Goal: Task Accomplishment & Management: Complete application form

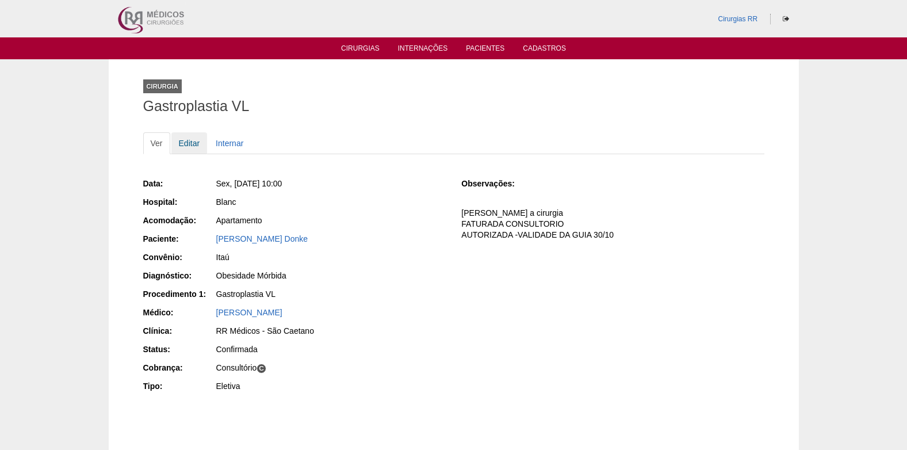
click at [184, 143] on link "Editar" at bounding box center [189, 143] width 36 height 22
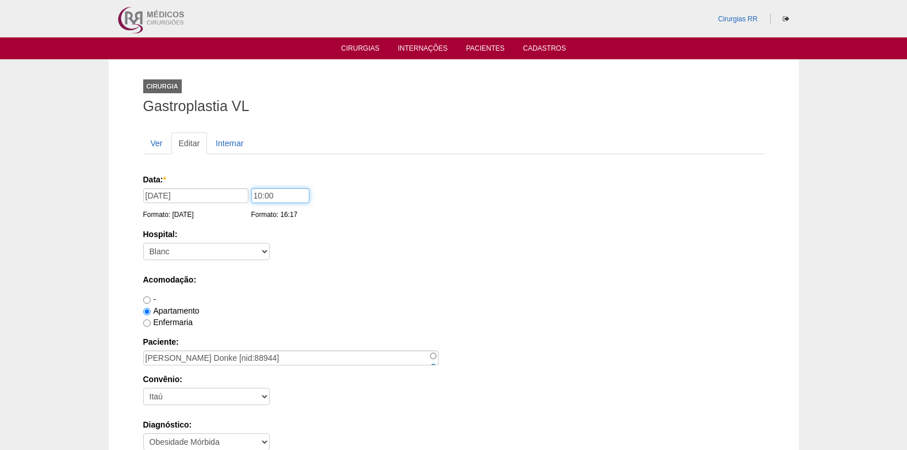
drag, startPoint x: 257, startPoint y: 197, endPoint x: 272, endPoint y: 244, distance: 50.2
click at [261, 198] on input "10:00" at bounding box center [280, 195] width 58 height 15
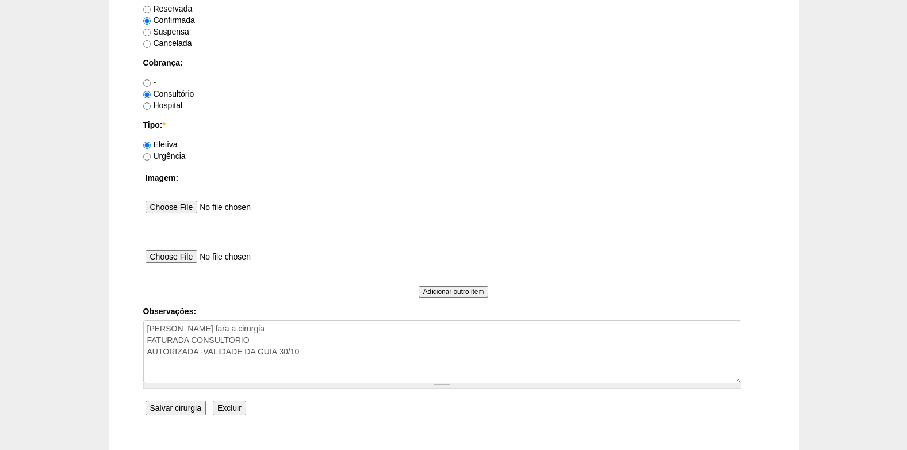
scroll to position [1033, 0]
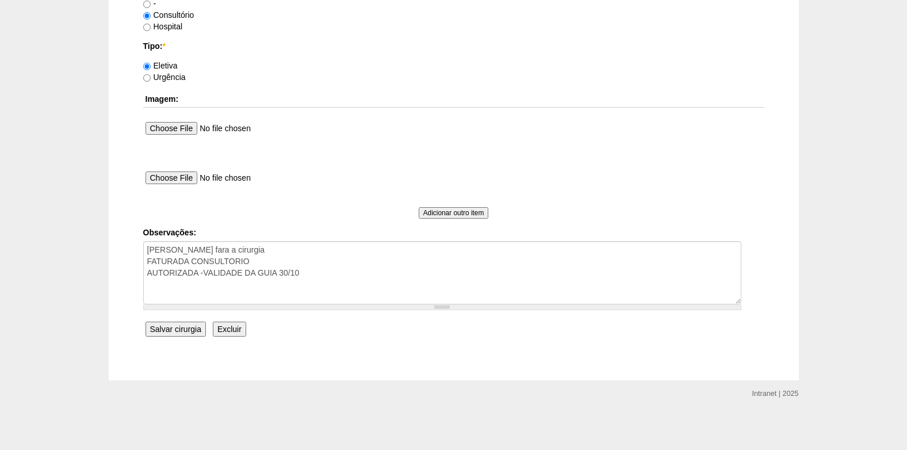
type input "11:00"
click at [188, 331] on input "Salvar cirurgia" at bounding box center [176, 329] width 60 height 15
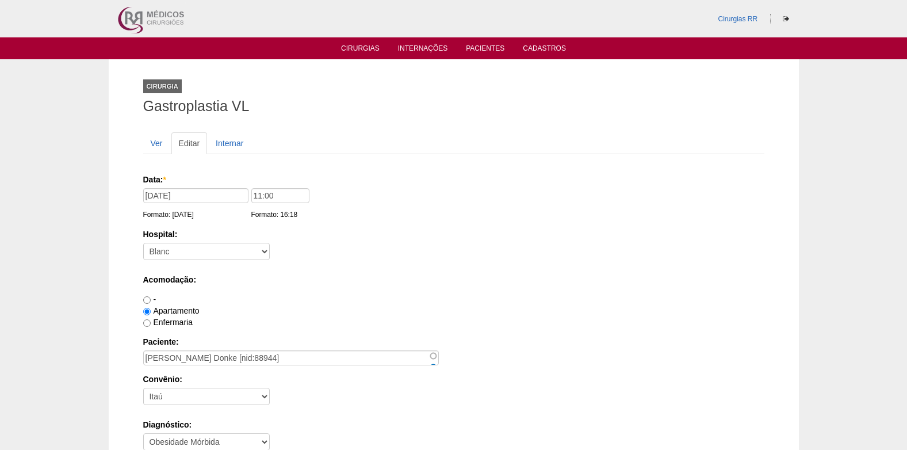
scroll to position [1033, 0]
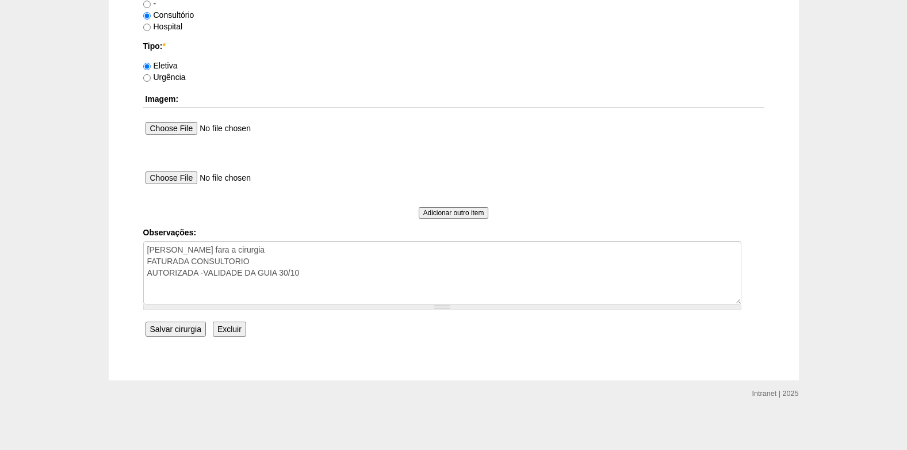
click at [183, 334] on input "Salvar cirurgia" at bounding box center [176, 329] width 60 height 15
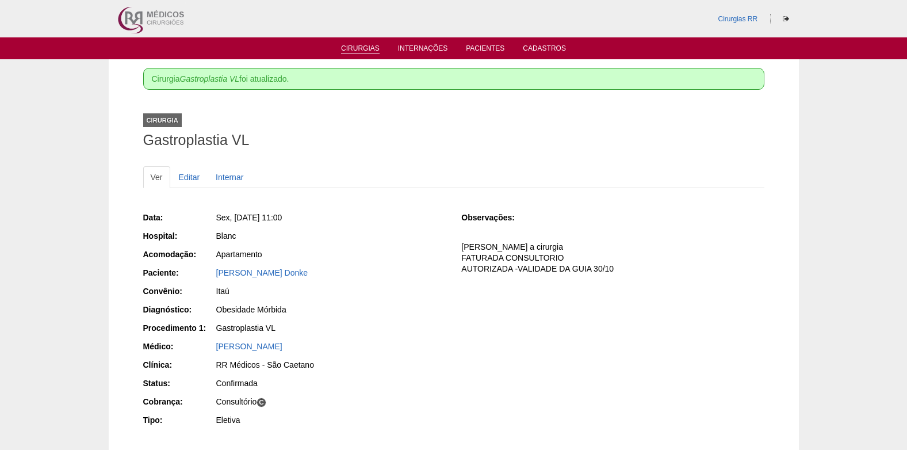
click at [349, 48] on link "Cirurgias" at bounding box center [360, 49] width 39 height 10
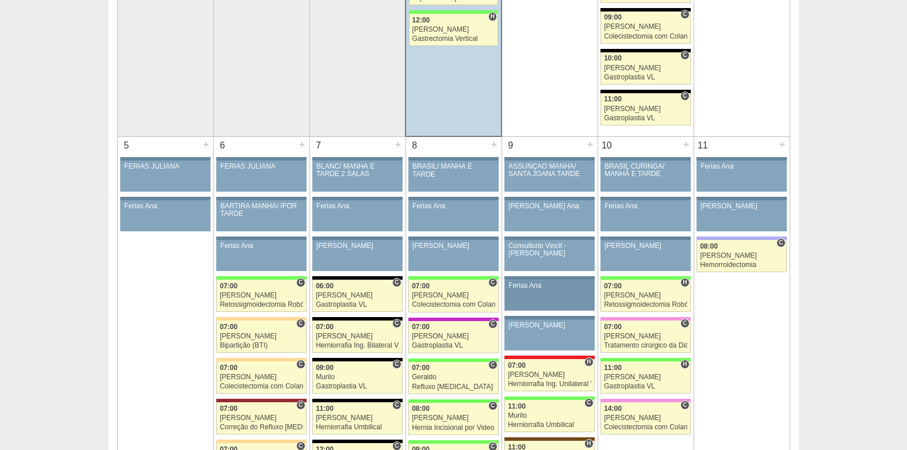
scroll to position [345, 0]
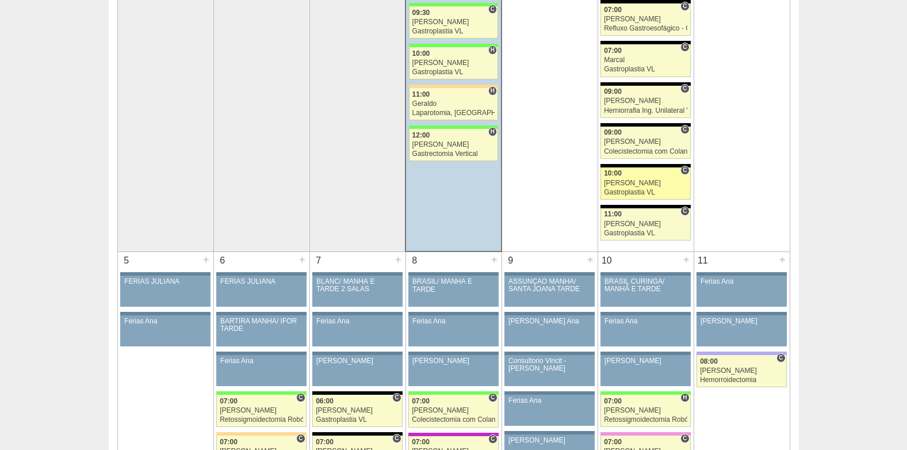
click at [609, 188] on link "88972 Nathan C 10:00 Nathan Gastroplastia VL Hospital Blanc RR Médicos - São Be…" at bounding box center [646, 183] width 90 height 32
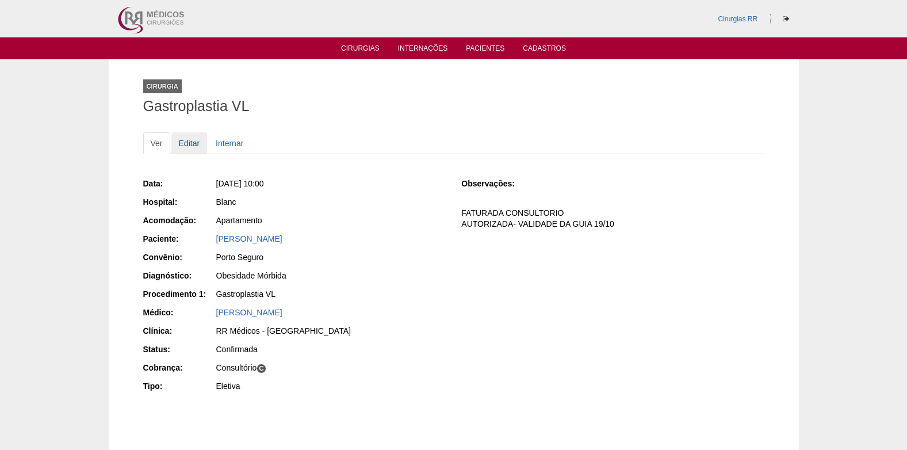
click at [185, 146] on link "Editar" at bounding box center [189, 143] width 36 height 22
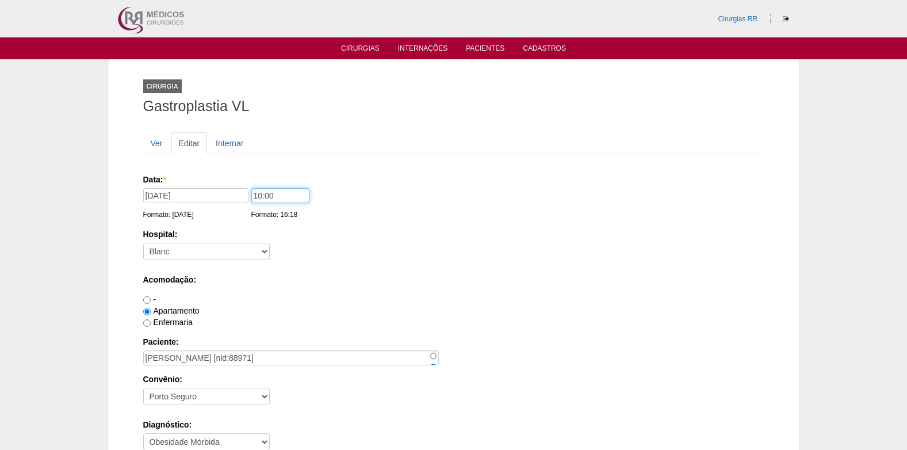
drag, startPoint x: 256, startPoint y: 194, endPoint x: 257, endPoint y: 201, distance: 7.0
click at [257, 196] on input "10:00" at bounding box center [280, 195] width 58 height 15
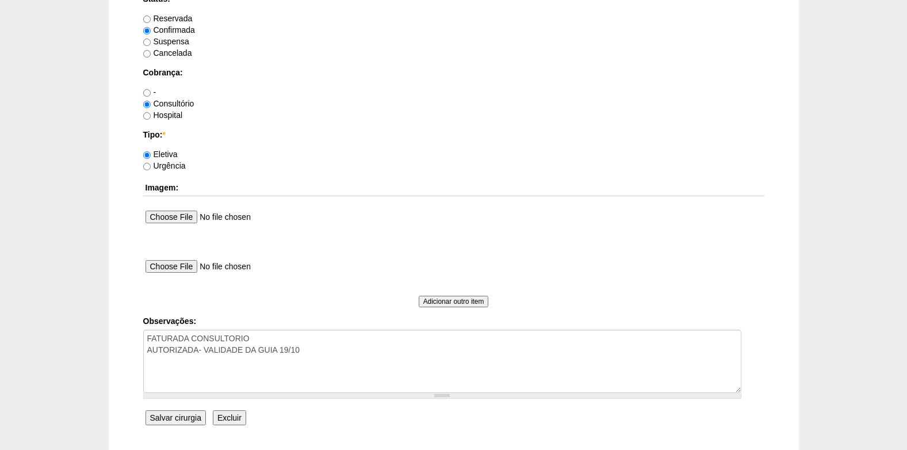
scroll to position [1033, 0]
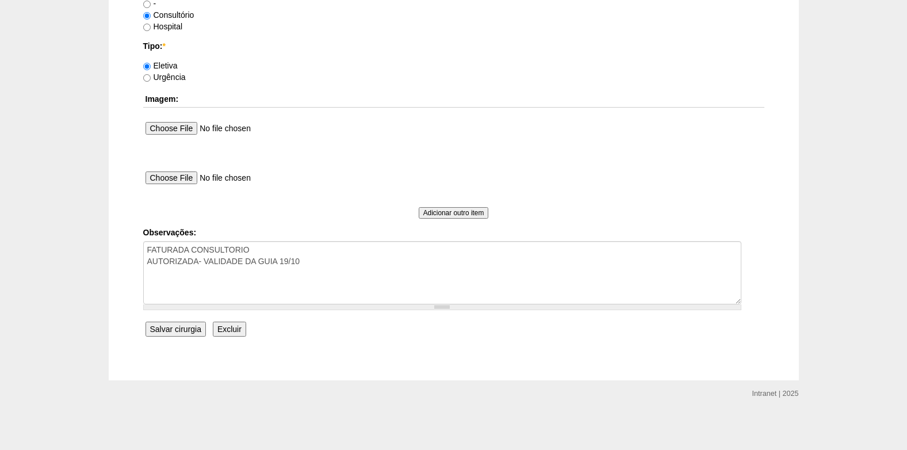
type input "11:00"
click at [182, 333] on input "Salvar cirurgia" at bounding box center [176, 329] width 60 height 15
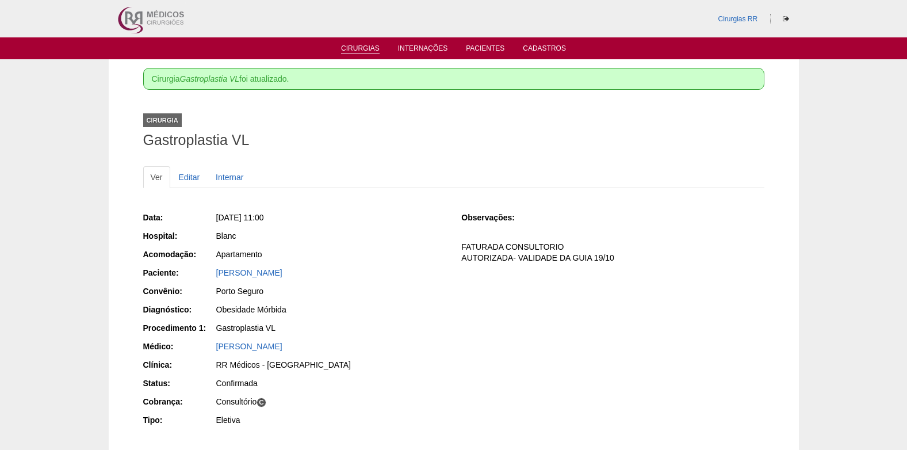
click at [367, 44] on link "Cirurgias" at bounding box center [360, 49] width 39 height 10
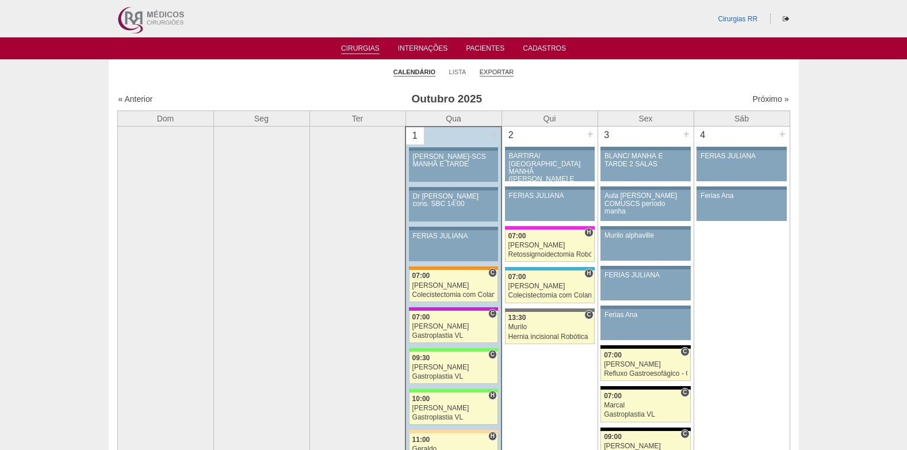
click at [486, 70] on link "Exportar" at bounding box center [497, 72] width 35 height 9
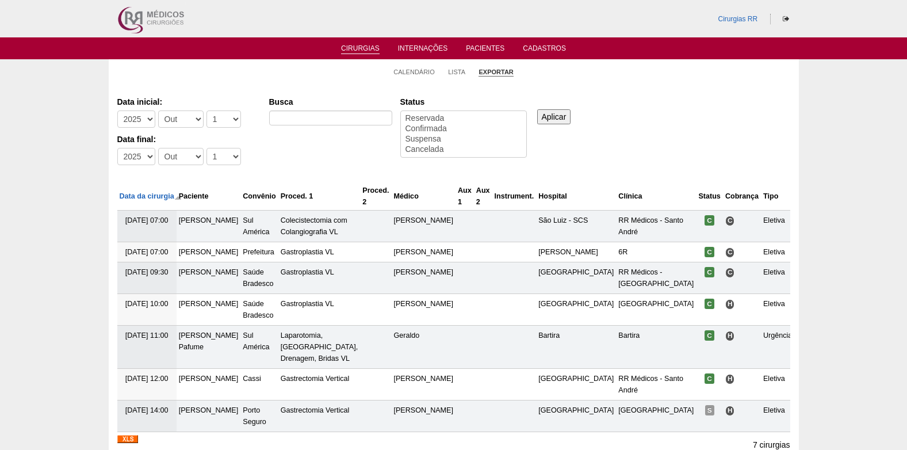
select select
click at [222, 121] on select "-Dia 1 2 3 4 5 6 7 8 9 10 11 12 13 14 15 16 17 18 19 20 21 22 23 24 25 26 27 28…" at bounding box center [224, 118] width 35 height 17
select select "3"
click at [207, 110] on select "-Dia 1 2 3 4 5 6 7 8 9 10 11 12 13 14 15 16 17 18 19 20 21 22 23 24 25 26 27 28…" at bounding box center [224, 118] width 35 height 17
click at [231, 147] on div "Data final: -[DEMOGRAPHIC_DATA] 2012 2013 2014 2015 2016 2017 2018 2019 2020 20…" at bounding box center [187, 151] width 140 height 37
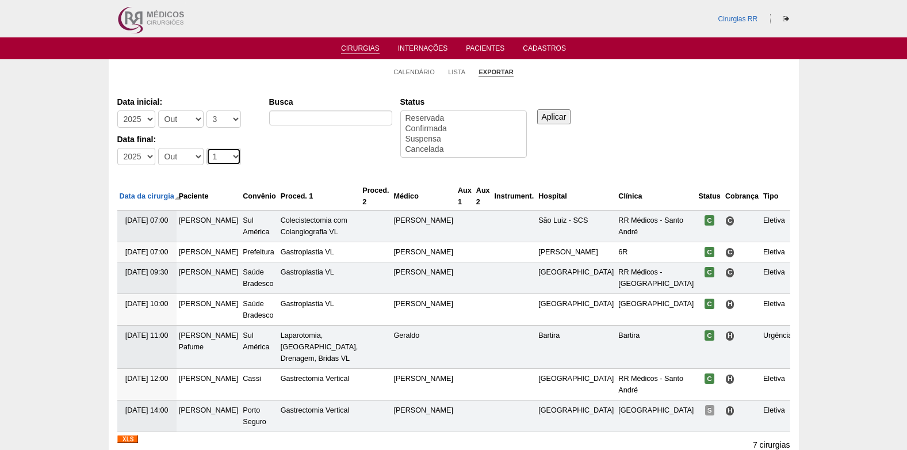
click at [230, 154] on select "-Dia 1 2 3 4 5 6 7 8 9 10 11 12 13 14 15 16 17 18 19 20 21 22 23 24 25 26 27 28…" at bounding box center [224, 156] width 35 height 17
select select "3"
click at [207, 148] on select "-Dia 1 2 3 4 5 6 7 8 9 10 11 12 13 14 15 16 17 18 19 20 21 22 23 24 25 26 27 28…" at bounding box center [224, 156] width 35 height 17
click at [323, 116] on input "Busca" at bounding box center [330, 117] width 123 height 15
type input "BLANC"
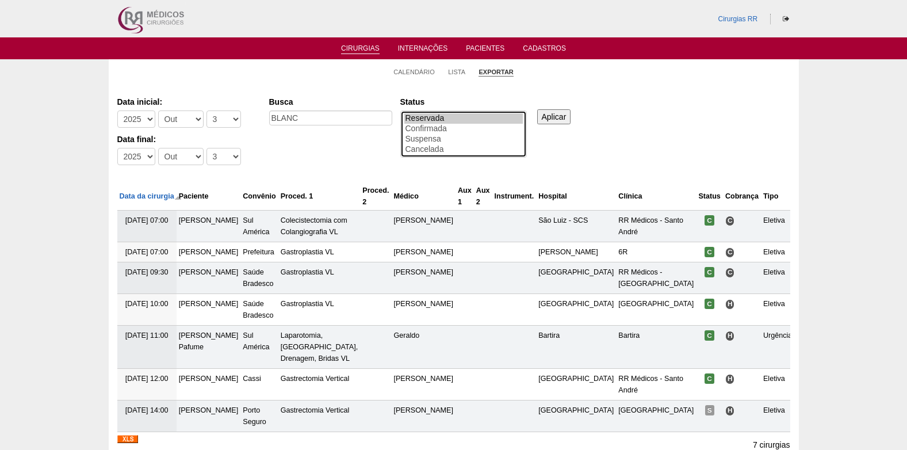
click at [449, 123] on option "Reservada" at bounding box center [463, 118] width 119 height 10
select select "conf"
click at [457, 127] on option "Confirmada" at bounding box center [463, 129] width 119 height 10
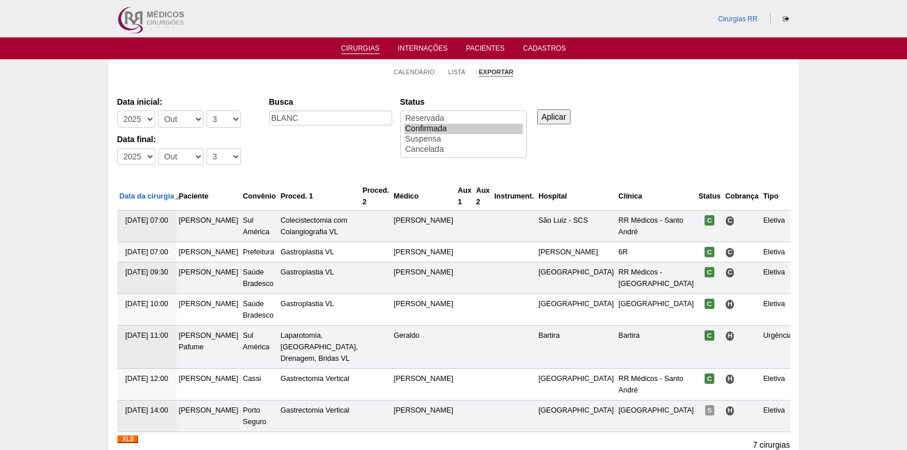
click at [552, 112] on input "Aplicar" at bounding box center [554, 116] width 34 height 15
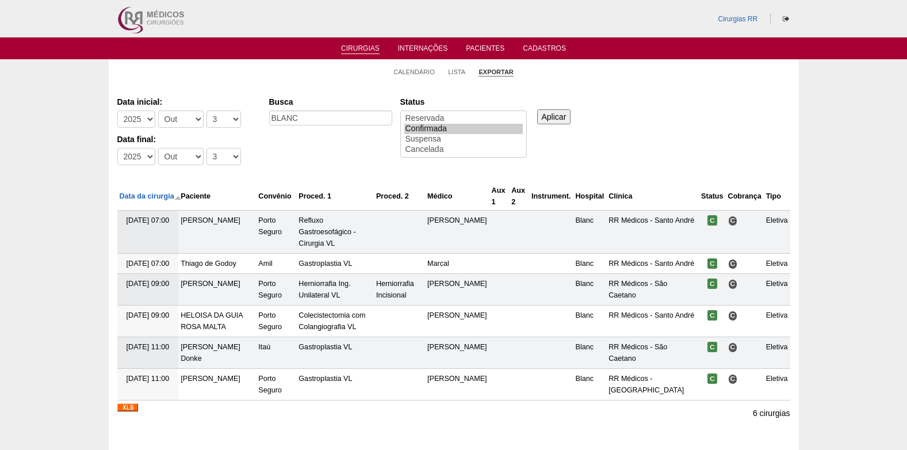
click at [127, 408] on img at bounding box center [127, 407] width 21 height 8
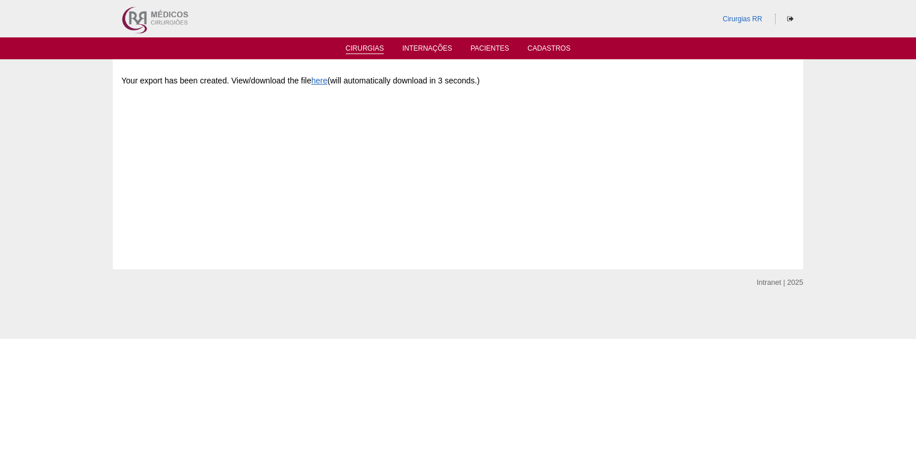
click at [357, 52] on link "Cirurgias" at bounding box center [365, 49] width 39 height 10
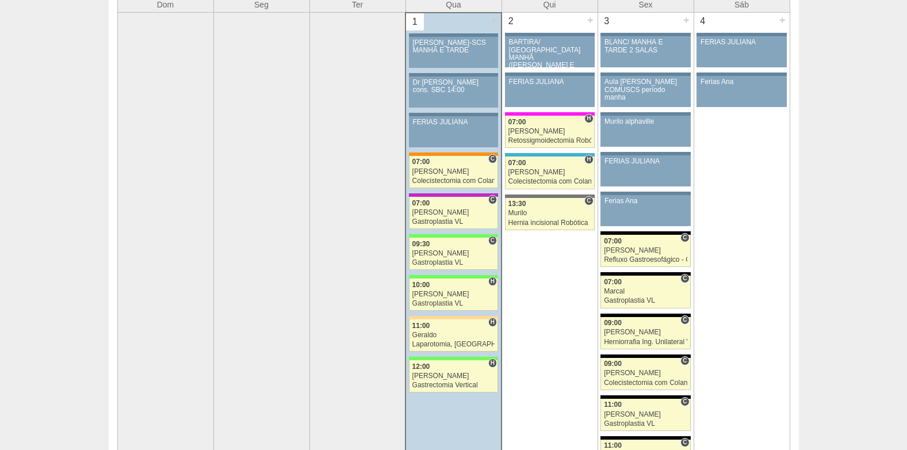
scroll to position [115, 0]
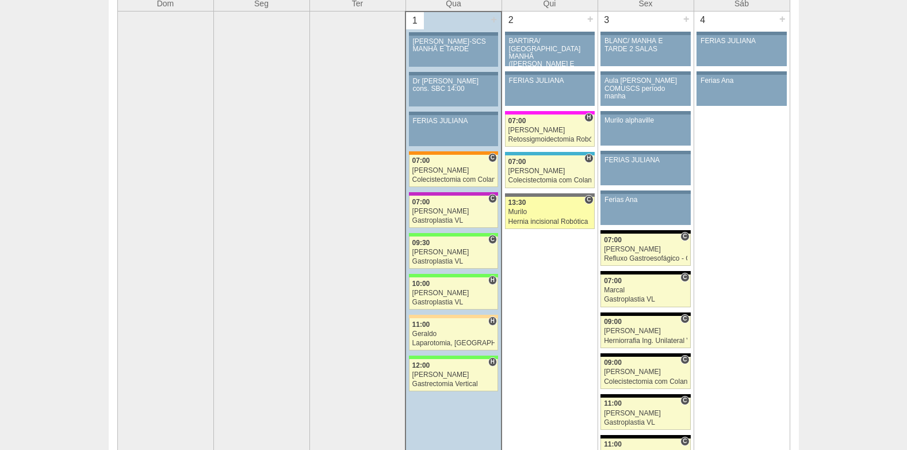
click at [542, 216] on link "88177 [GEOGRAPHIC_DATA] C 13:30 [GEOGRAPHIC_DATA] [MEDICAL_DATA] incisional Rob…" at bounding box center [550, 213] width 90 height 32
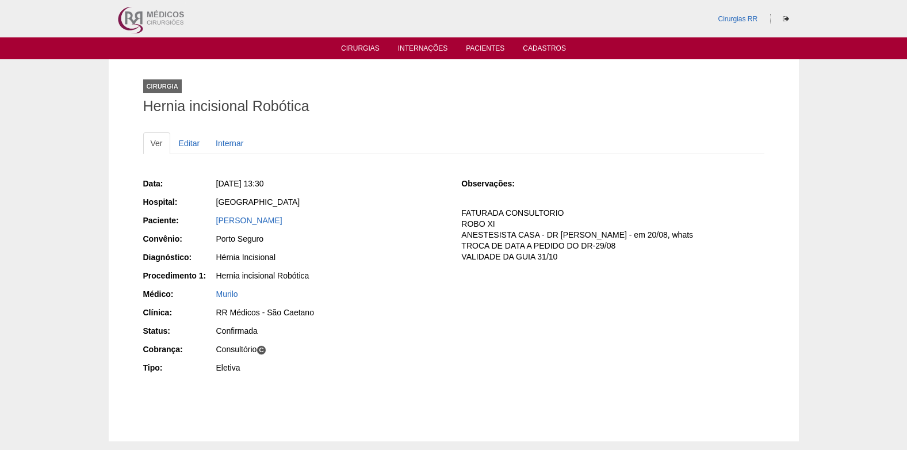
drag, startPoint x: 207, startPoint y: 221, endPoint x: 364, endPoint y: 224, distance: 157.1
click at [364, 224] on div "Paciente: CLAUDIANO JORGE BATISTA DE LIMA" at bounding box center [294, 222] width 303 height 14
copy div "Paciente: CLAUDIANO JORGE BATISTA DE LIMA"
click at [355, 48] on link "Cirurgias" at bounding box center [360, 49] width 39 height 10
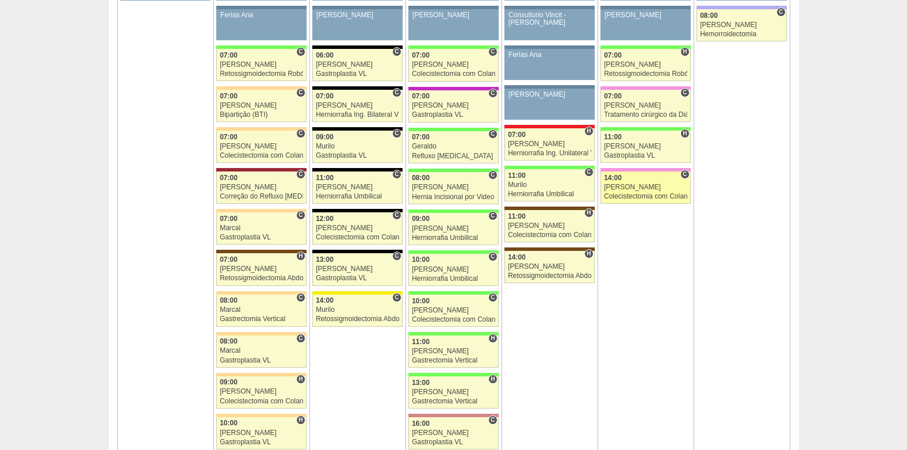
scroll to position [690, 0]
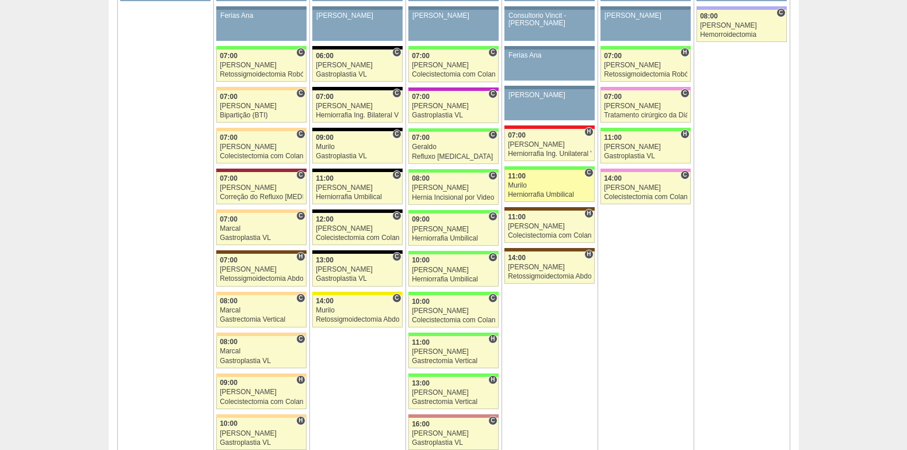
click at [523, 186] on div "Murilo" at bounding box center [549, 185] width 83 height 7
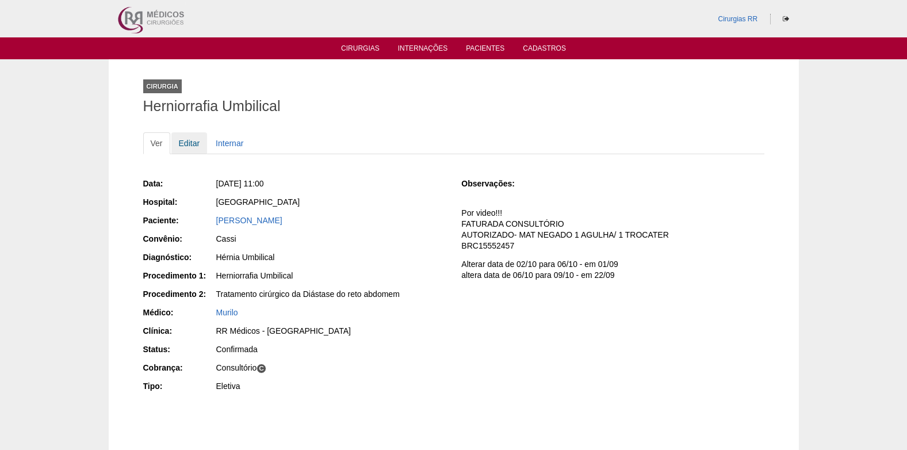
click at [188, 143] on link "Editar" at bounding box center [189, 143] width 36 height 22
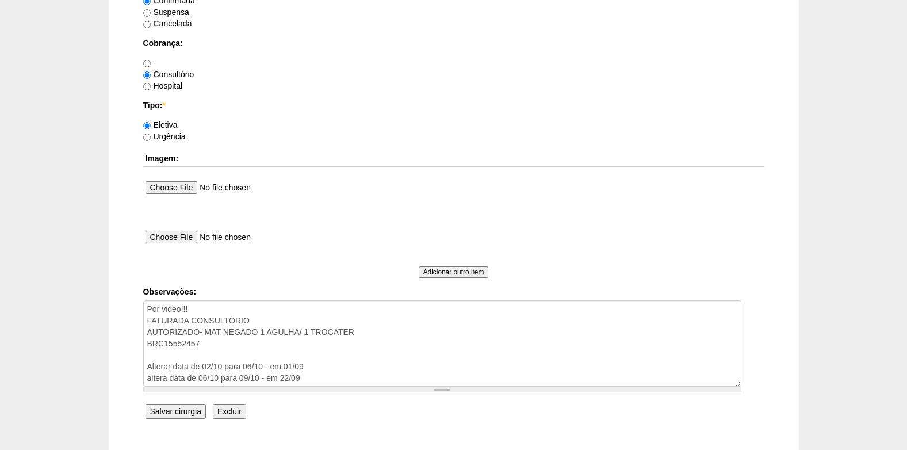
scroll to position [1056, 0]
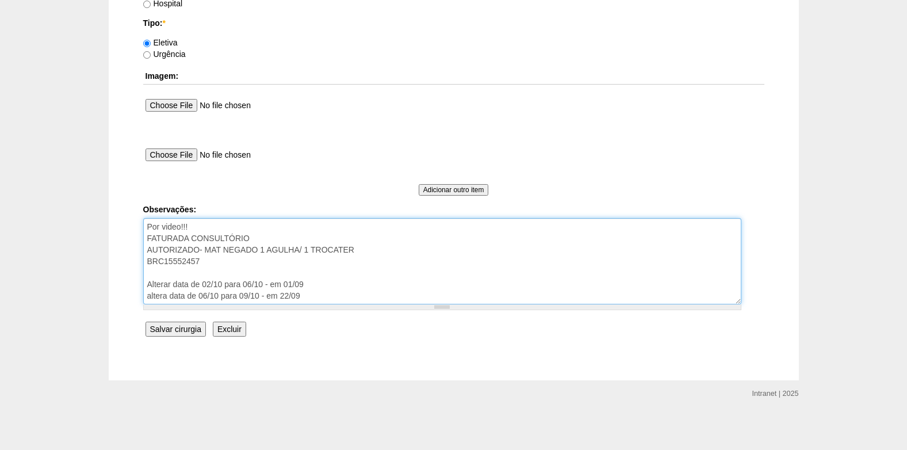
click at [377, 249] on textarea "Por video!!! FATURADA CONSULTÓRIO AUTORIZADO- MAT NEGADO 1 AGULHA/ 1 TROCATER B…" at bounding box center [442, 261] width 598 height 86
drag, startPoint x: 316, startPoint y: 293, endPoint x: 135, endPoint y: 277, distance: 182.0
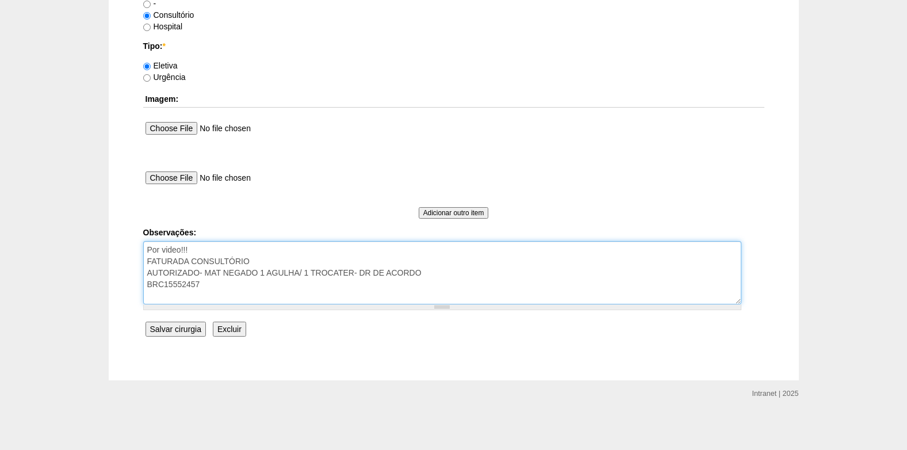
click at [193, 249] on textarea "Por video!!! FATURADA CONSULTÓRIO AUTORIZADO- MAT NEGADO 1 AGULHA/ 1 TROCATER B…" at bounding box center [442, 272] width 598 height 63
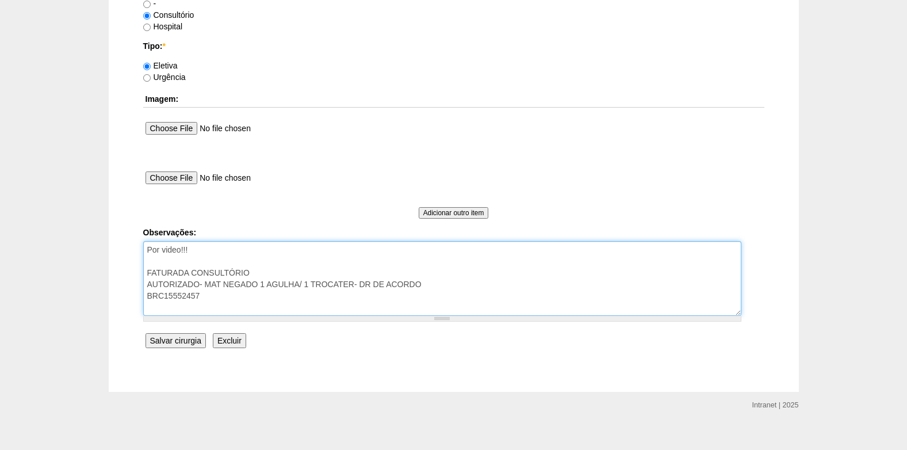
type textarea "Por video!!! FATURADA CONSULTÓRIO AUTORIZADO- MAT NEGADO 1 AGULHA/ 1 TROCATER- …"
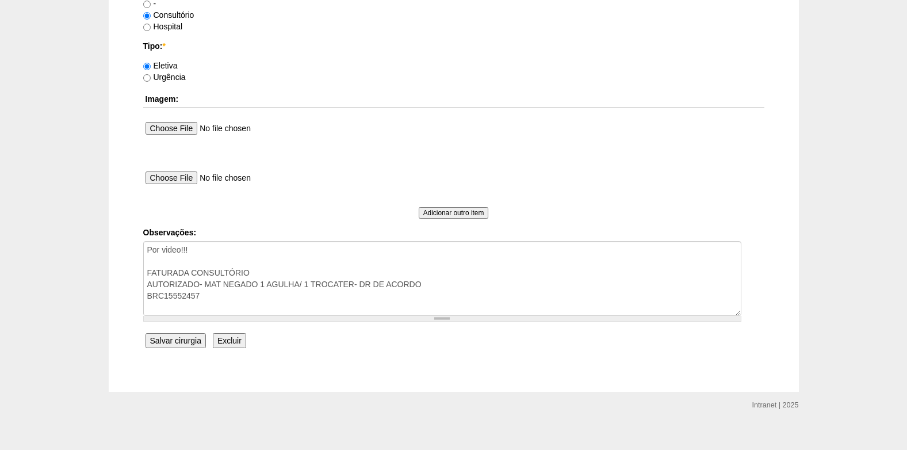
click at [178, 341] on input "Salvar cirurgia" at bounding box center [176, 340] width 60 height 15
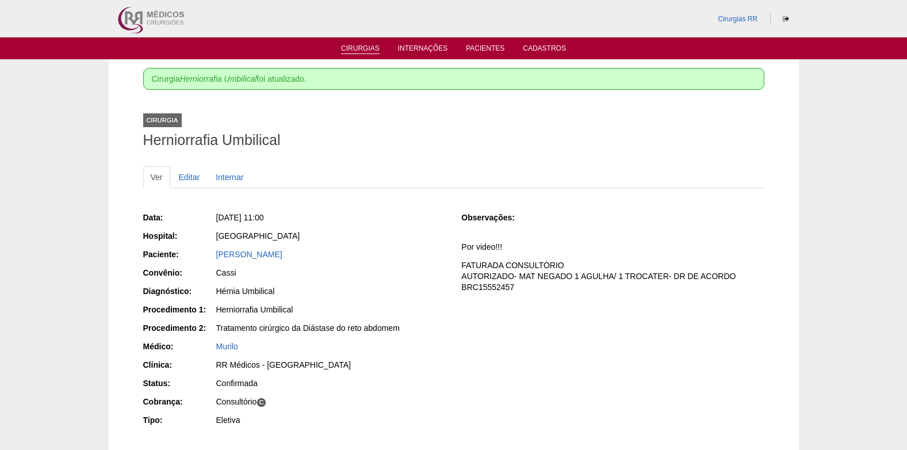
click at [369, 45] on link "Cirurgias" at bounding box center [360, 49] width 39 height 10
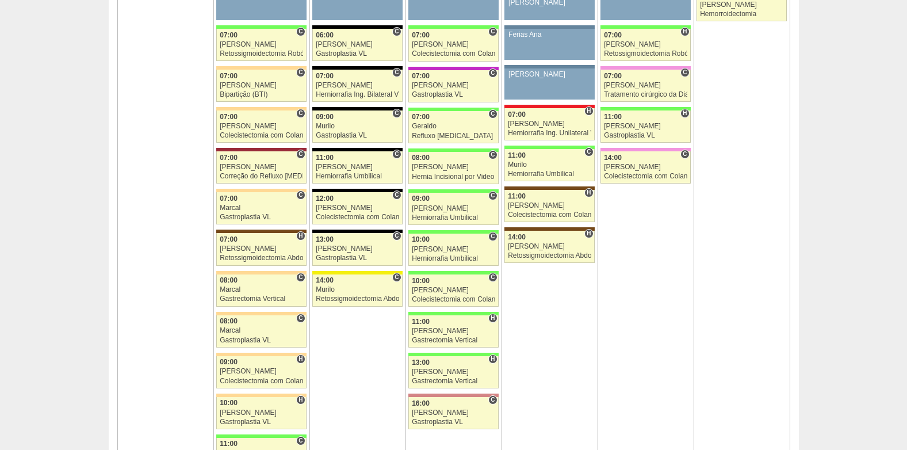
scroll to position [690, 0]
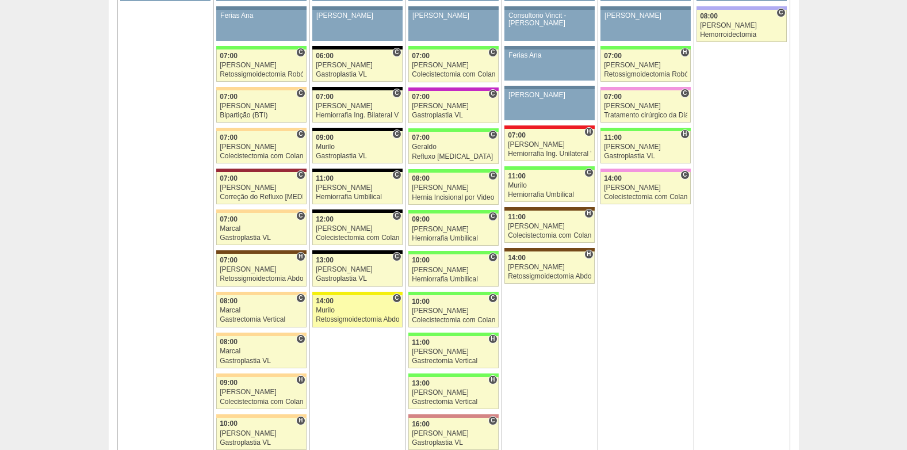
click at [368, 308] on div "Murilo" at bounding box center [357, 310] width 83 height 7
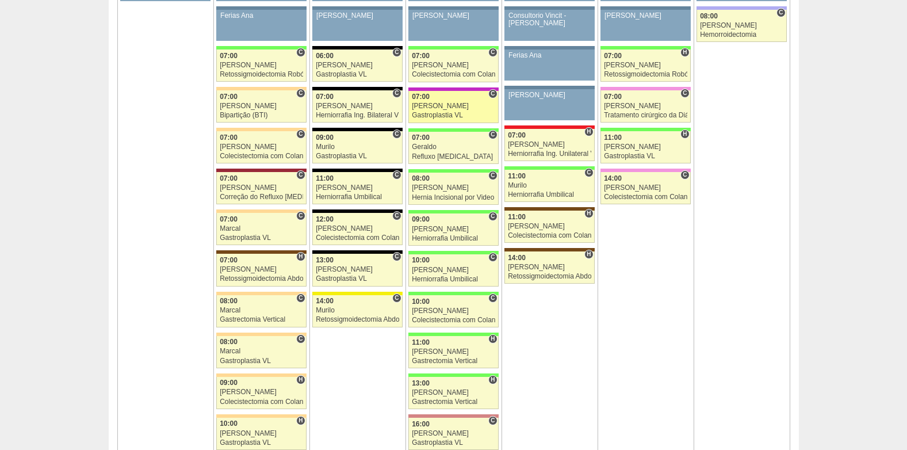
scroll to position [690, 0]
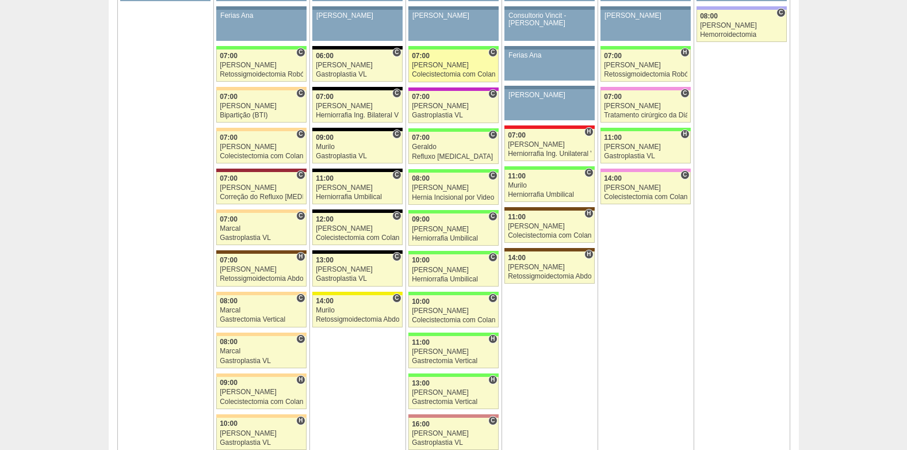
click at [447, 58] on div "07:00" at bounding box center [453, 55] width 83 height 7
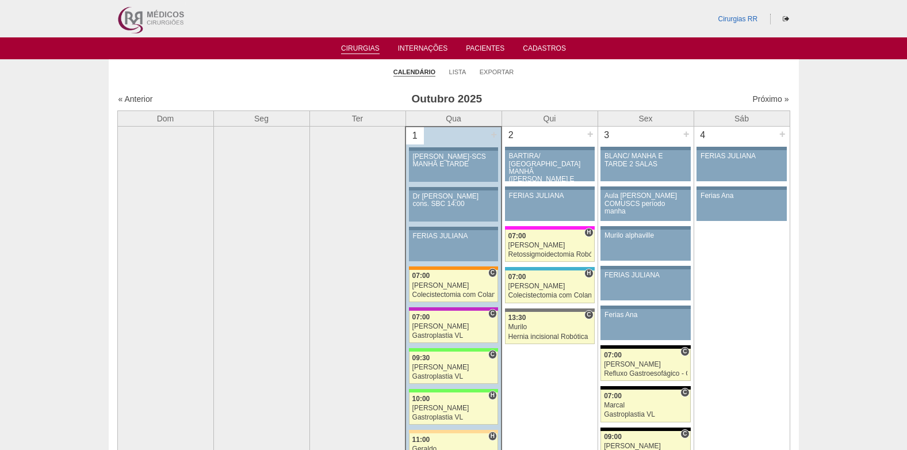
scroll to position [690, 0]
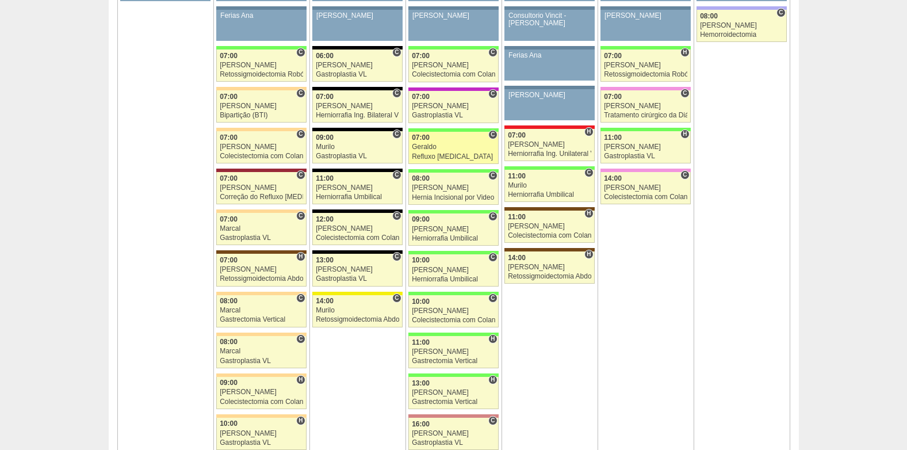
click at [437, 143] on div "Geraldo" at bounding box center [453, 146] width 83 height 7
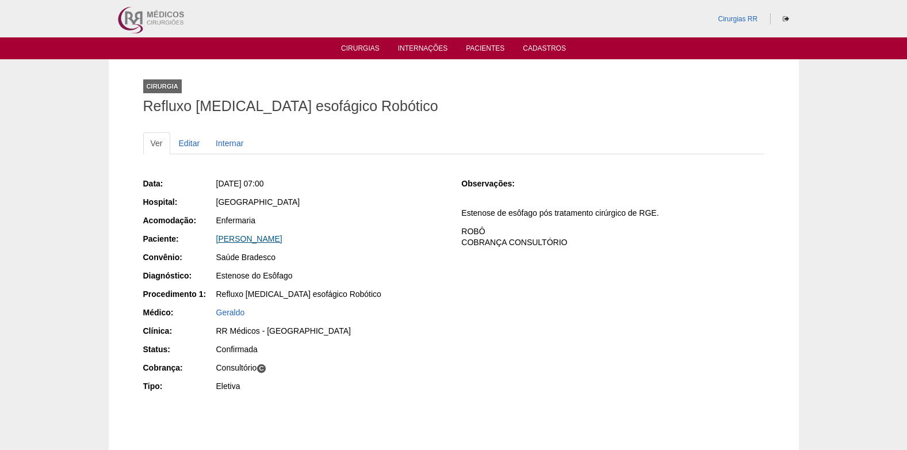
drag, startPoint x: 324, startPoint y: 243, endPoint x: 216, endPoint y: 243, distance: 108.1
click at [216, 243] on div "Maria Cristina Stockl Nissiuti" at bounding box center [331, 239] width 230 height 12
copy link "Maria Cristina Stockl Nissiuti"
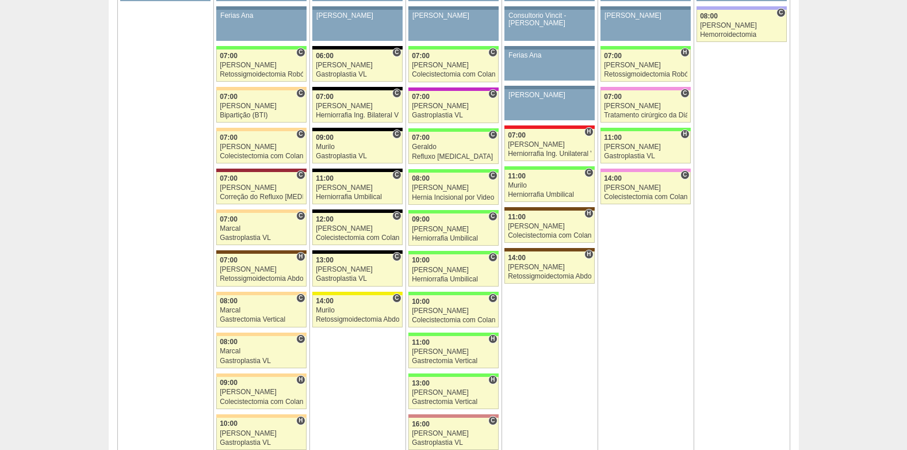
scroll to position [690, 0]
click at [458, 178] on div "08:00" at bounding box center [453, 178] width 83 height 7
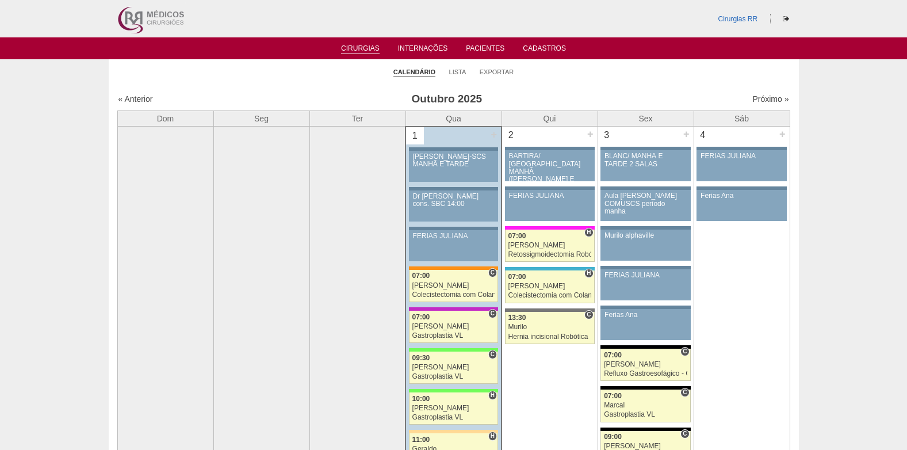
scroll to position [690, 0]
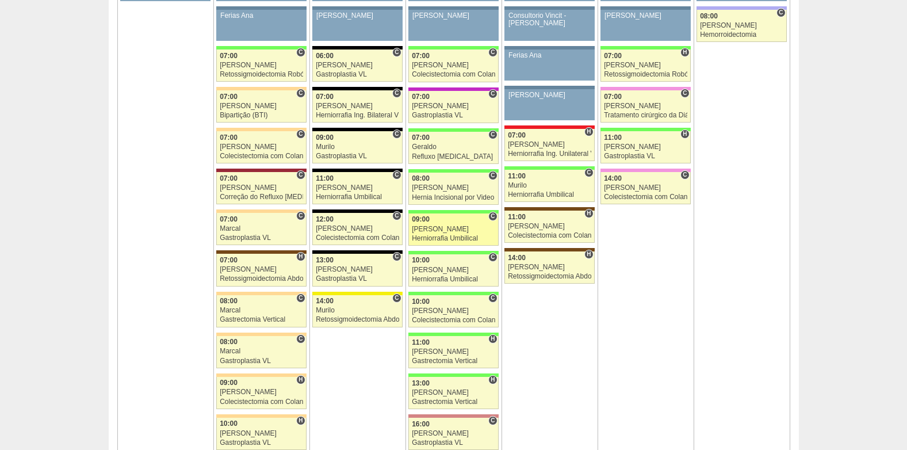
click at [443, 231] on div "Felipe Rossi" at bounding box center [453, 228] width 83 height 7
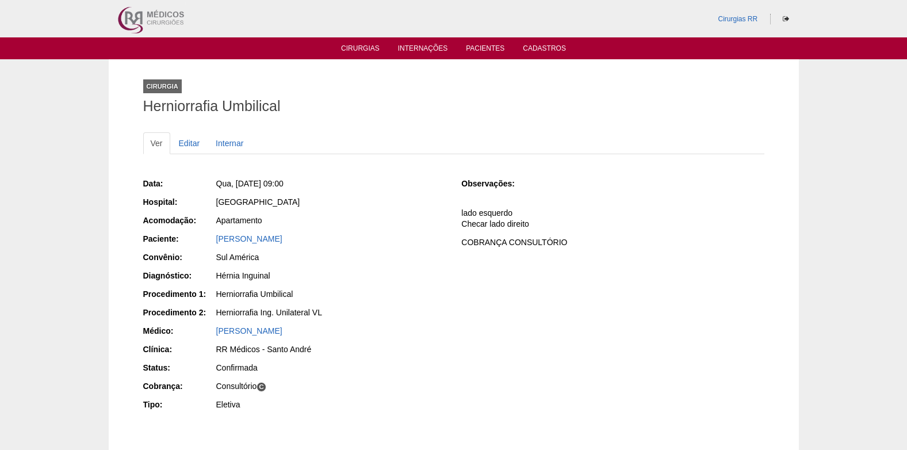
drag, startPoint x: 215, startPoint y: 242, endPoint x: 304, endPoint y: 241, distance: 89.2
click at [304, 241] on div "LUCIANO BULGARELLI" at bounding box center [330, 240] width 231 height 14
copy link "LUCIANO BULGARELLI"
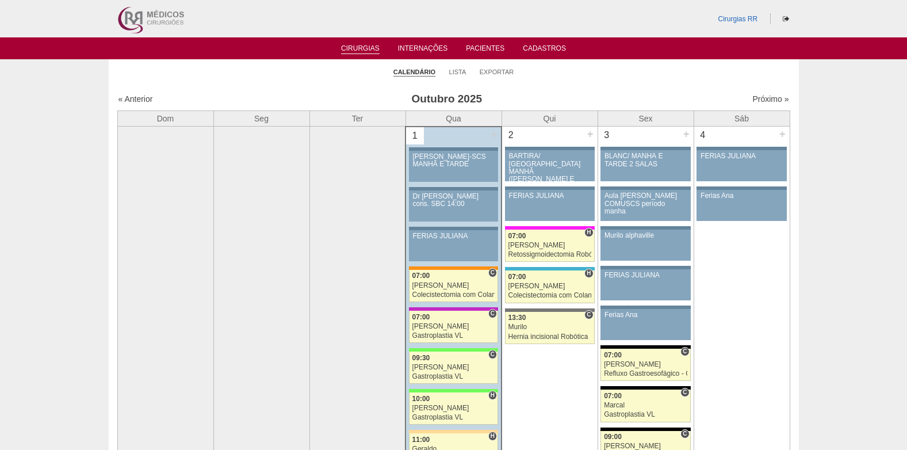
scroll to position [690, 0]
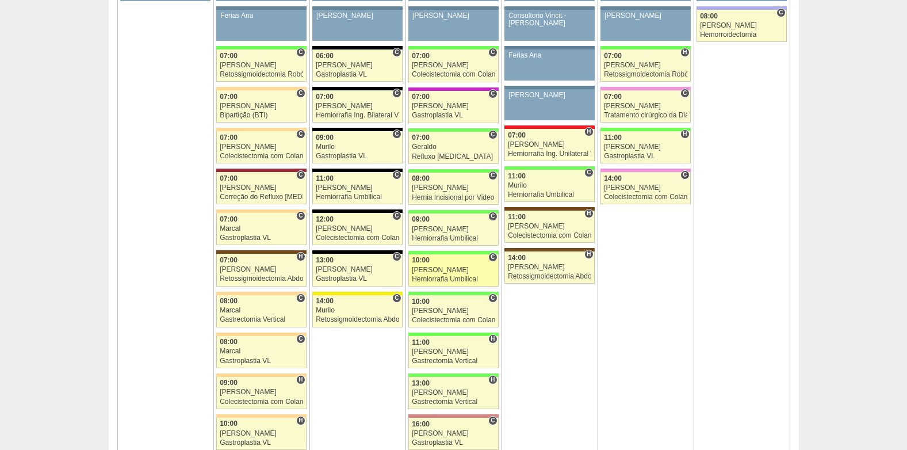
click at [456, 271] on div "[PERSON_NAME]" at bounding box center [453, 269] width 83 height 7
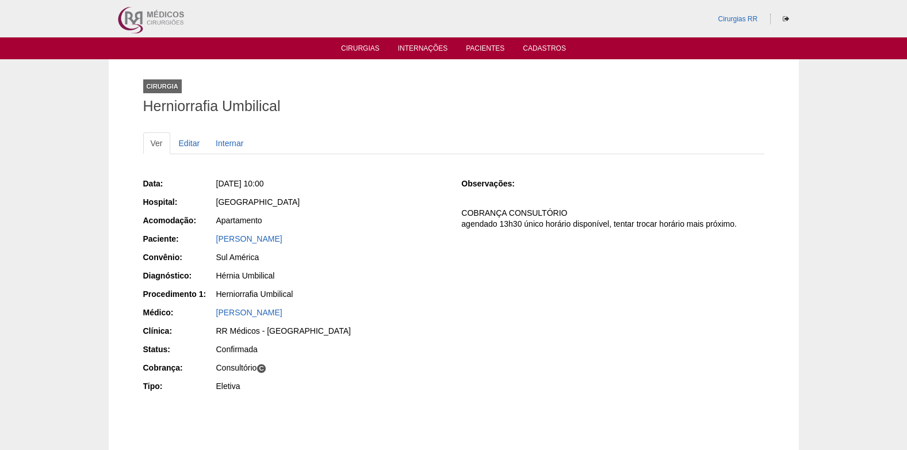
drag, startPoint x: 346, startPoint y: 238, endPoint x: 215, endPoint y: 238, distance: 131.7
click at [215, 238] on div "Paciente: [PERSON_NAME]" at bounding box center [294, 240] width 303 height 14
copy div "Paciente: BRUNO DE SOUSA OLIVEIRA"
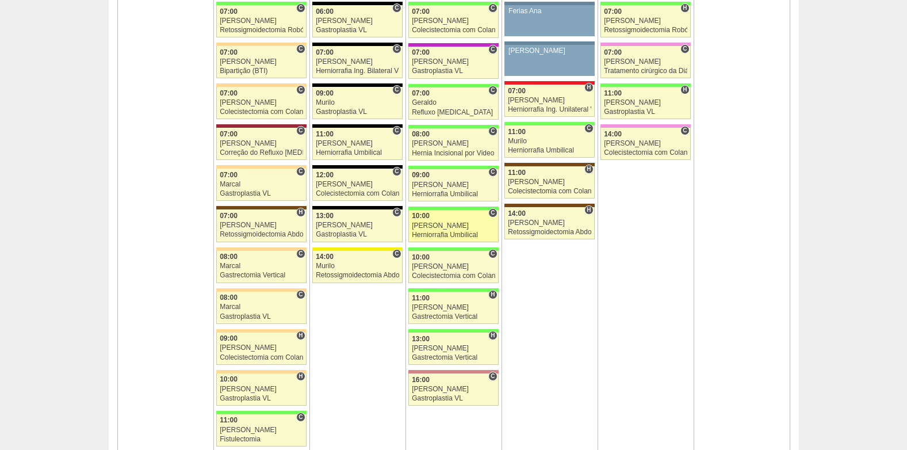
scroll to position [748, 0]
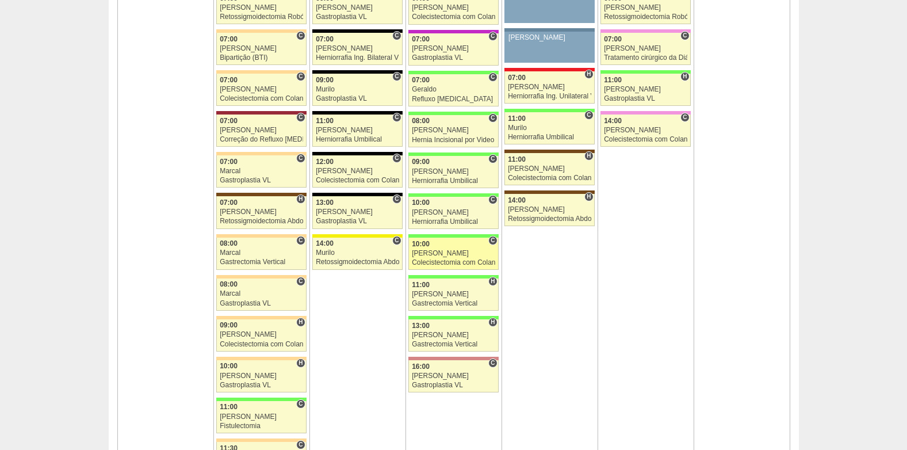
click at [444, 257] on link "88958 Felipe Rossi C 10:00 Felipe Rossi Colecistectomia com Colangiografia VL H…" at bounding box center [453, 254] width 90 height 32
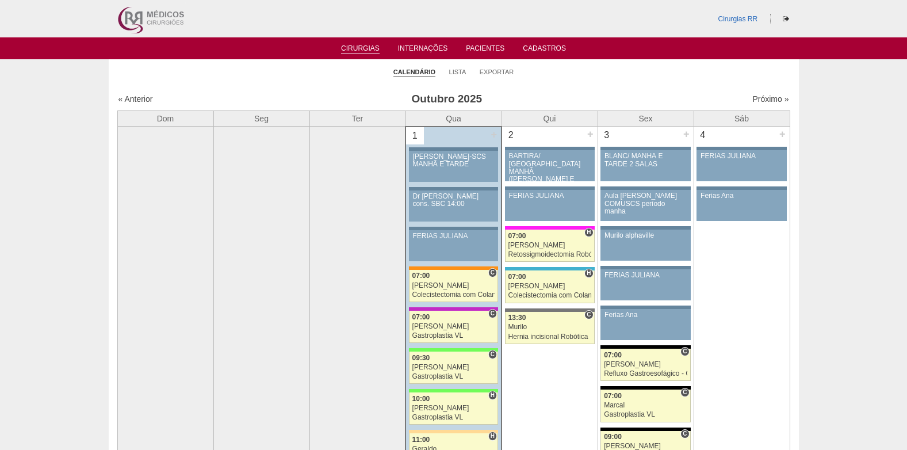
scroll to position [748, 0]
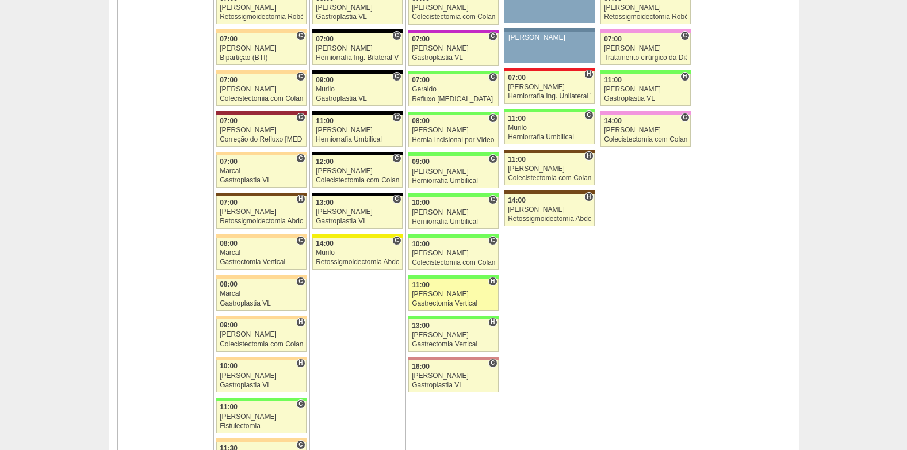
click at [446, 296] on div "[PERSON_NAME]" at bounding box center [453, 294] width 83 height 7
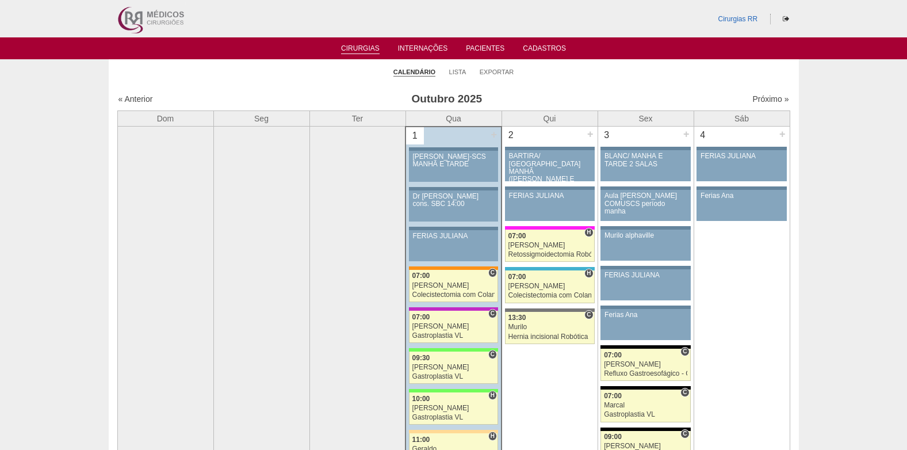
scroll to position [748, 0]
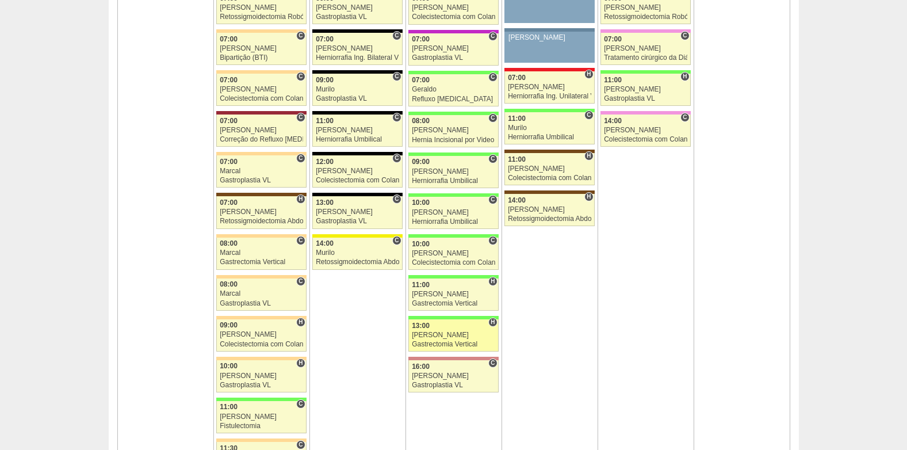
click at [453, 347] on div "Gastrectomia Vertical" at bounding box center [453, 344] width 83 height 7
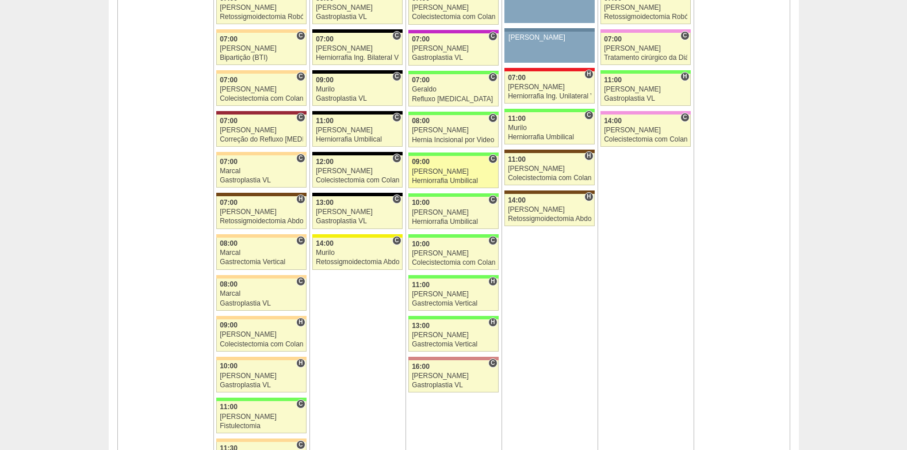
click at [435, 180] on div "Herniorrafia Umbilical" at bounding box center [453, 180] width 83 height 7
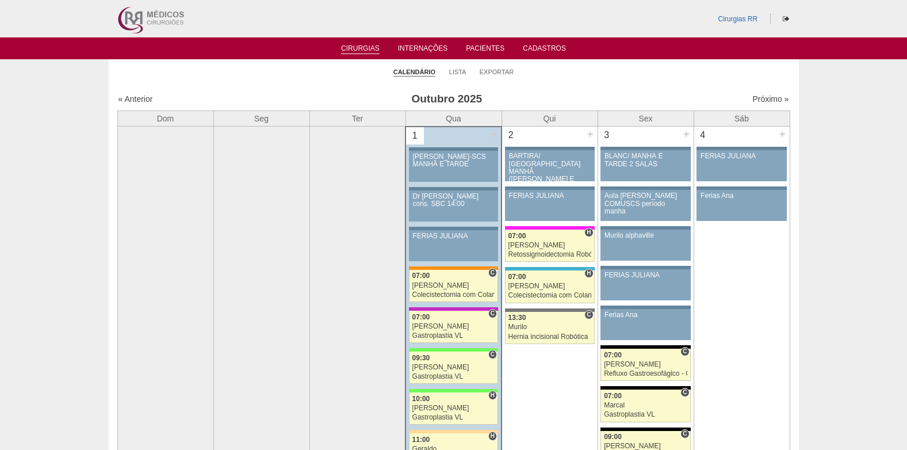
scroll to position [748, 0]
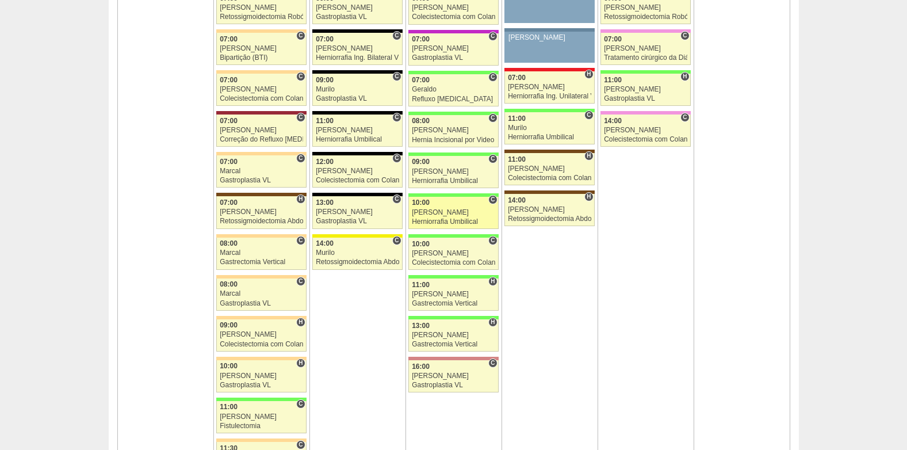
click at [435, 216] on div "Ricardo Fernandes" at bounding box center [453, 212] width 83 height 7
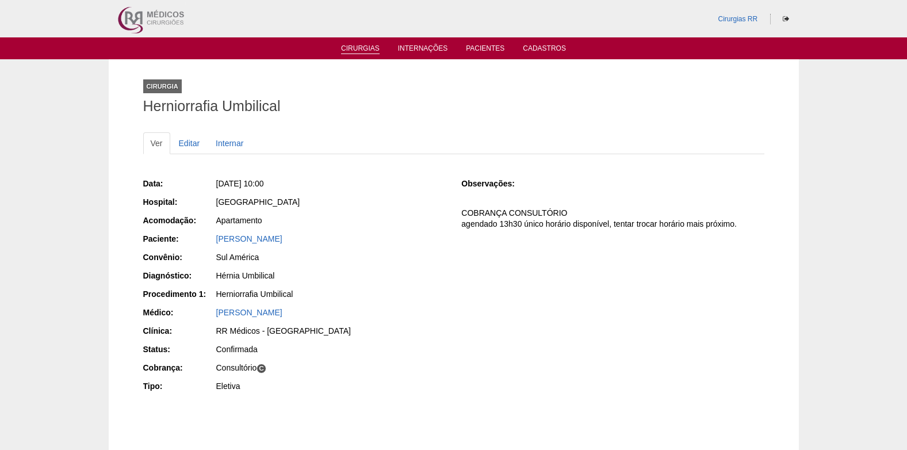
click at [357, 48] on link "Cirurgias" at bounding box center [360, 49] width 39 height 10
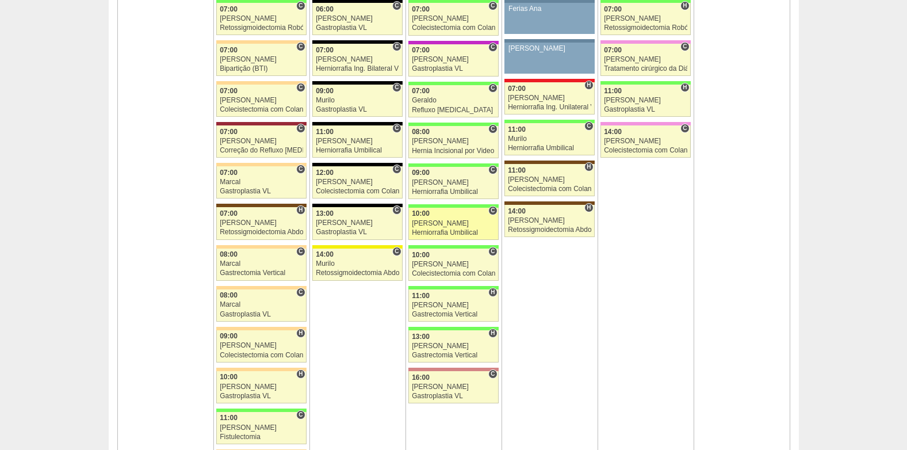
scroll to position [748, 0]
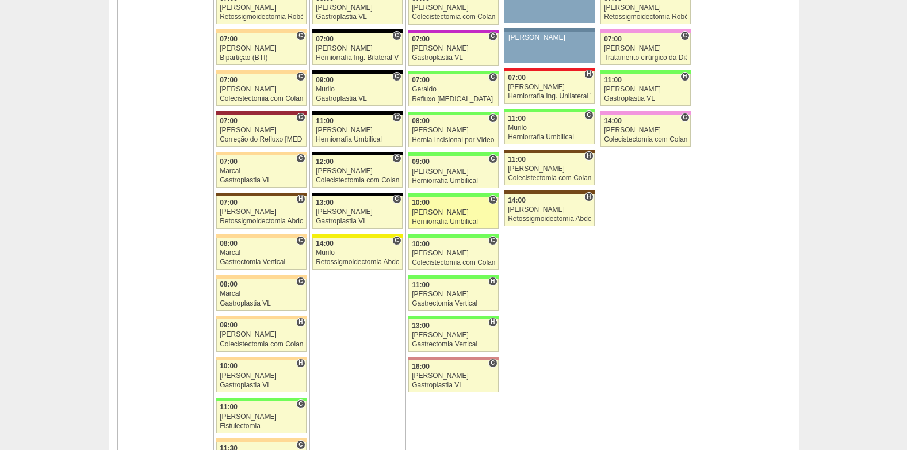
click at [429, 207] on link "88842 Ricardo Fernandes C 10:00 Ricardo Fernandes Herniorrafia Umbilical Hospit…" at bounding box center [453, 213] width 90 height 32
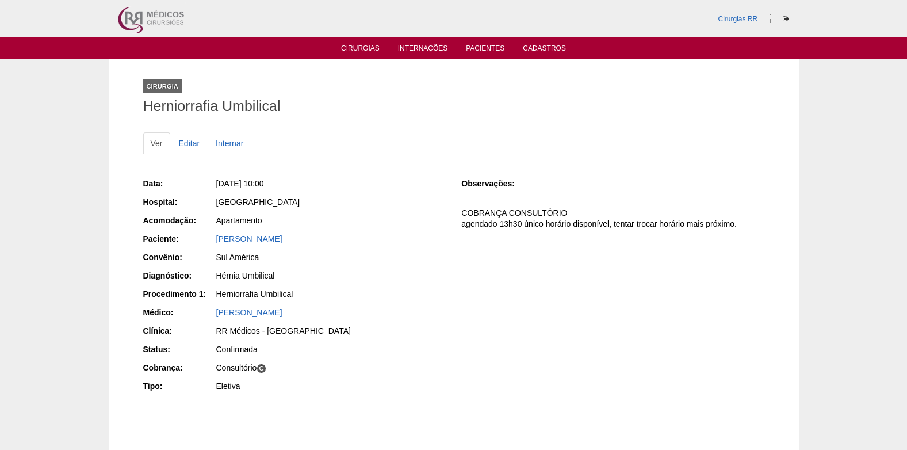
click at [357, 49] on link "Cirurgias" at bounding box center [360, 49] width 39 height 10
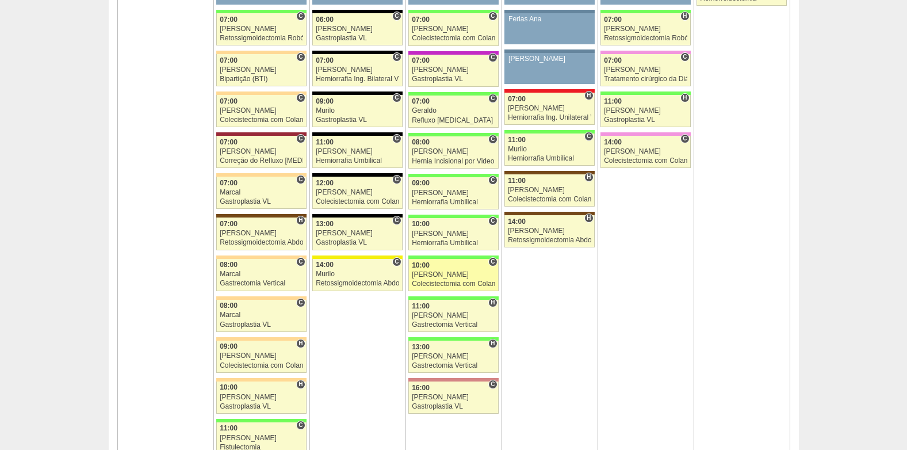
scroll to position [748, 0]
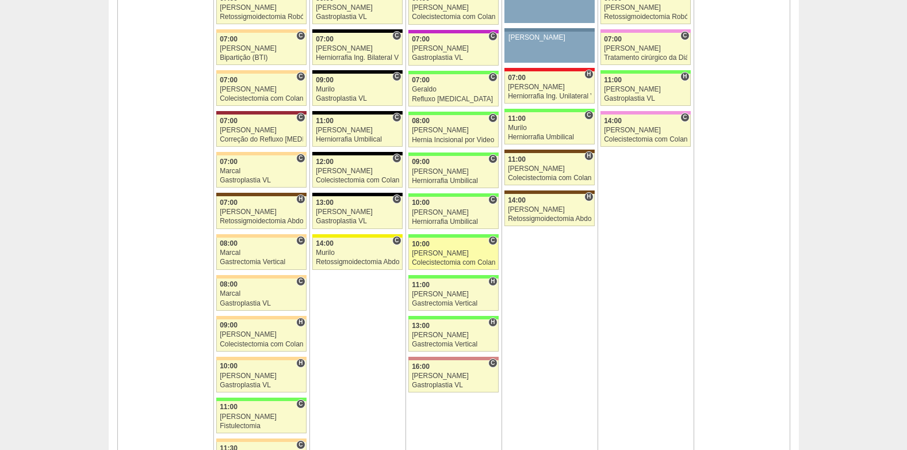
click at [438, 251] on div "Felipe Rossi" at bounding box center [453, 253] width 83 height 7
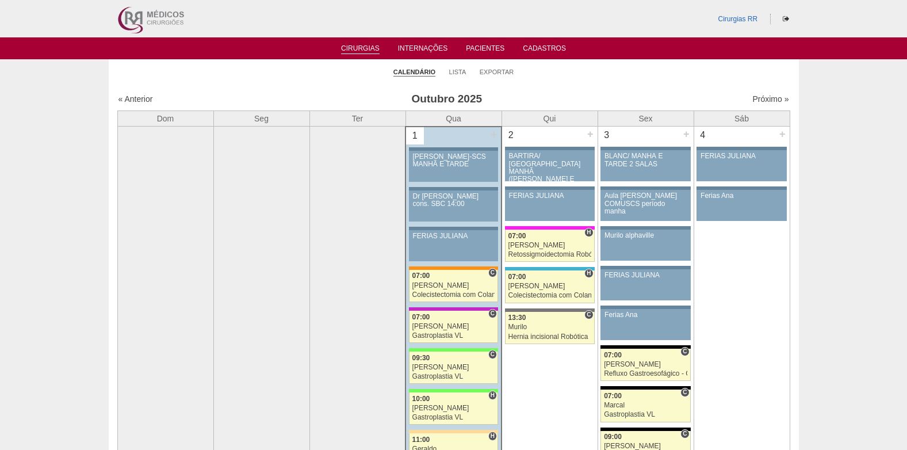
scroll to position [748, 0]
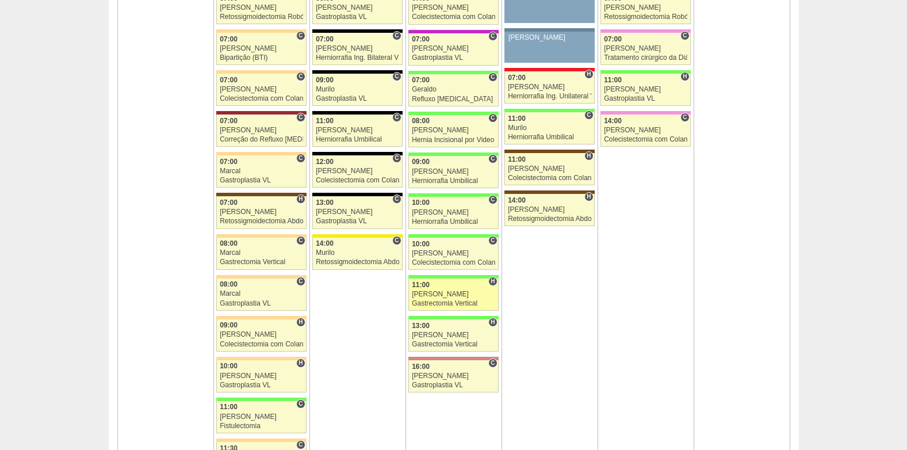
click at [439, 299] on link "89225 Paulo Regina H 11:00 Paulo Regina Gastrectomia Vertical Hospital Brasil R…" at bounding box center [453, 294] width 90 height 32
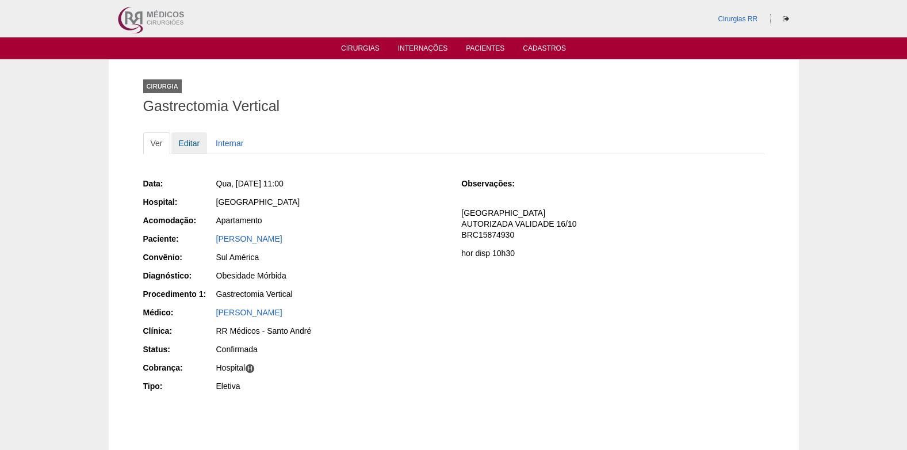
click at [189, 143] on link "Editar" at bounding box center [189, 143] width 36 height 22
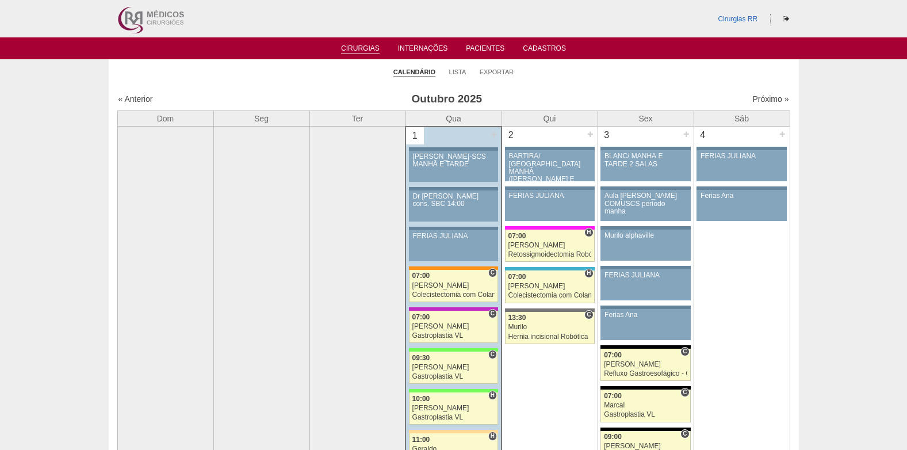
scroll to position [748, 0]
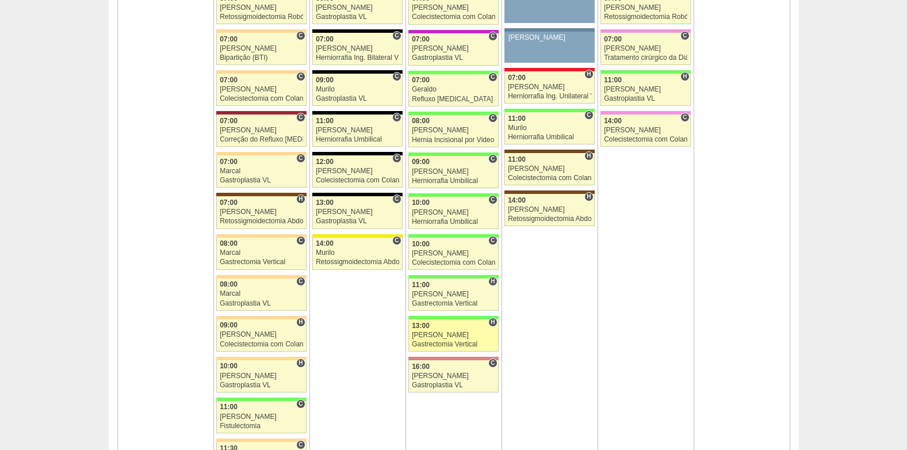
click at [465, 339] on div "[PERSON_NAME]" at bounding box center [453, 334] width 83 height 7
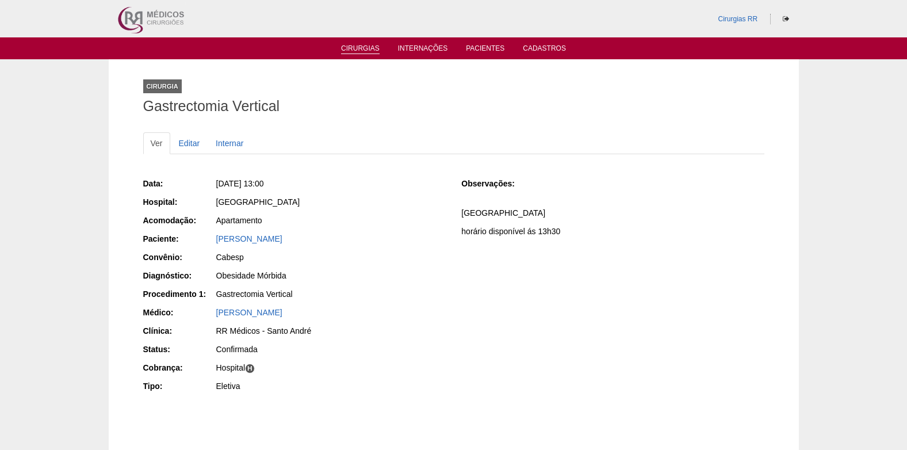
click at [354, 47] on link "Cirurgias" at bounding box center [360, 49] width 39 height 10
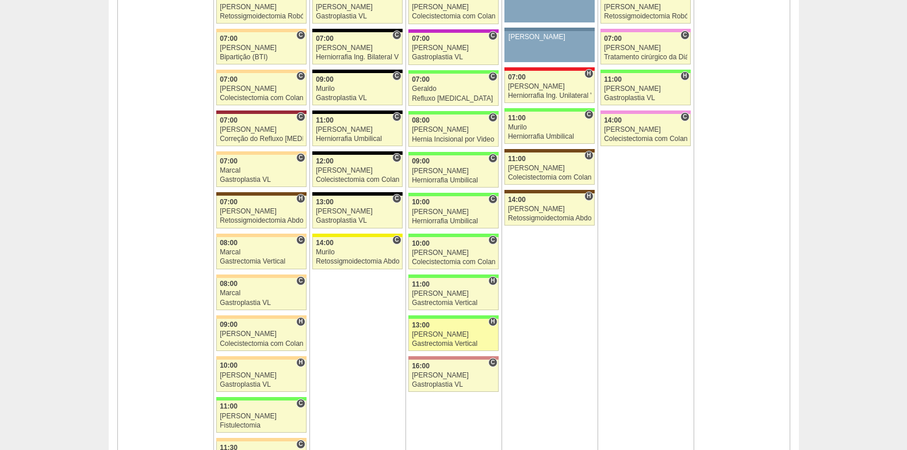
scroll to position [748, 0]
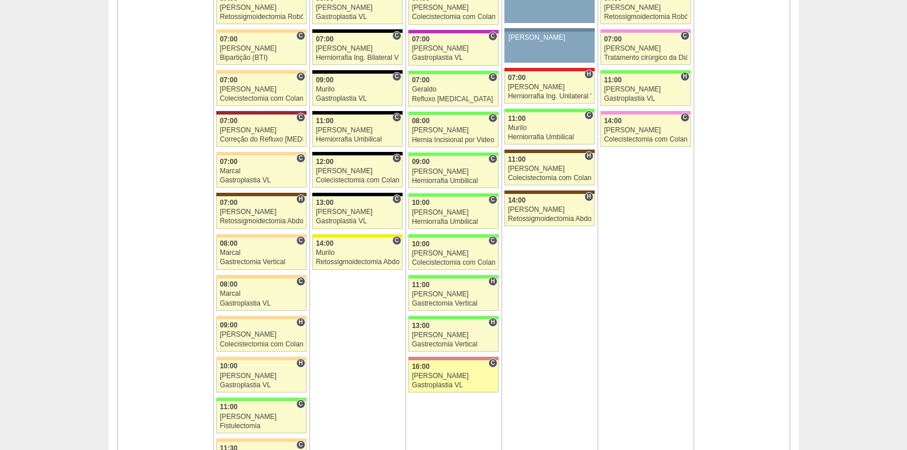
click at [454, 383] on div "Gastroplastia VL" at bounding box center [453, 384] width 83 height 7
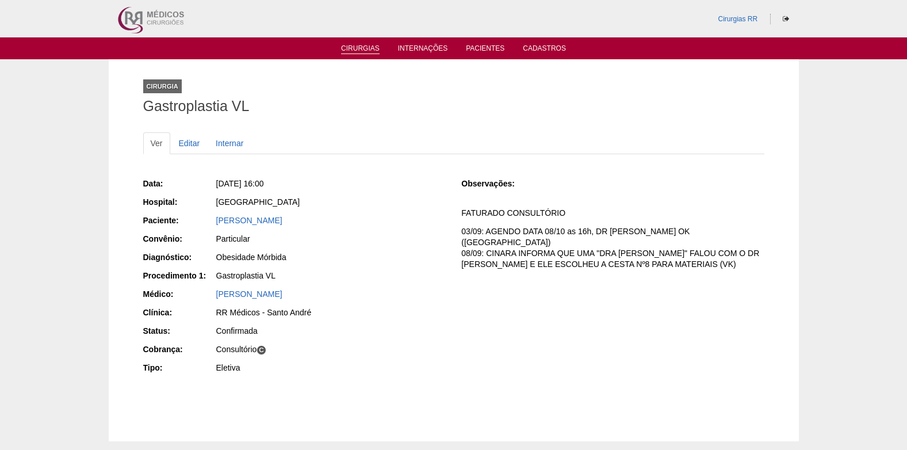
click at [356, 49] on link "Cirurgias" at bounding box center [360, 49] width 39 height 10
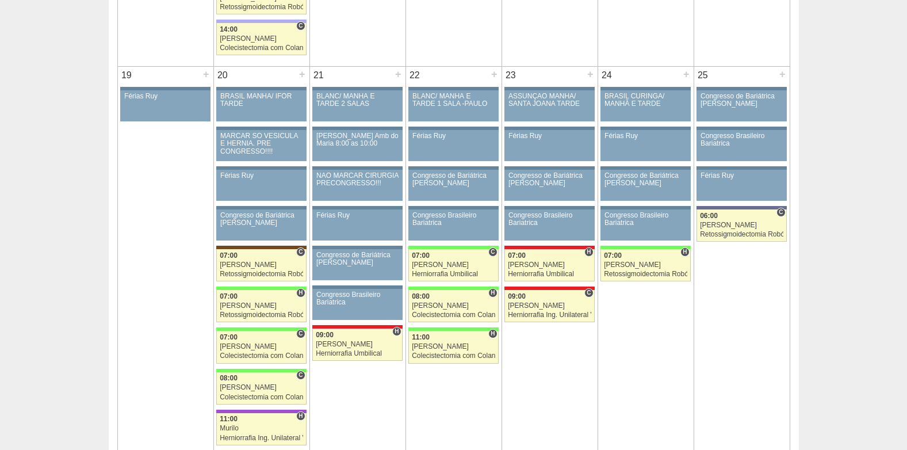
scroll to position [1841, 0]
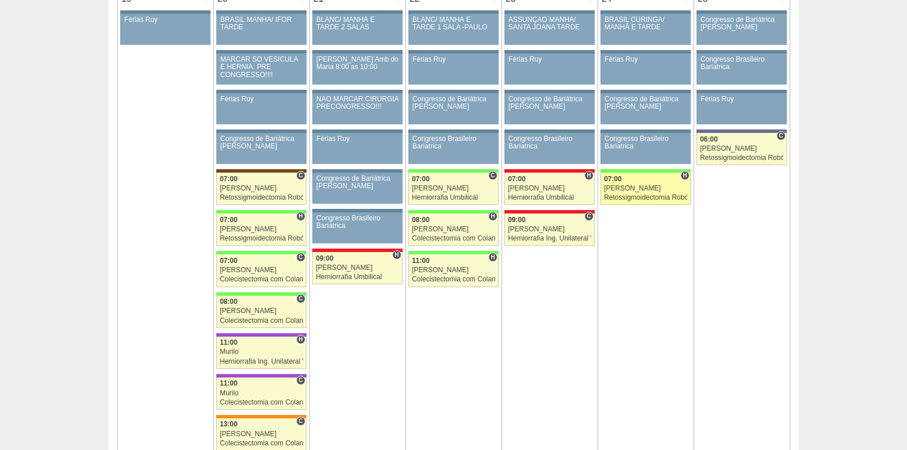
click at [624, 195] on div "Retossigmoidectomia Robótica" at bounding box center [645, 197] width 83 height 7
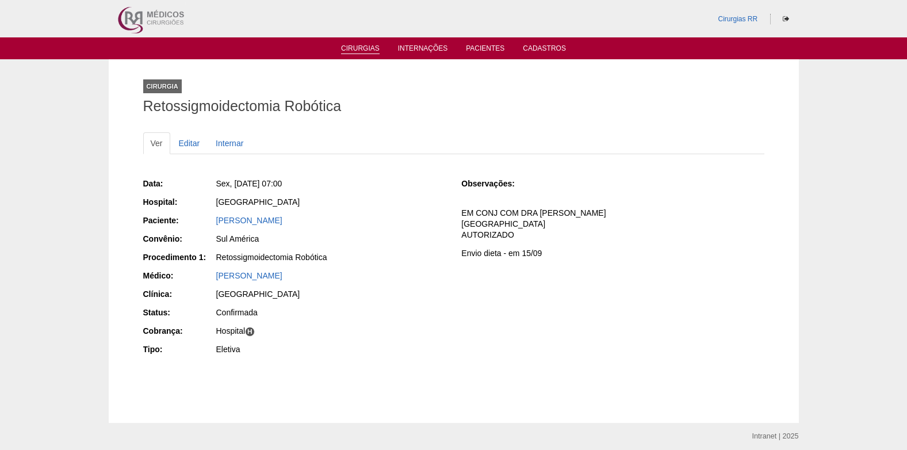
click at [349, 48] on link "Cirurgias" at bounding box center [360, 49] width 39 height 10
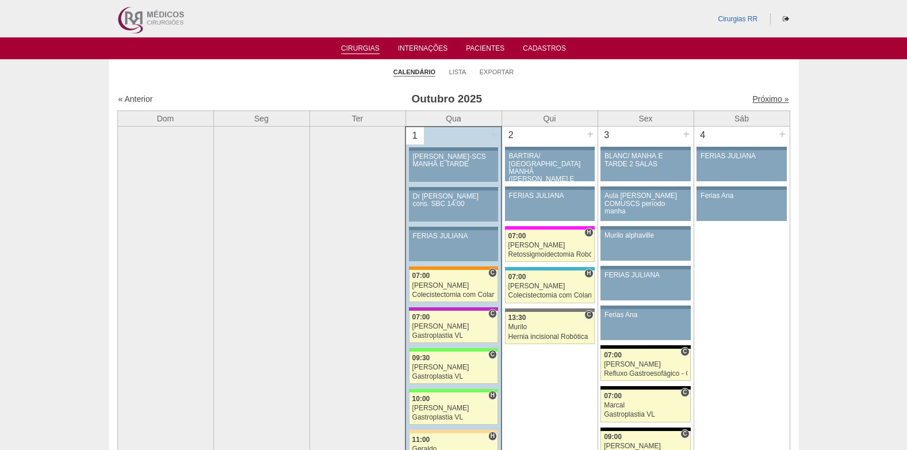
click at [765, 97] on link "Próximo »" at bounding box center [770, 98] width 36 height 9
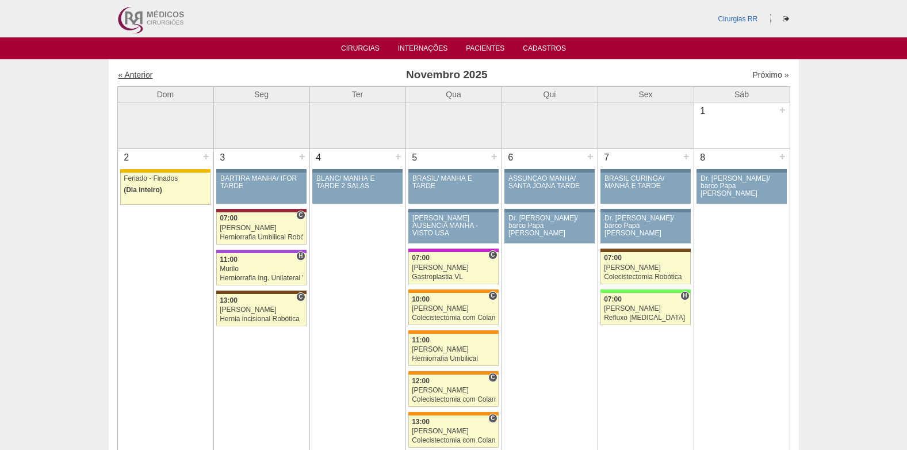
click at [131, 74] on link "« Anterior" at bounding box center [136, 74] width 35 height 9
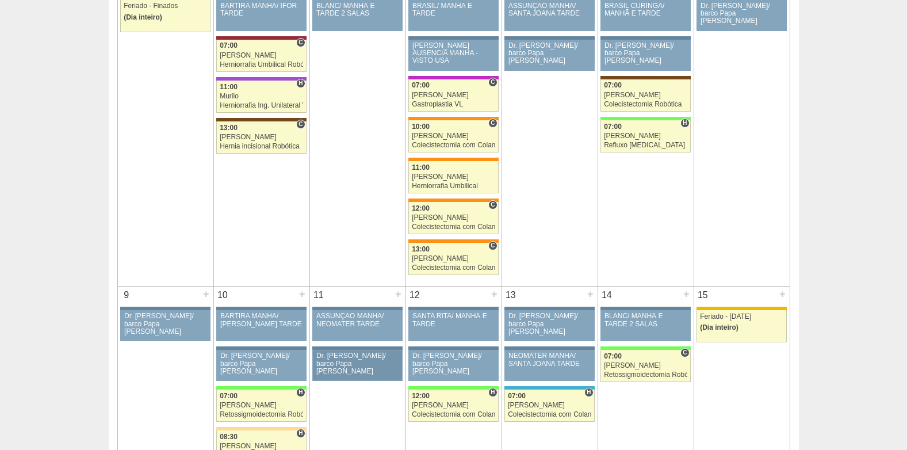
scroll to position [240, 0]
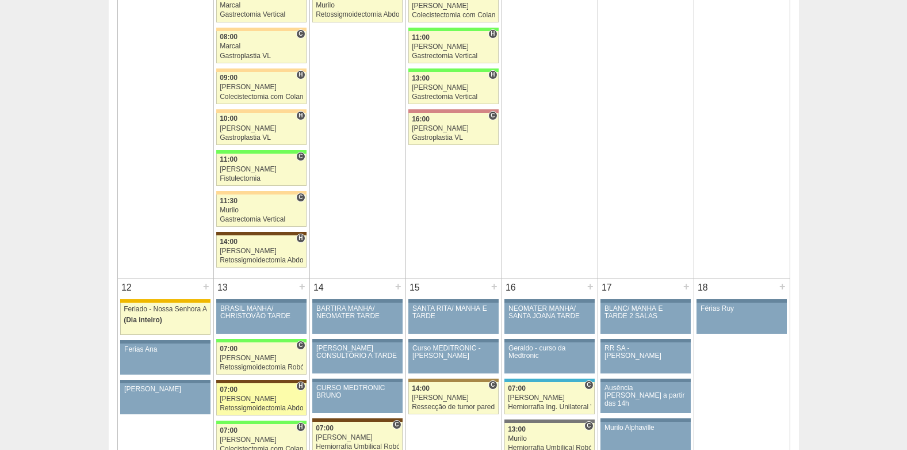
scroll to position [1035, 0]
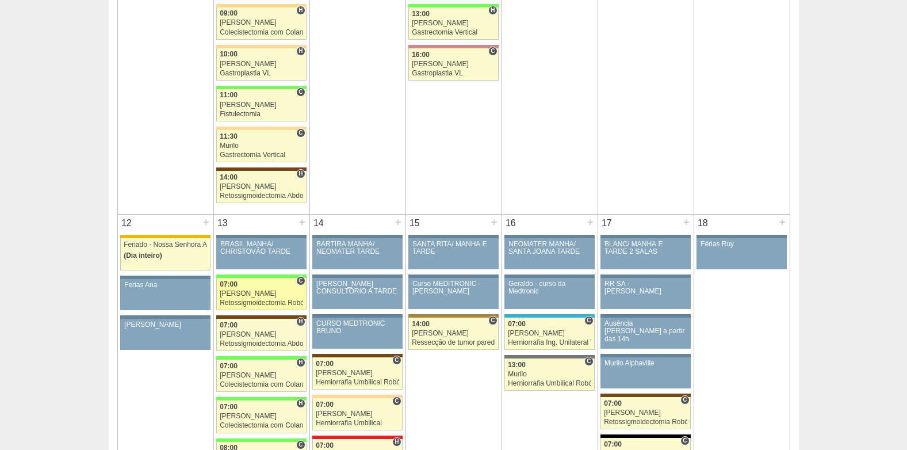
click at [257, 293] on div "[PERSON_NAME]" at bounding box center [261, 293] width 83 height 7
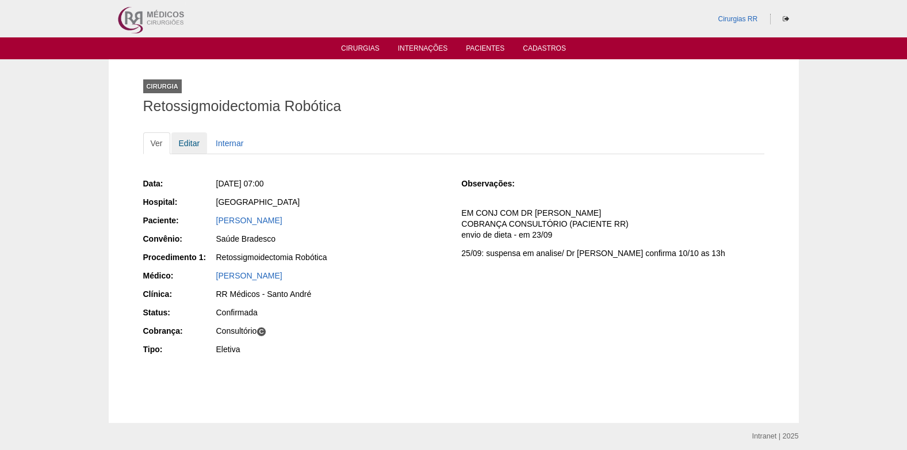
click at [192, 142] on link "Editar" at bounding box center [189, 143] width 36 height 22
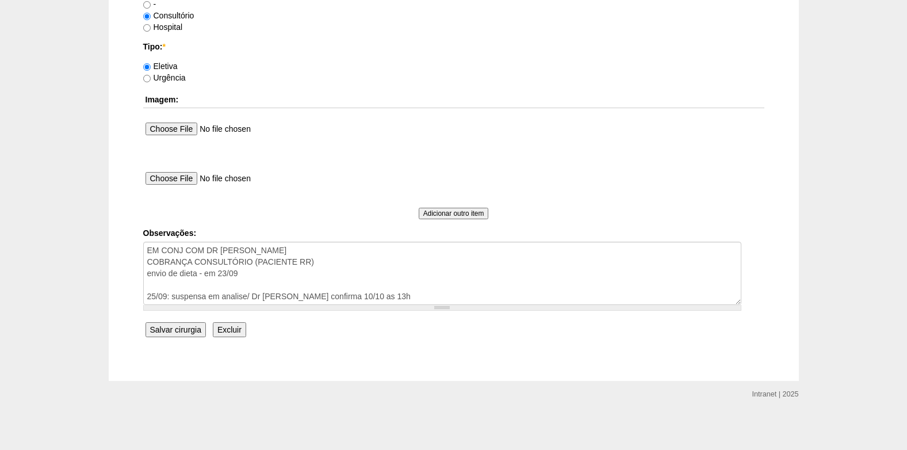
scroll to position [1033, 0]
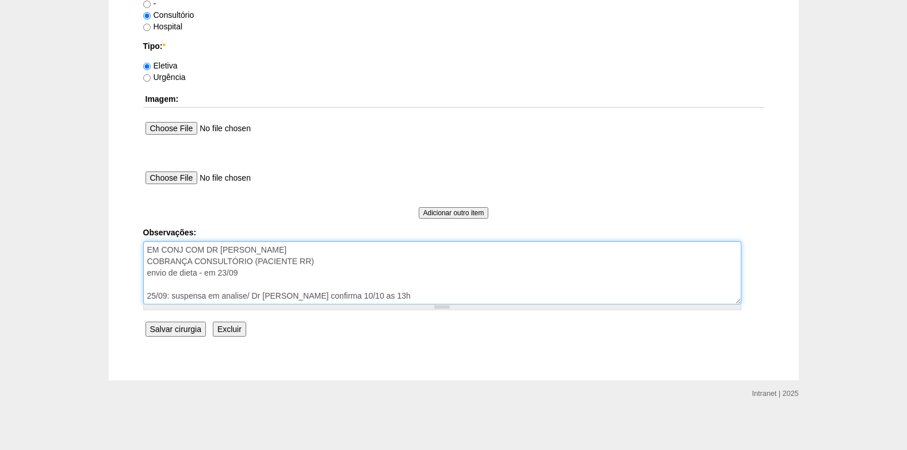
click at [343, 263] on textarea "EM CONJ COM DR [PERSON_NAME] COBRANÇA CONSULTÓRIO (PACIENTE RR) envio de dieta …" at bounding box center [442, 272] width 598 height 63
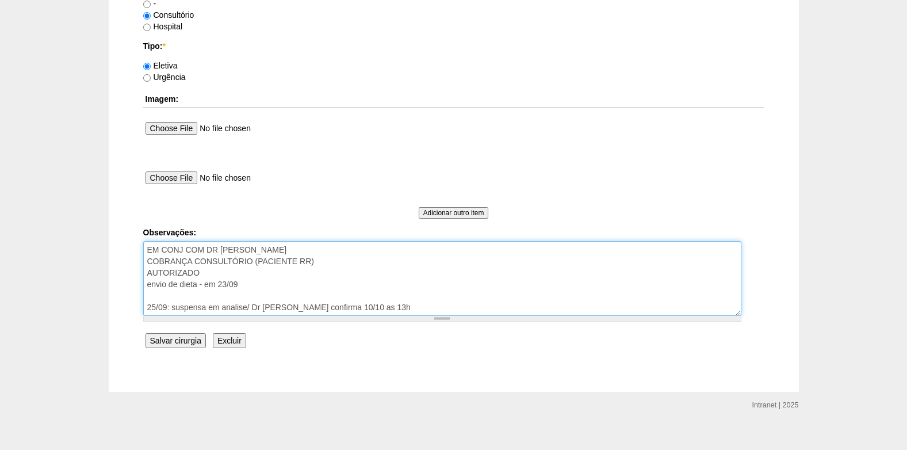
drag, startPoint x: 378, startPoint y: 306, endPoint x: 118, endPoint y: 308, distance: 260.0
type textarea "EM CONJ COM DR [PERSON_NAME] COBRANÇA CONSULTÓRIO (PACIENTE RR) AUTORIZADO envi…"
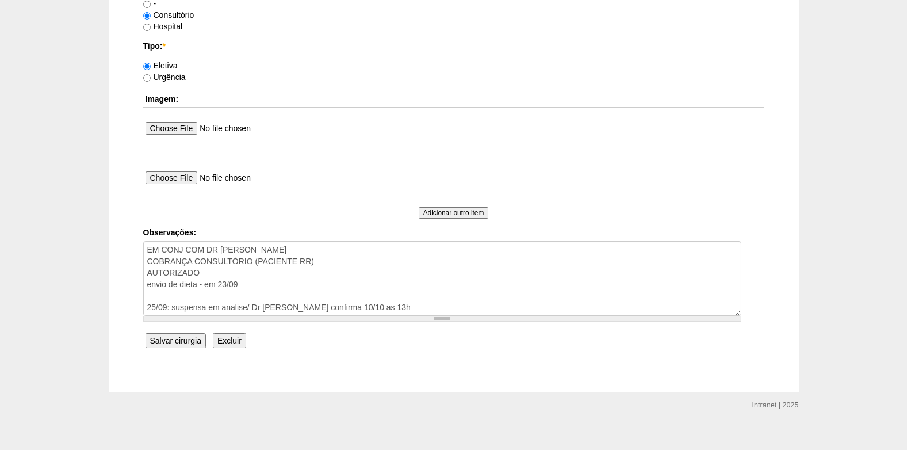
click at [180, 338] on input "Salvar cirurgia" at bounding box center [176, 340] width 60 height 15
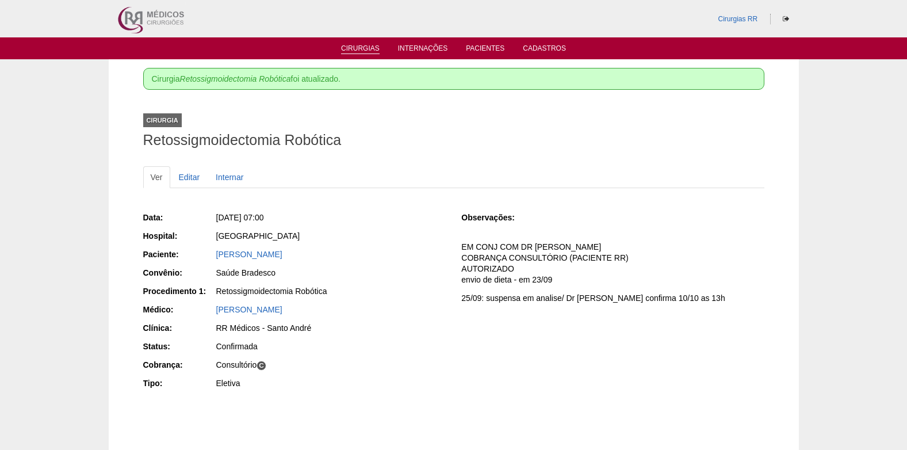
click at [355, 47] on link "Cirurgias" at bounding box center [360, 49] width 39 height 10
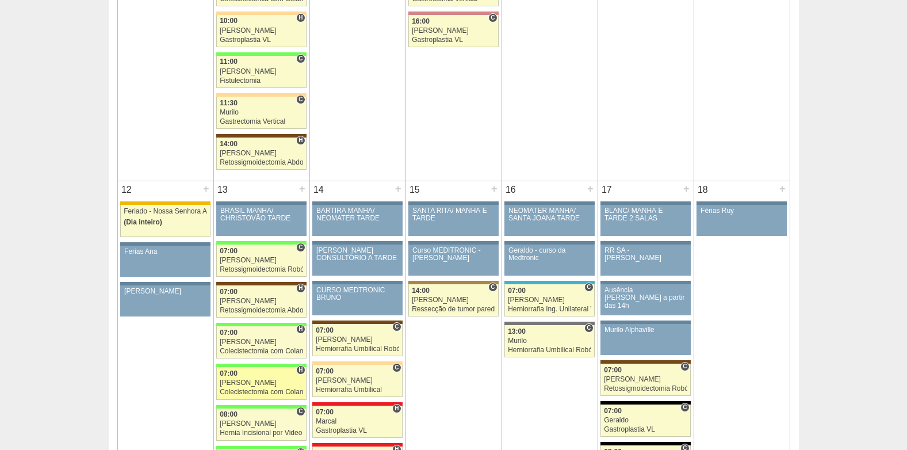
scroll to position [1266, 0]
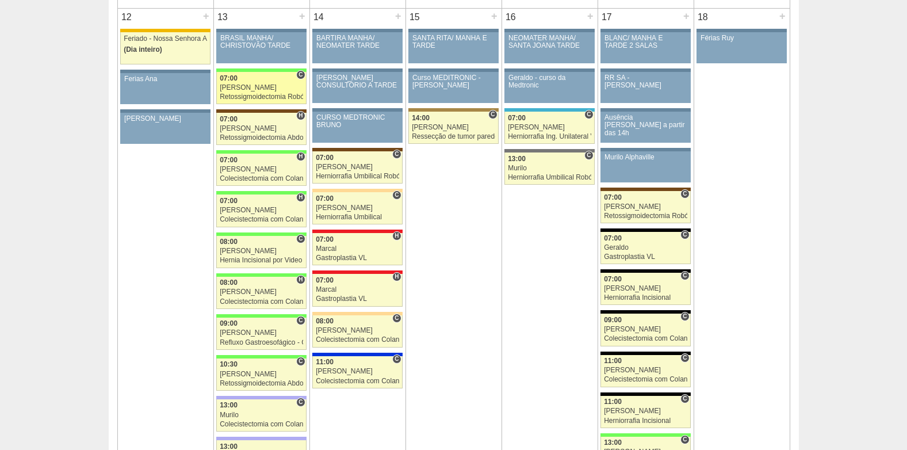
click at [255, 83] on link "88447 Cirurgias RR C 07:00 Bruno Retossigmoidectomia Robótica Hospital Brasil R…" at bounding box center [261, 88] width 90 height 32
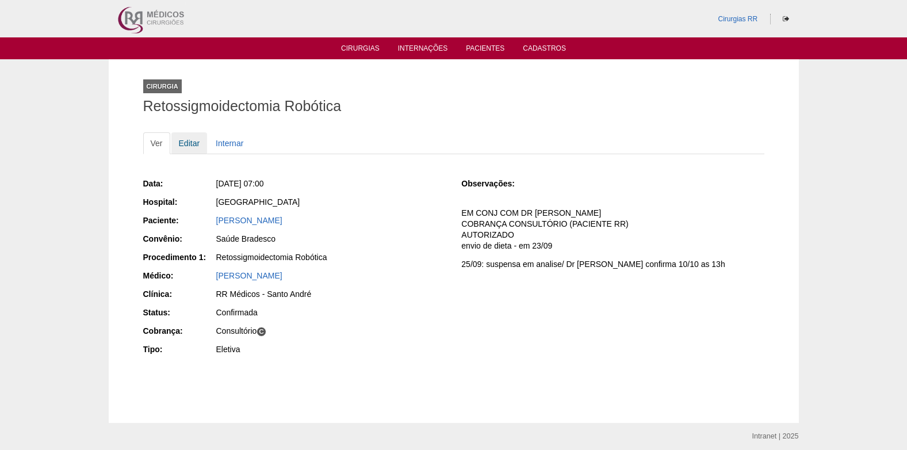
click at [188, 142] on link "Editar" at bounding box center [189, 143] width 36 height 22
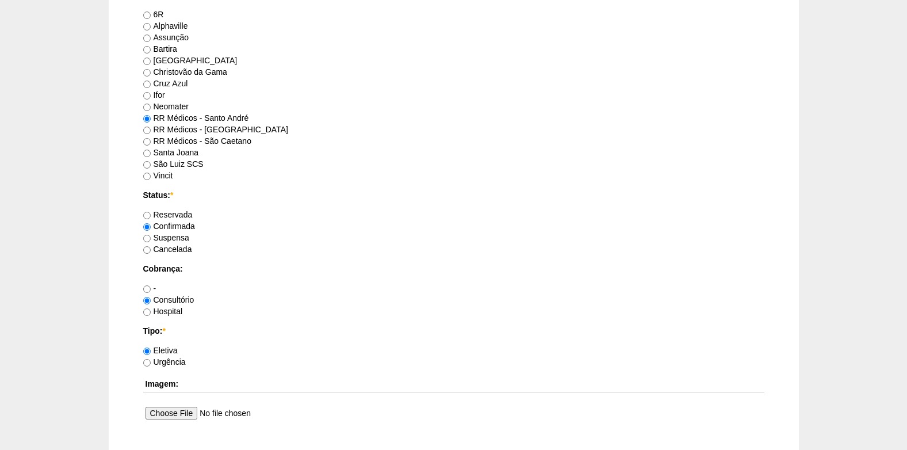
scroll to position [978, 0]
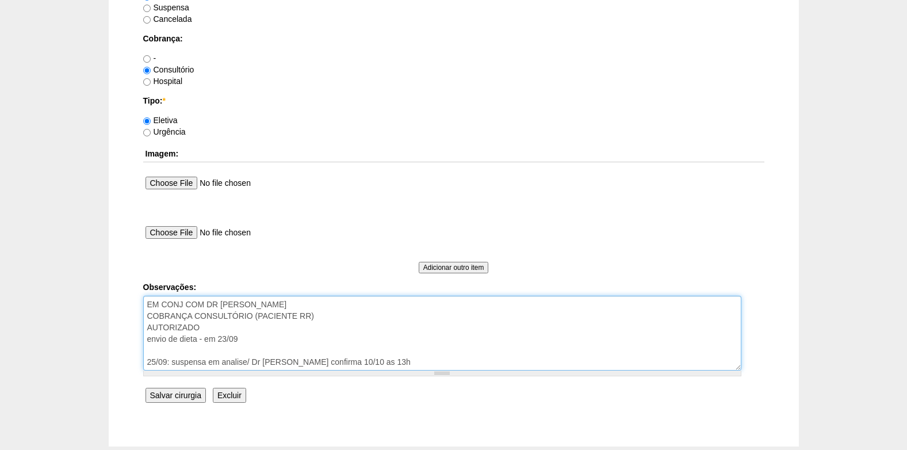
drag, startPoint x: 389, startPoint y: 365, endPoint x: 131, endPoint y: 364, distance: 258.9
type textarea "EM CONJ COM DR [PERSON_NAME] COBRANÇA CONSULTÓRIO (PACIENTE RR) AUTORIZADO envi…"
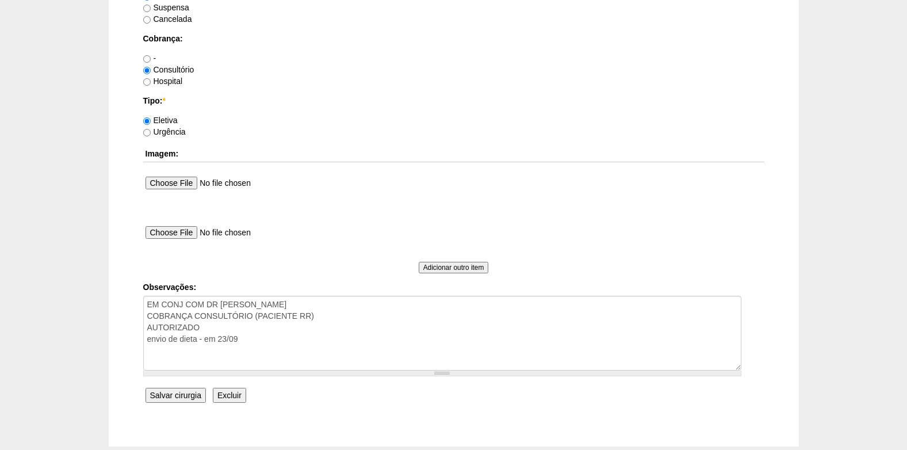
click at [156, 389] on input "Salvar cirurgia" at bounding box center [176, 395] width 60 height 15
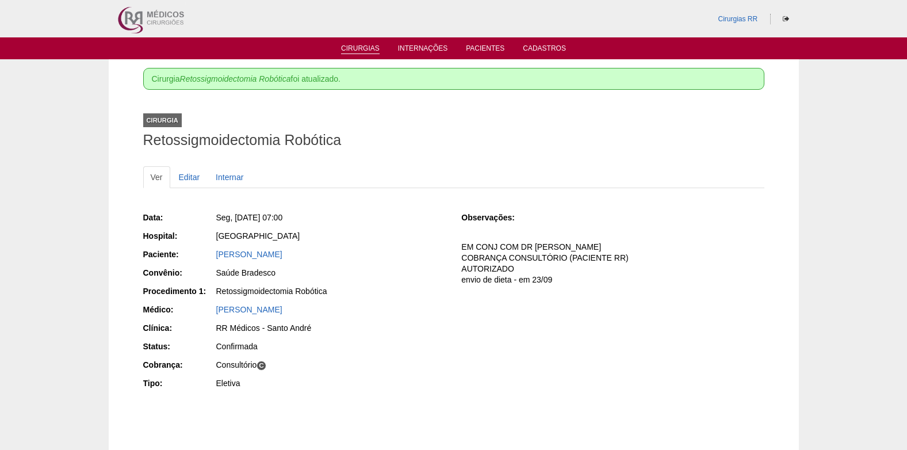
click at [357, 46] on link "Cirurgias" at bounding box center [360, 49] width 39 height 10
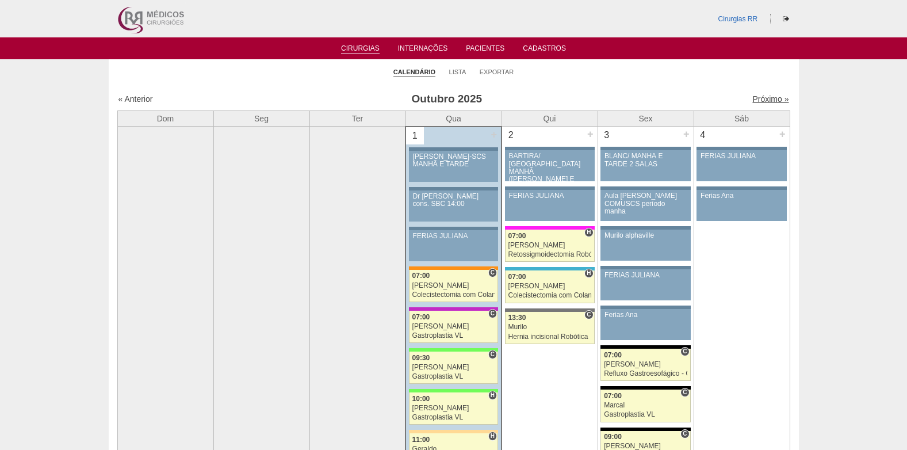
click at [752, 96] on link "Próximo »" at bounding box center [770, 98] width 36 height 9
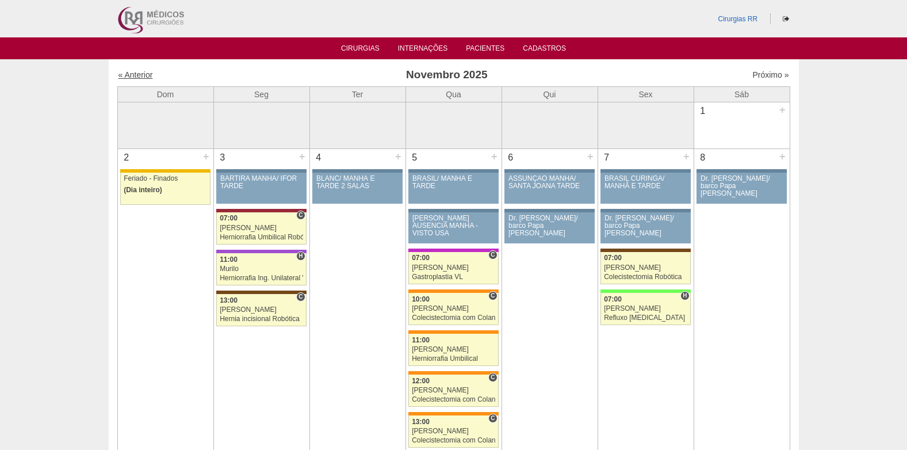
click at [142, 72] on link "« Anterior" at bounding box center [136, 74] width 35 height 9
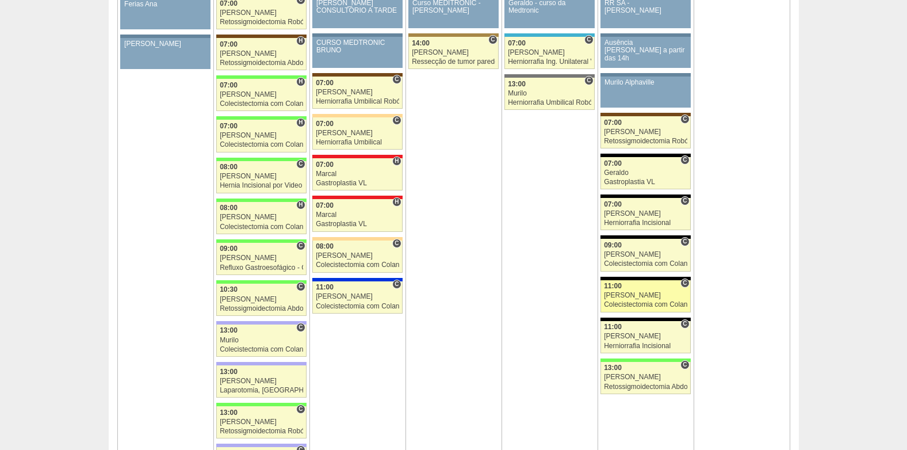
scroll to position [1323, 0]
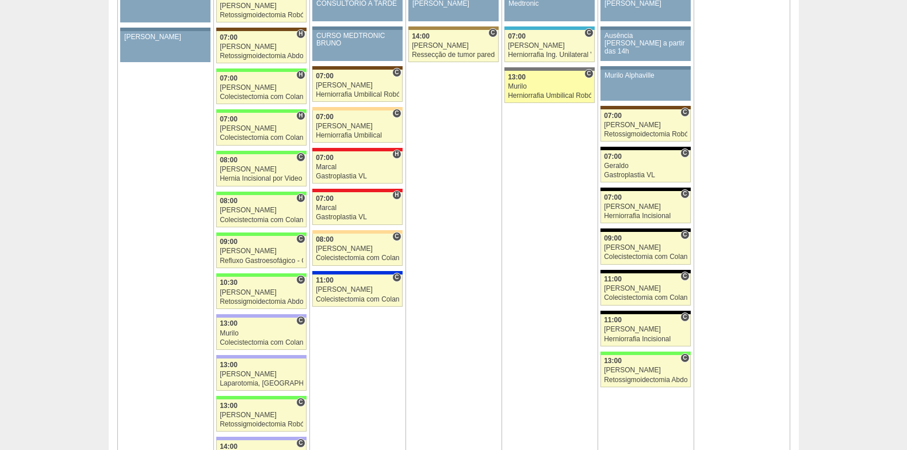
click at [549, 90] on div "Murilo" at bounding box center [549, 86] width 83 height 7
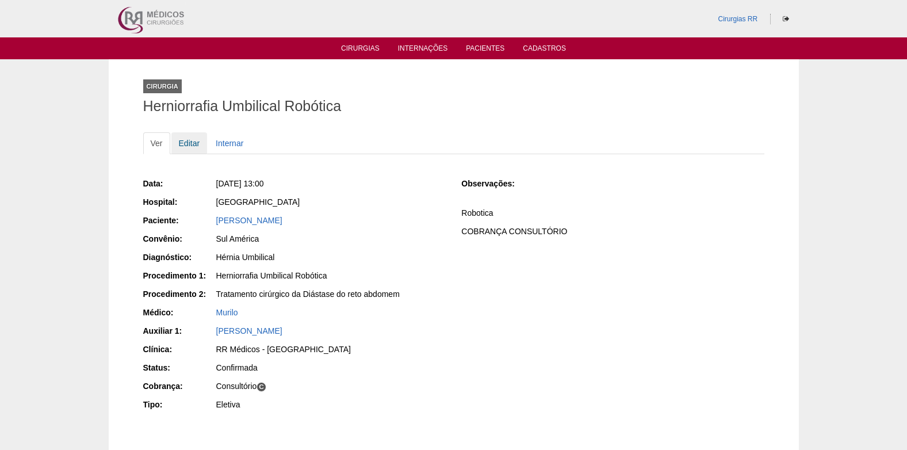
click at [189, 143] on link "Editar" at bounding box center [189, 143] width 36 height 22
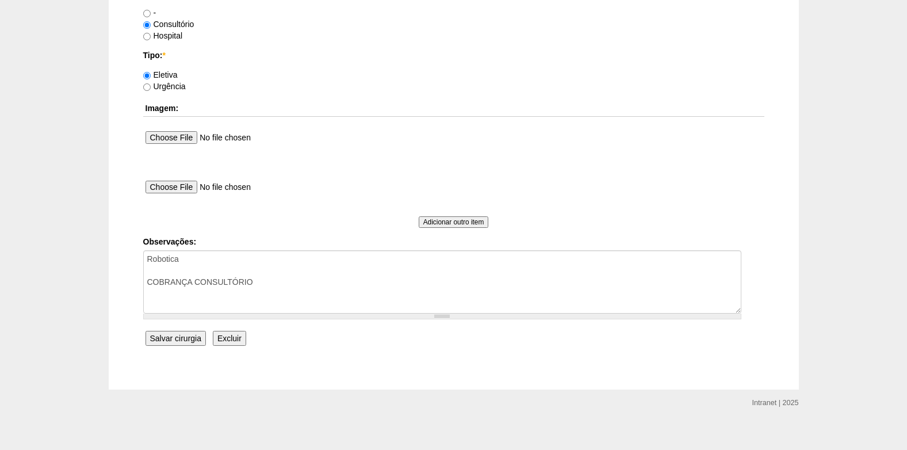
scroll to position [1033, 0]
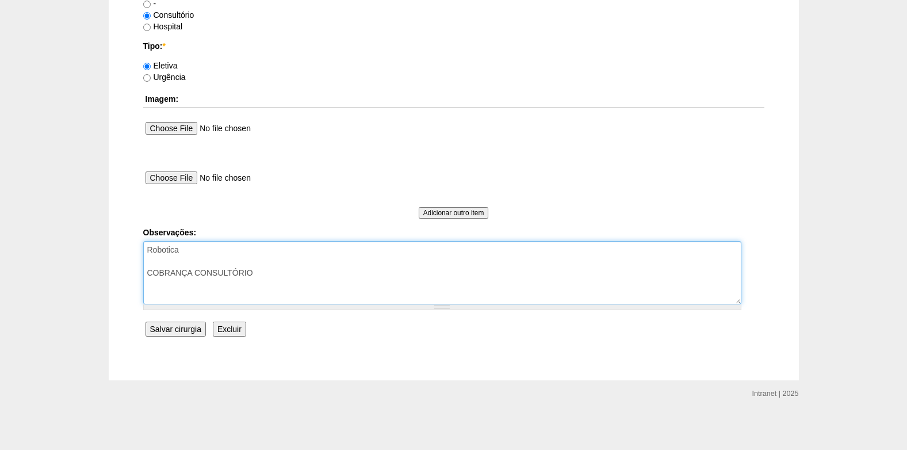
click at [276, 297] on textarea "Robotica COBRANÇA CONSULTÓRIO" at bounding box center [442, 272] width 598 height 63
click at [246, 258] on textarea "Robotica COBRANÇA CONSULTÓRIO" at bounding box center [442, 272] width 598 height 63
type textarea "Robotica ROBÔ XI COBRANÇA CONSULTÓRIO"
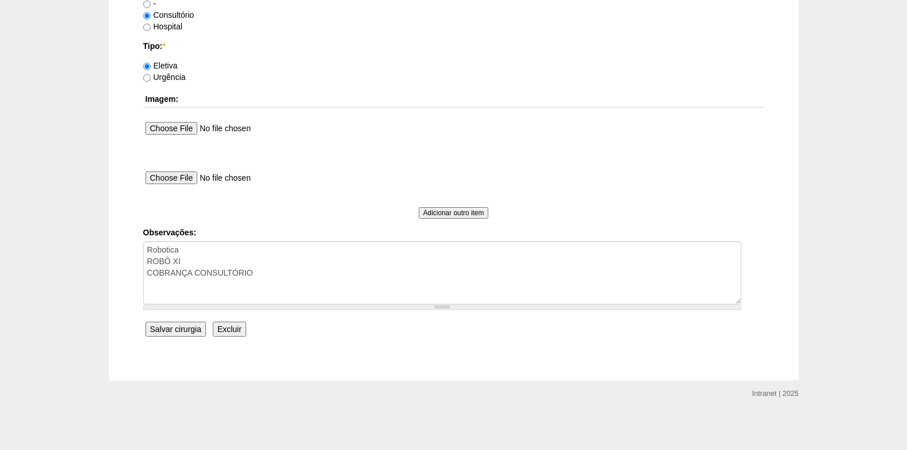
click at [181, 327] on input "Salvar cirurgia" at bounding box center [176, 329] width 60 height 15
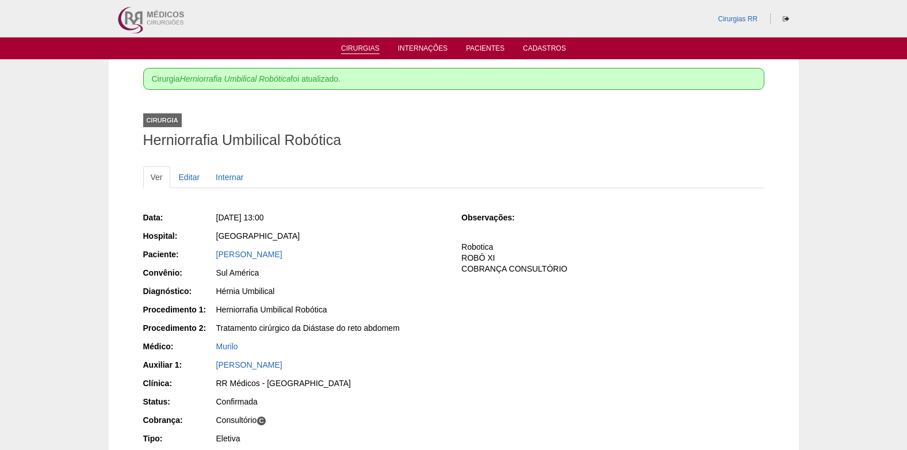
click at [362, 47] on link "Cirurgias" at bounding box center [360, 49] width 39 height 10
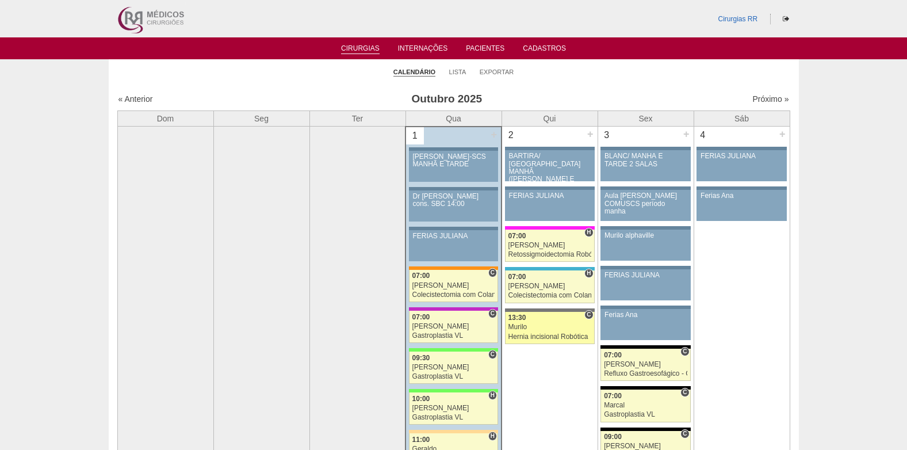
click at [549, 323] on div "Murilo" at bounding box center [550, 326] width 83 height 7
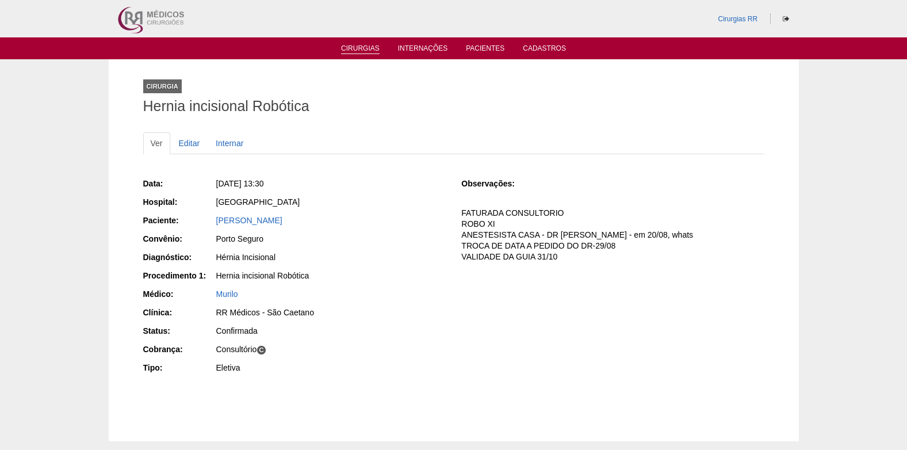
click at [358, 45] on link "Cirurgias" at bounding box center [360, 49] width 39 height 10
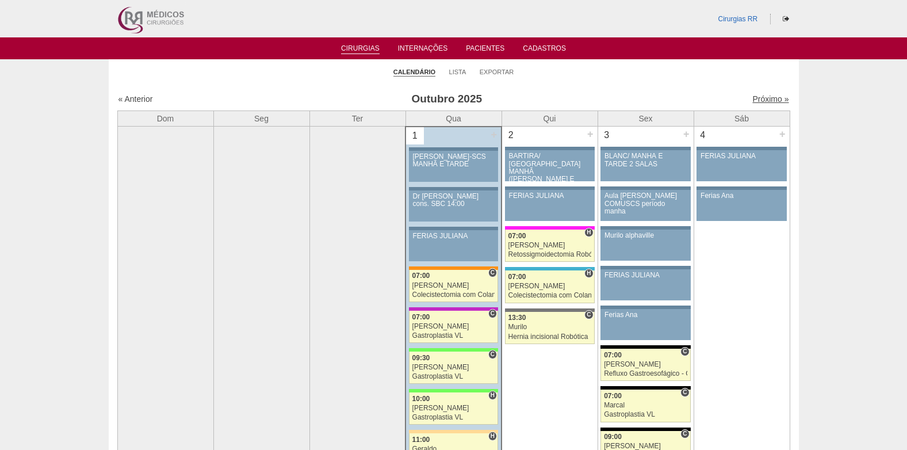
click at [758, 98] on link "Próximo »" at bounding box center [770, 98] width 36 height 9
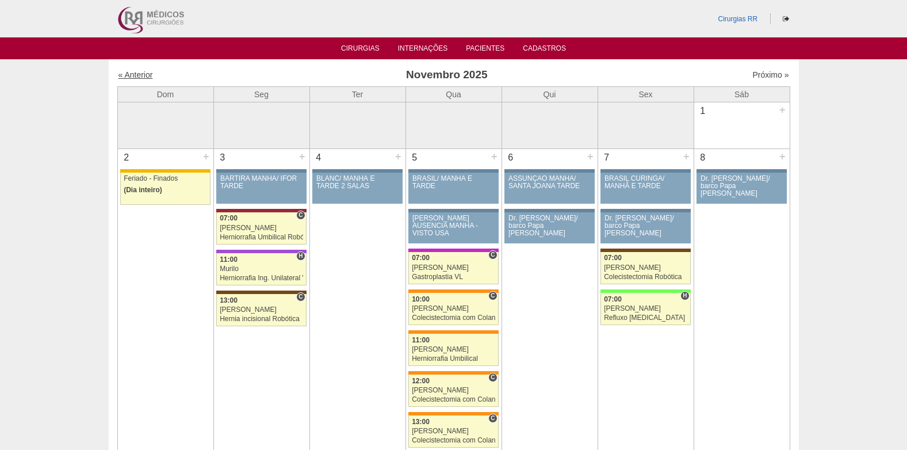
click at [139, 75] on link "« Anterior" at bounding box center [136, 74] width 35 height 9
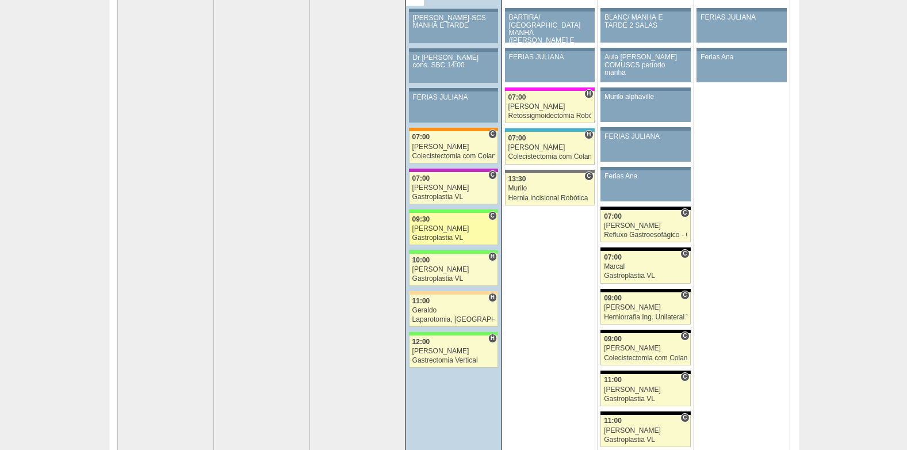
scroll to position [115, 0]
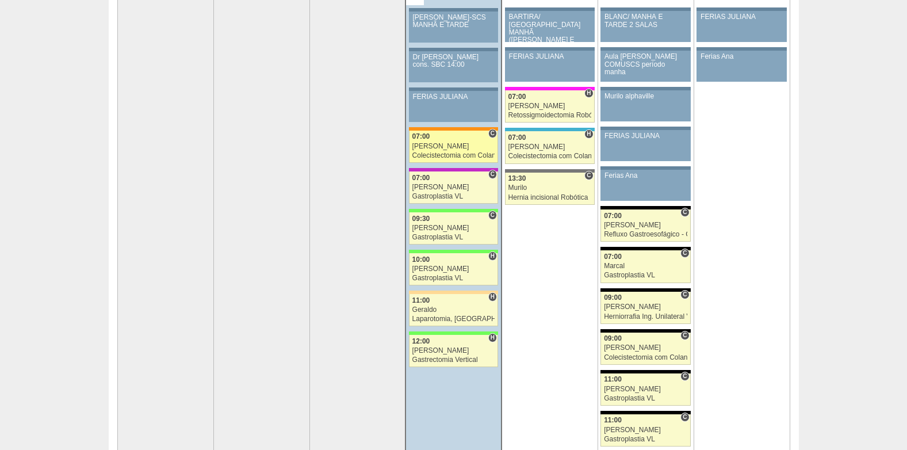
click at [442, 147] on div "[PERSON_NAME]" at bounding box center [453, 146] width 83 height 7
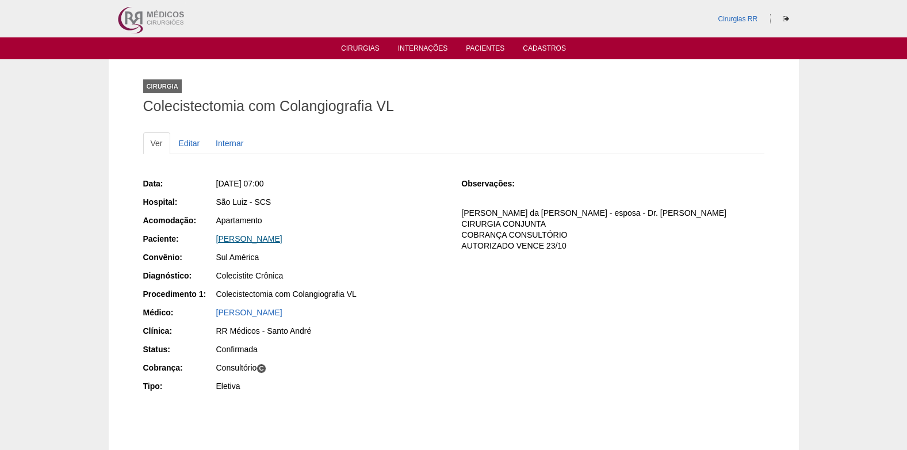
click at [282, 239] on link "[PERSON_NAME]" at bounding box center [249, 238] width 66 height 9
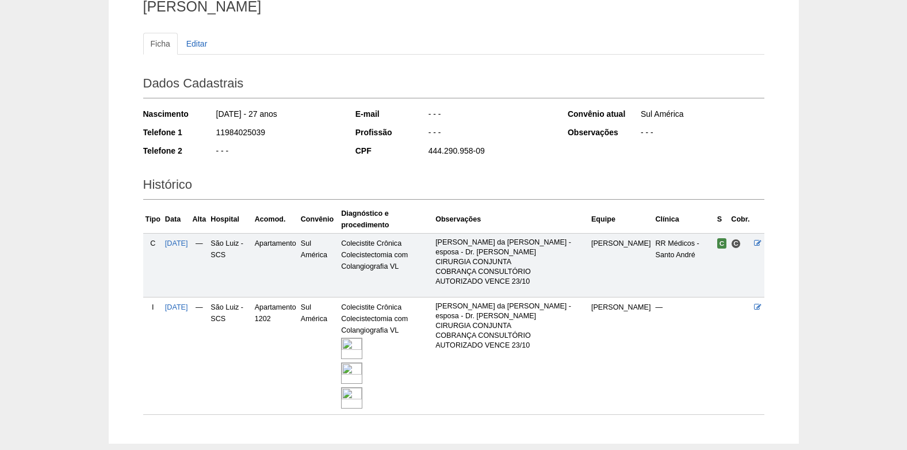
scroll to position [115, 0]
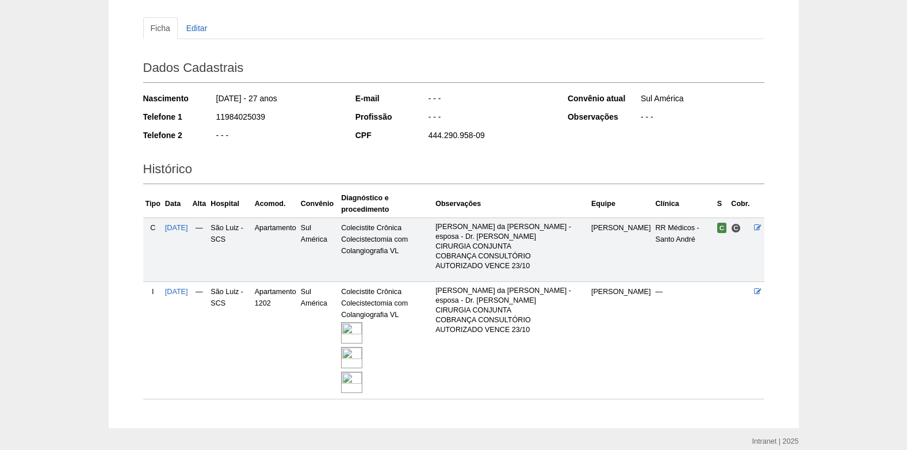
click at [362, 322] on img at bounding box center [351, 332] width 21 height 21
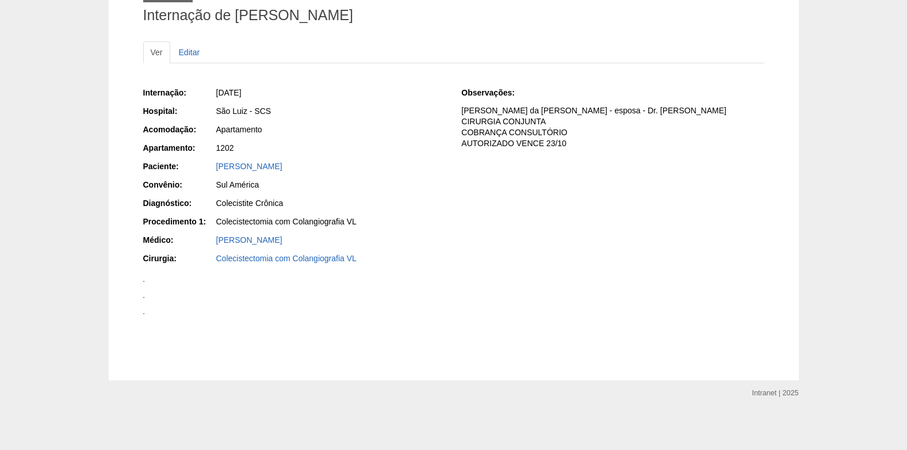
scroll to position [621, 0]
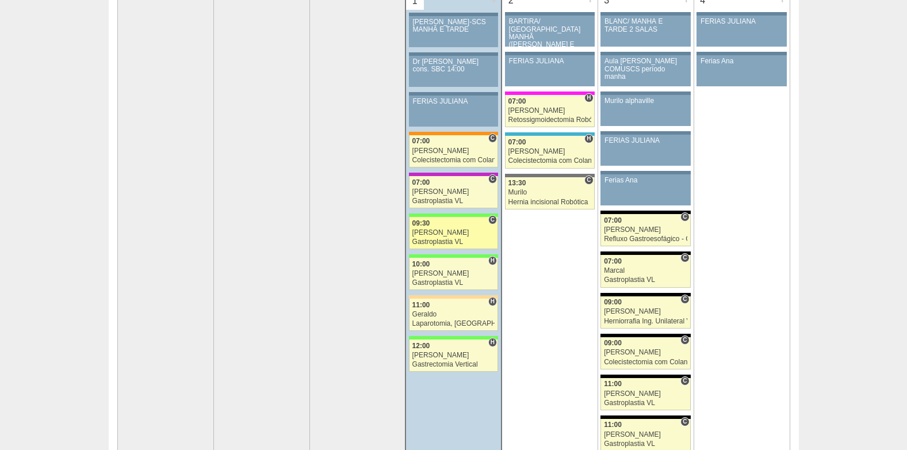
scroll to position [115, 0]
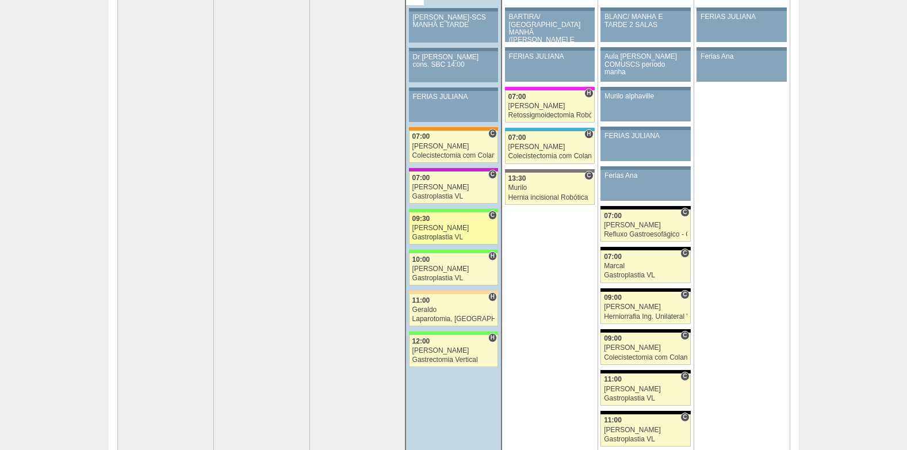
click at [442, 221] on div "09:30" at bounding box center [453, 218] width 83 height 7
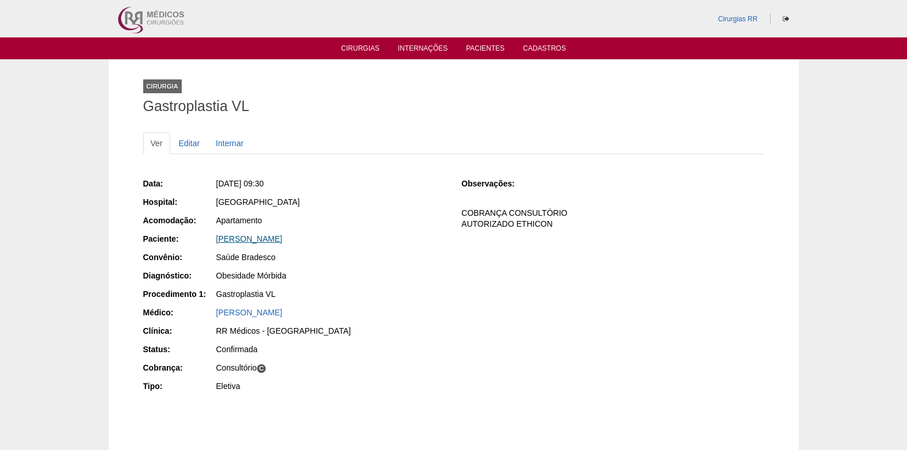
click at [264, 238] on link "[PERSON_NAME]" at bounding box center [249, 238] width 66 height 9
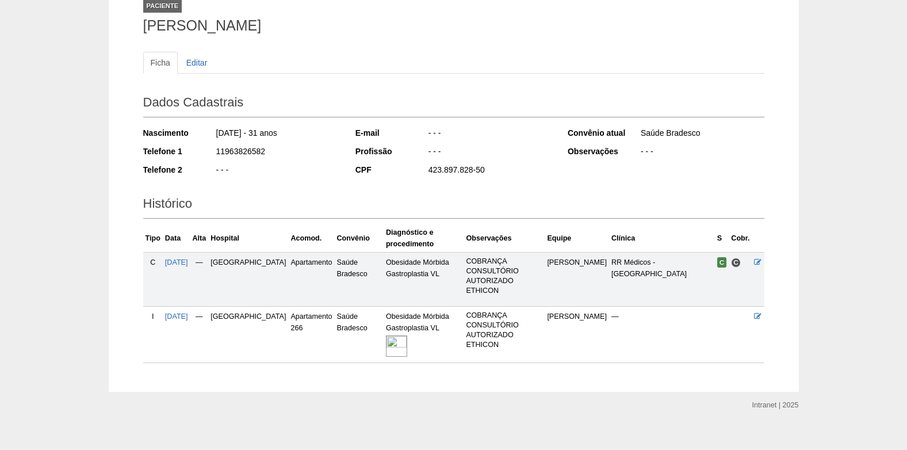
scroll to position [82, 0]
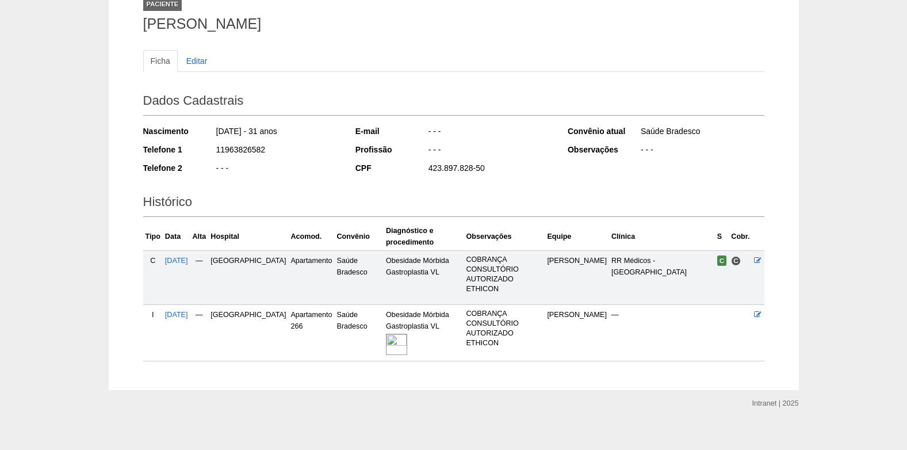
click at [386, 339] on img at bounding box center [396, 344] width 21 height 21
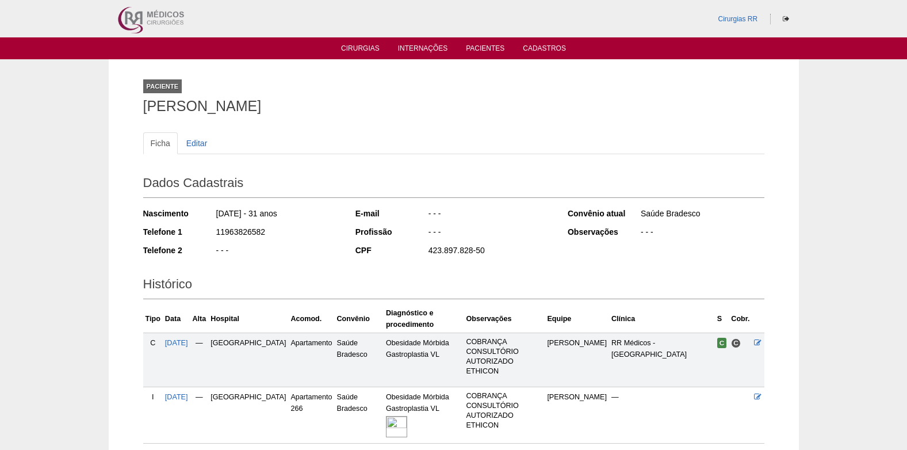
scroll to position [79, 0]
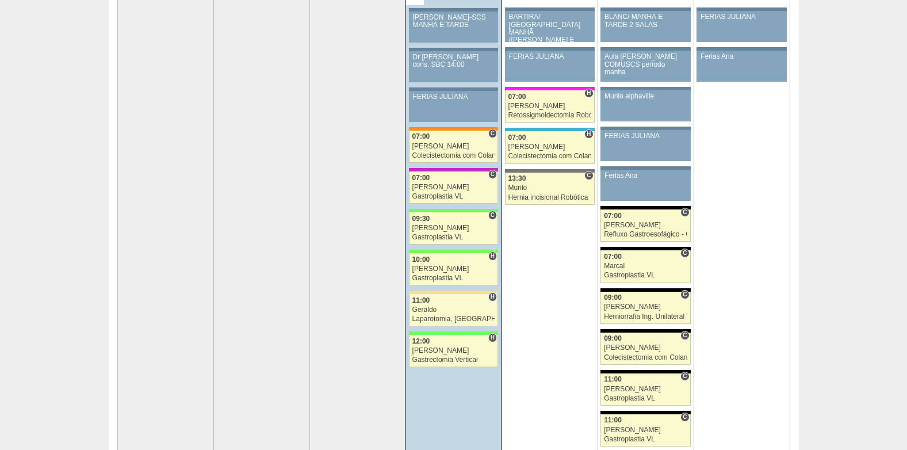
scroll to position [115, 0]
click at [433, 263] on div "10:00" at bounding box center [453, 259] width 83 height 7
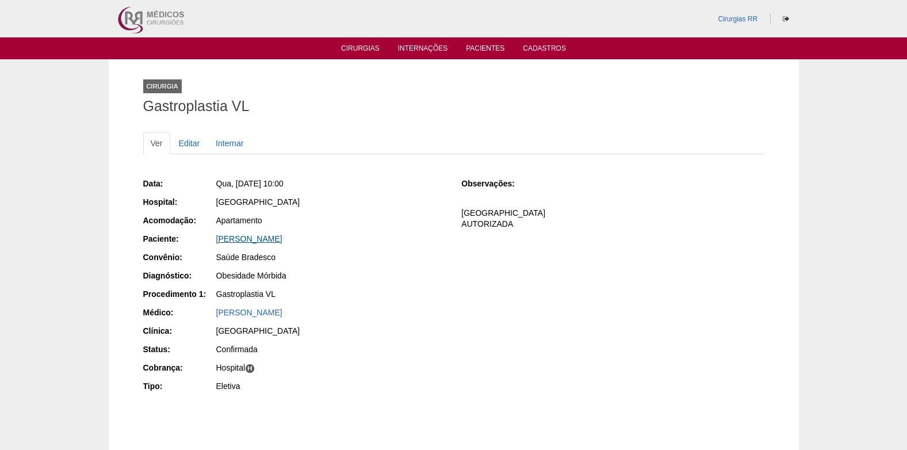
click at [243, 238] on link "[PERSON_NAME]" at bounding box center [249, 238] width 66 height 9
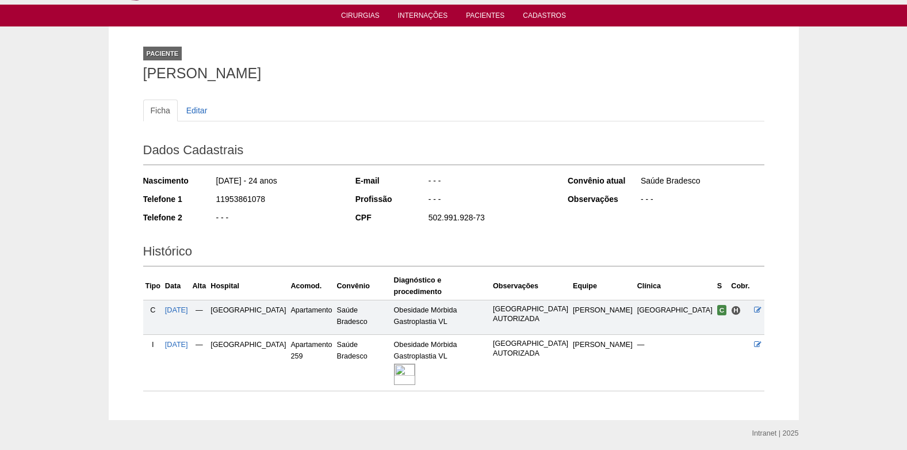
scroll to position [61, 0]
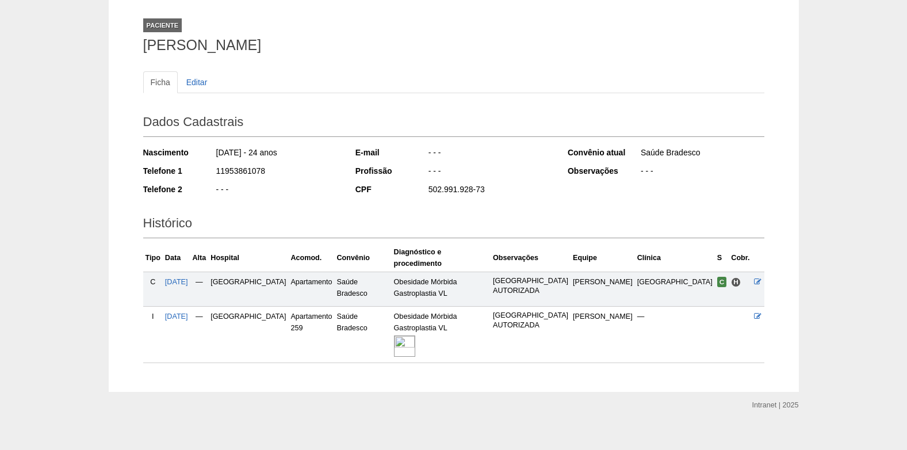
click at [408, 335] on img at bounding box center [404, 345] width 21 height 21
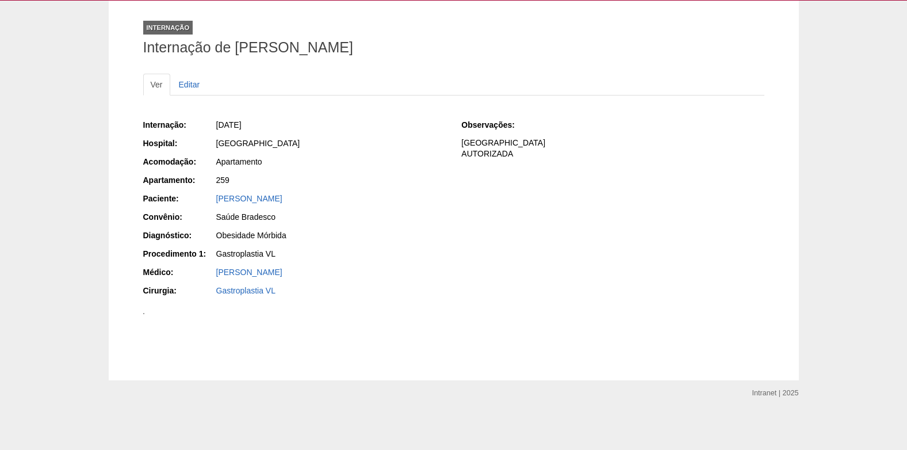
scroll to position [684, 0]
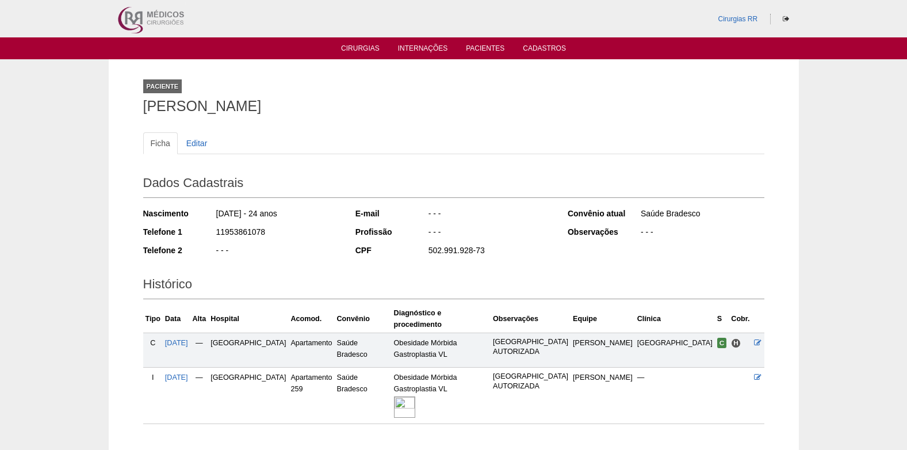
scroll to position [61, 0]
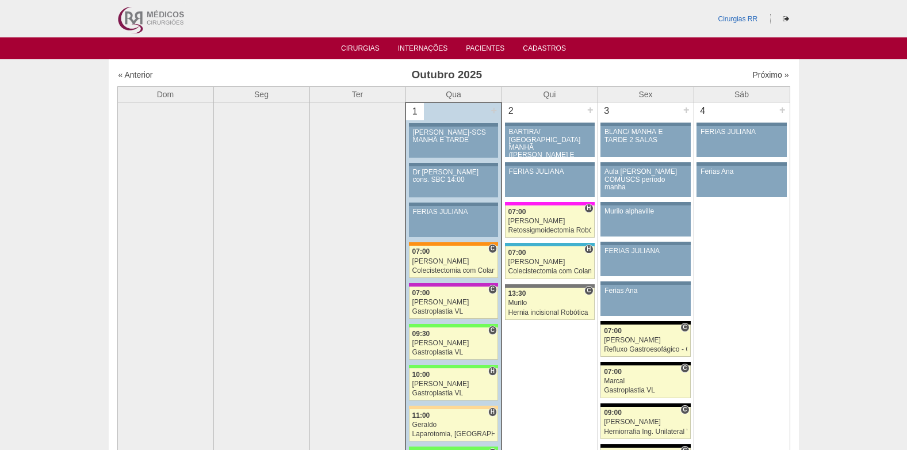
scroll to position [115, 0]
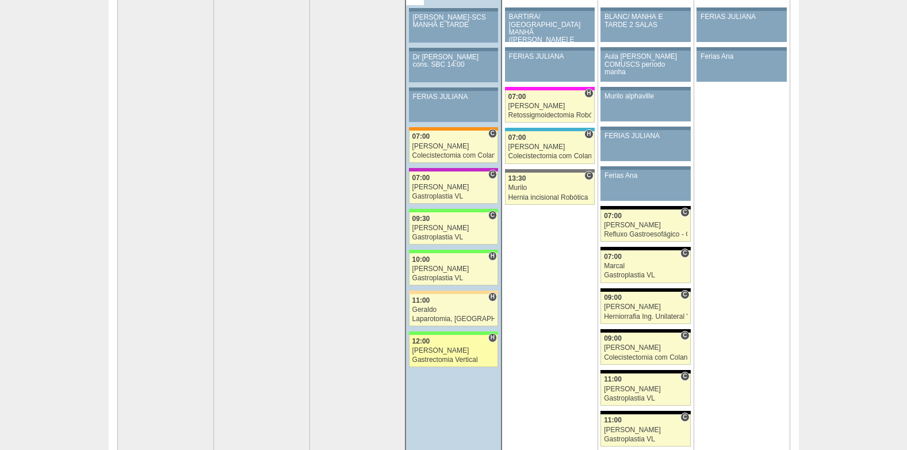
click at [457, 351] on div "[PERSON_NAME]" at bounding box center [453, 350] width 83 height 7
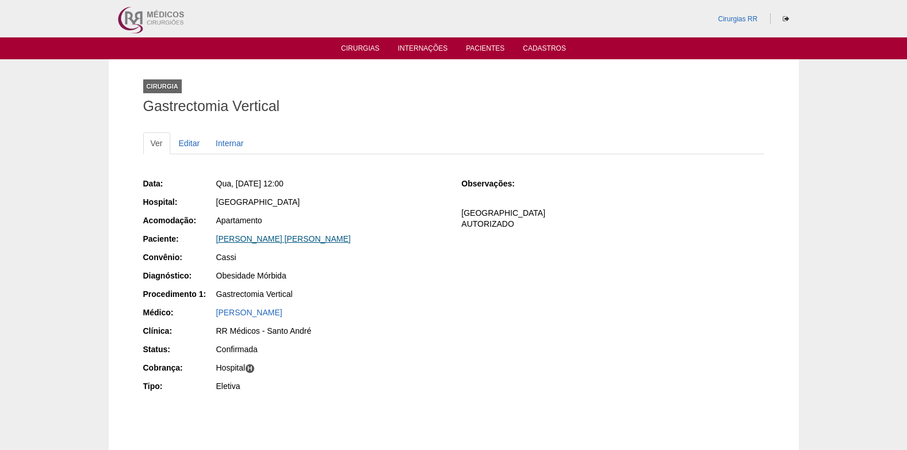
click at [334, 236] on link "SABRINA EVANGELISTA DE SOUZA RIBEIRO" at bounding box center [283, 238] width 135 height 9
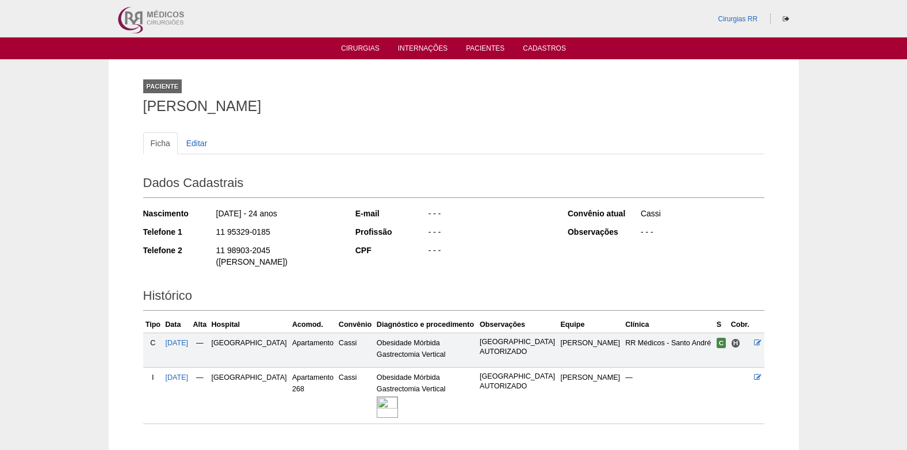
click at [381, 396] on img at bounding box center [387, 406] width 21 height 21
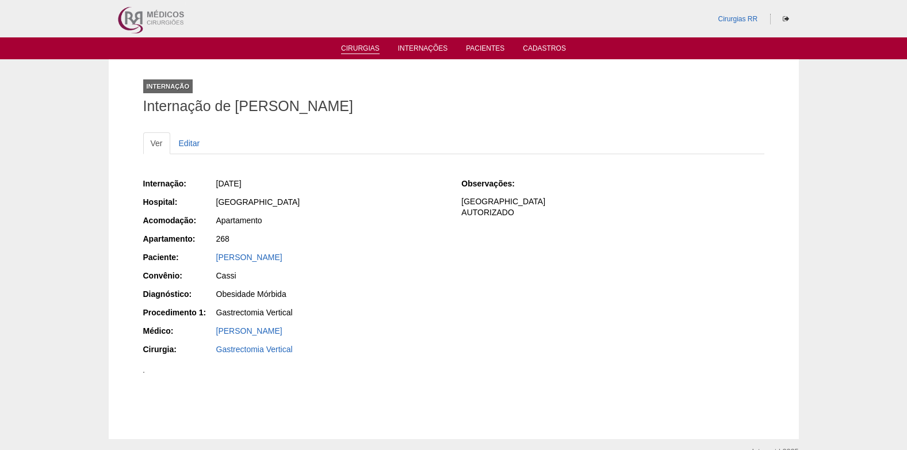
click at [349, 51] on link "Cirurgias" at bounding box center [360, 49] width 39 height 10
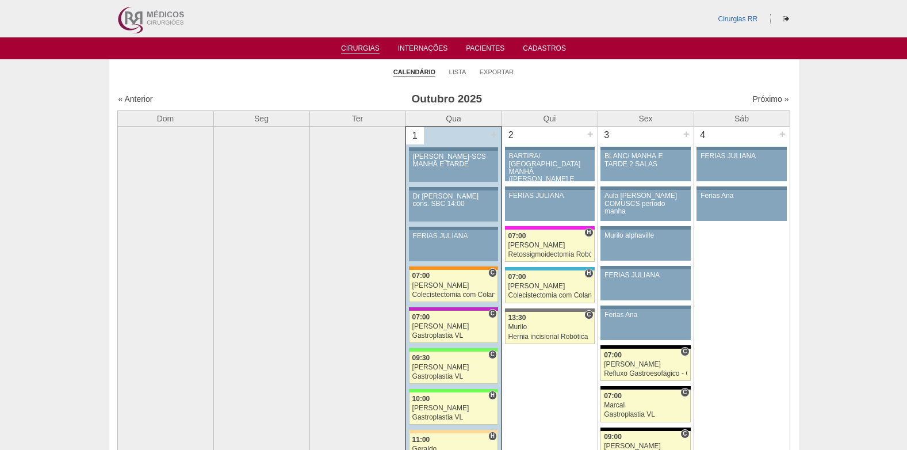
click at [158, 246] on td at bounding box center [165, 362] width 96 height 471
click at [436, 279] on div "07:00" at bounding box center [453, 275] width 83 height 7
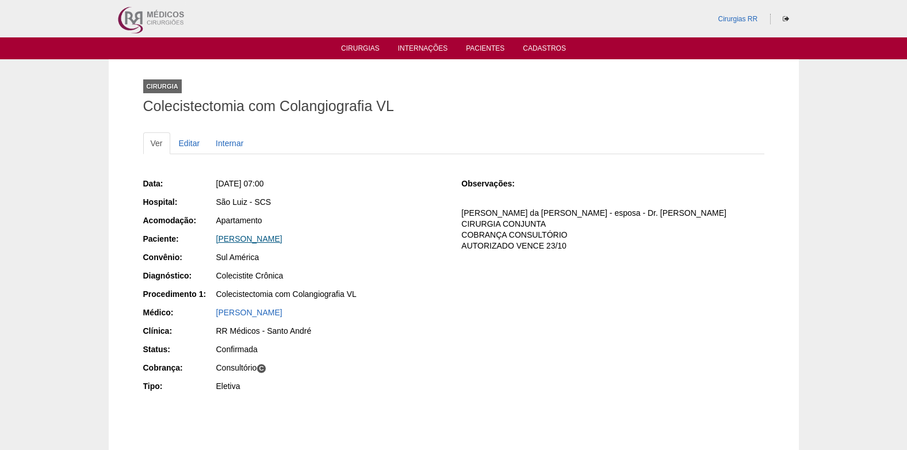
click at [254, 238] on link "REBECCA DE MELO OLIVEIRA BEZERRA" at bounding box center [249, 238] width 66 height 9
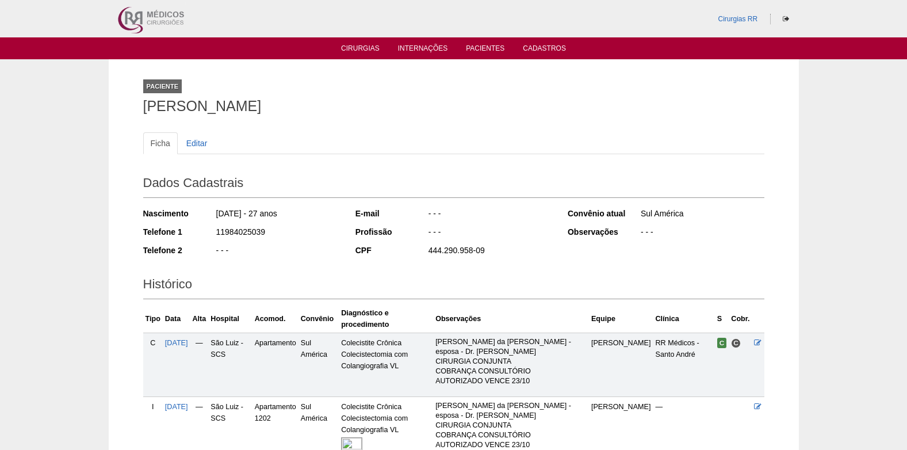
drag, startPoint x: 265, startPoint y: 233, endPoint x: 214, endPoint y: 232, distance: 51.2
click at [214, 232] on div "Telefone 1 11984025039" at bounding box center [241, 233] width 197 height 14
copy div "11984025039"
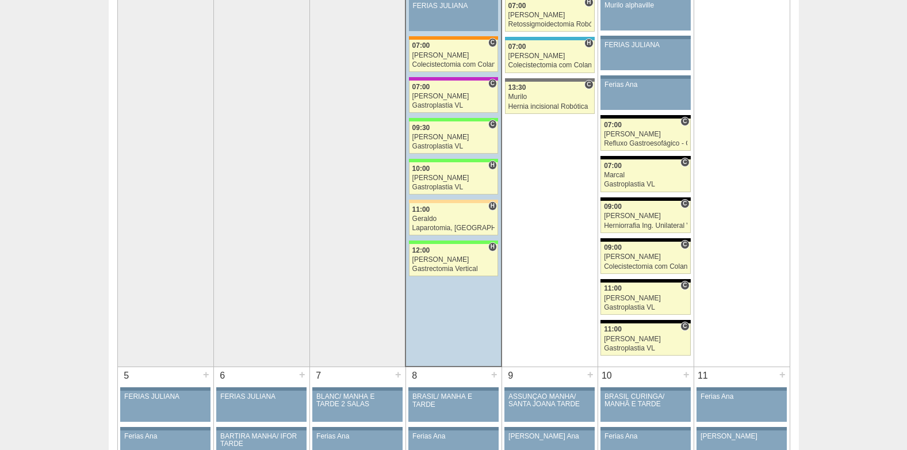
scroll to position [173, 0]
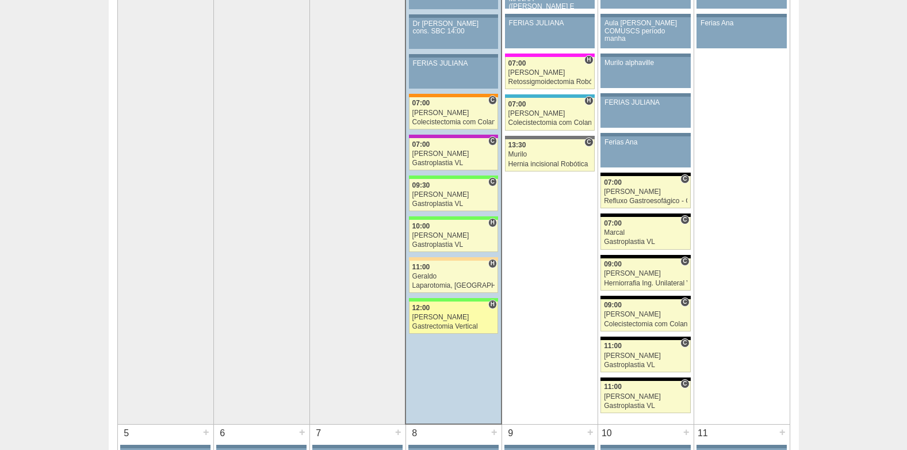
click at [445, 322] on link "88956 Nathan H 12:00 Nathan Gastrectomia Vertical Hospital Brasil RR Médicos - …" at bounding box center [453, 317] width 89 height 32
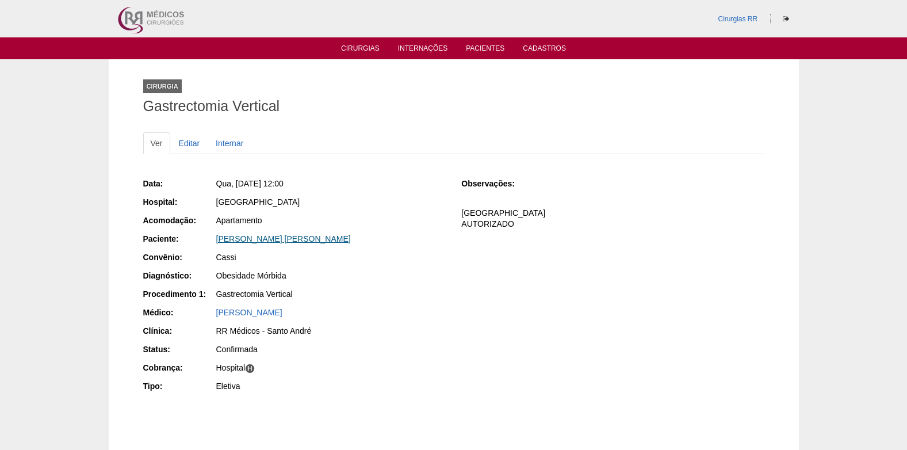
click at [290, 235] on link "SABRINA EVANGELISTA DE SOUZA RIBEIRO" at bounding box center [283, 238] width 135 height 9
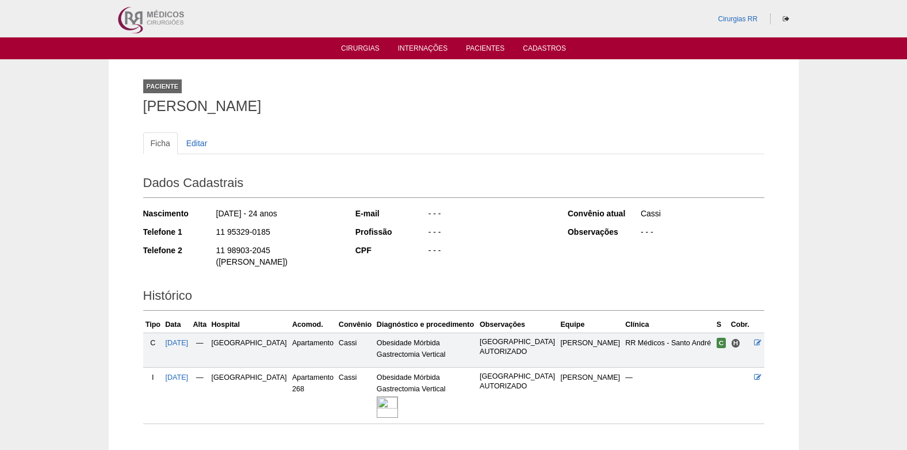
drag, startPoint x: 212, startPoint y: 231, endPoint x: 270, endPoint y: 232, distance: 58.1
click at [270, 232] on div "Telefone 1 11 95329-0185" at bounding box center [241, 233] width 197 height 14
copy div "11 95329-0185"
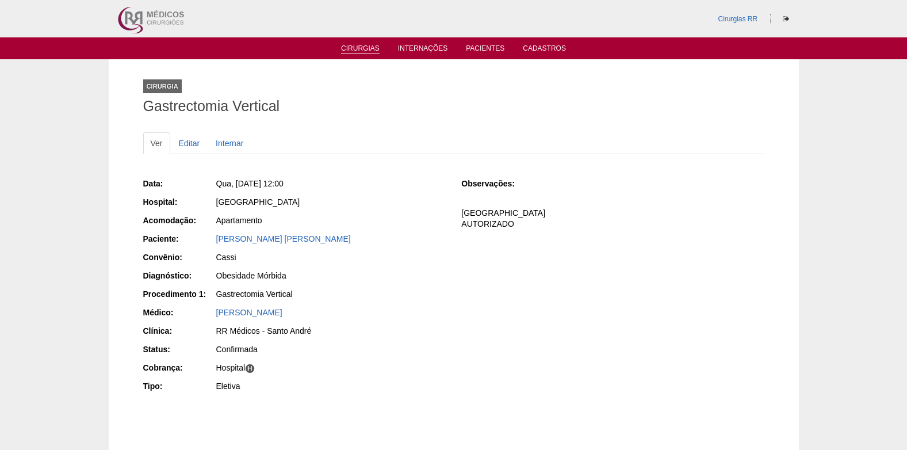
click at [360, 49] on link "Cirurgias" at bounding box center [360, 49] width 39 height 10
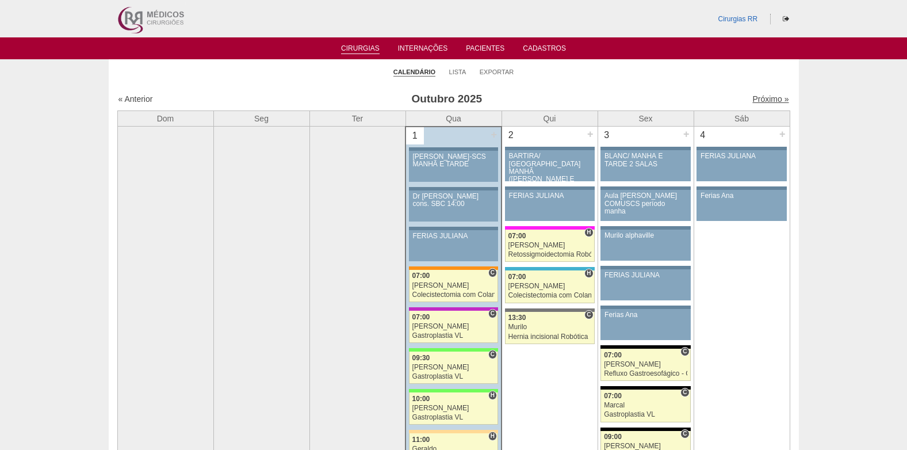
click at [769, 97] on link "Próximo »" at bounding box center [770, 98] width 36 height 9
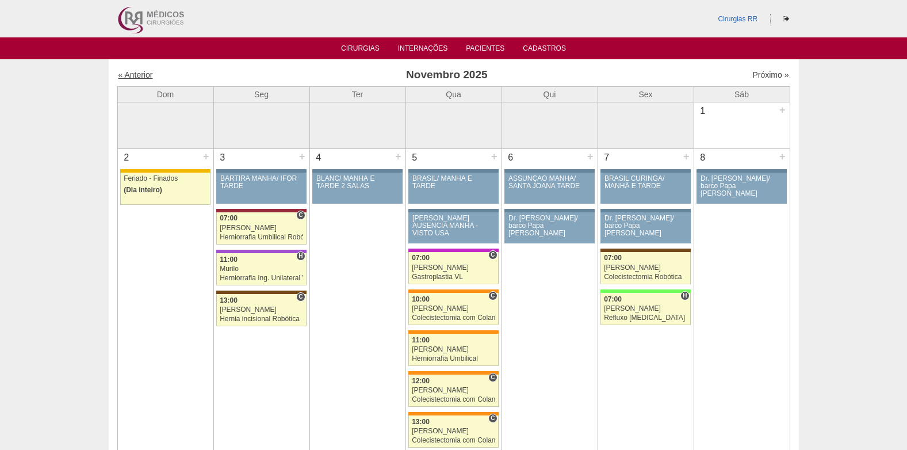
click at [135, 75] on link "« Anterior" at bounding box center [136, 74] width 35 height 9
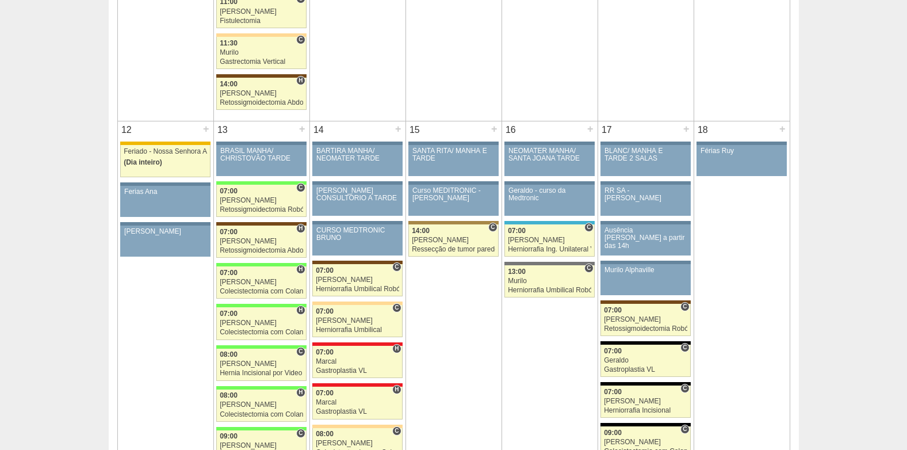
scroll to position [1151, 0]
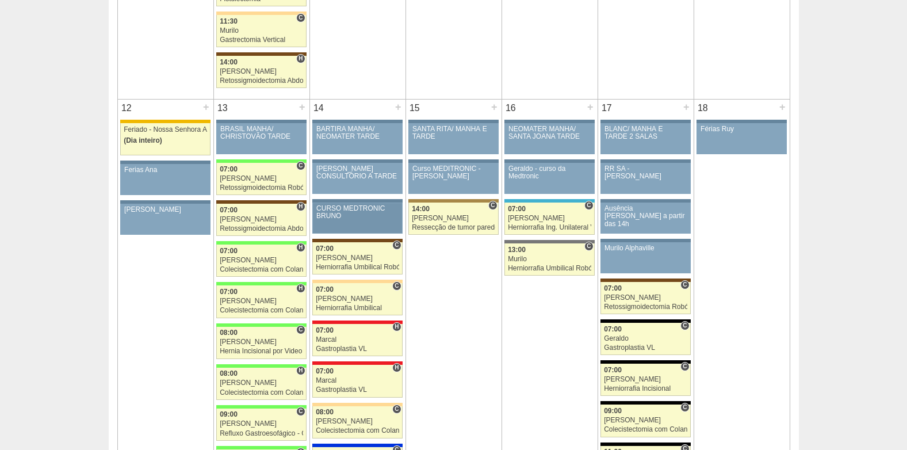
click at [365, 210] on div "CURSO MEDTRONIC BRUNO" at bounding box center [357, 212] width 82 height 15
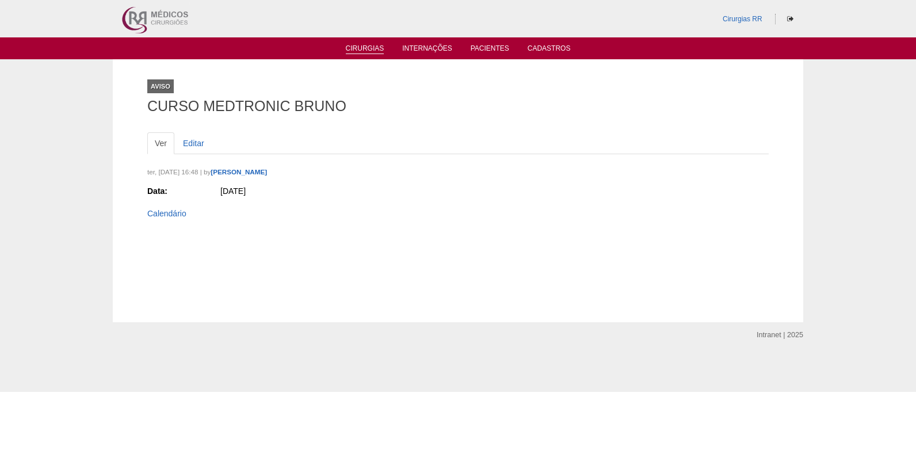
click at [360, 45] on link "Cirurgias" at bounding box center [365, 49] width 39 height 10
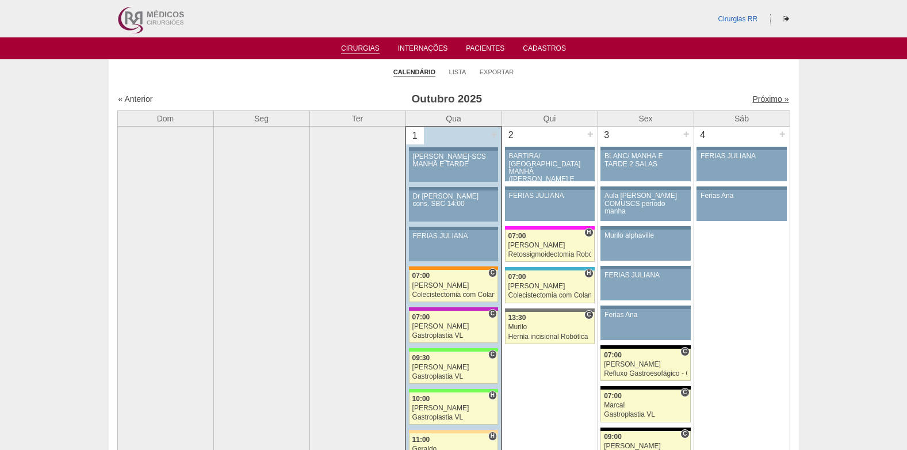
click at [764, 98] on link "Próximo »" at bounding box center [770, 98] width 36 height 9
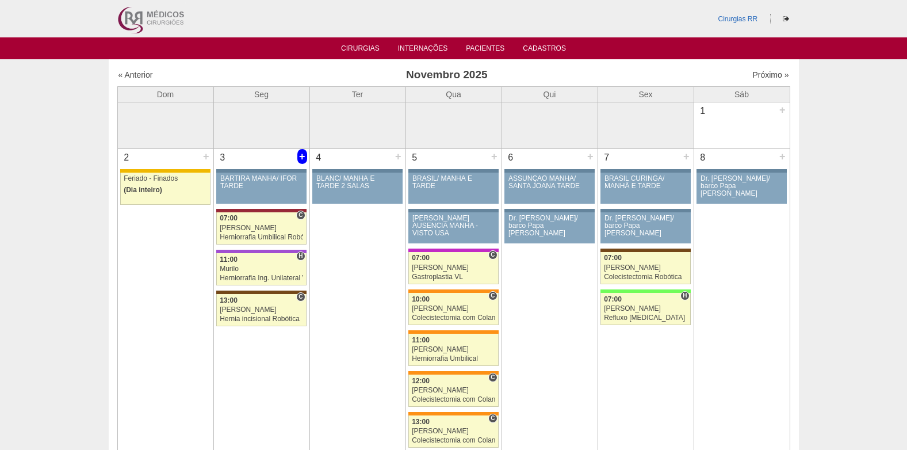
click at [300, 154] on div "+" at bounding box center [302, 156] width 10 height 15
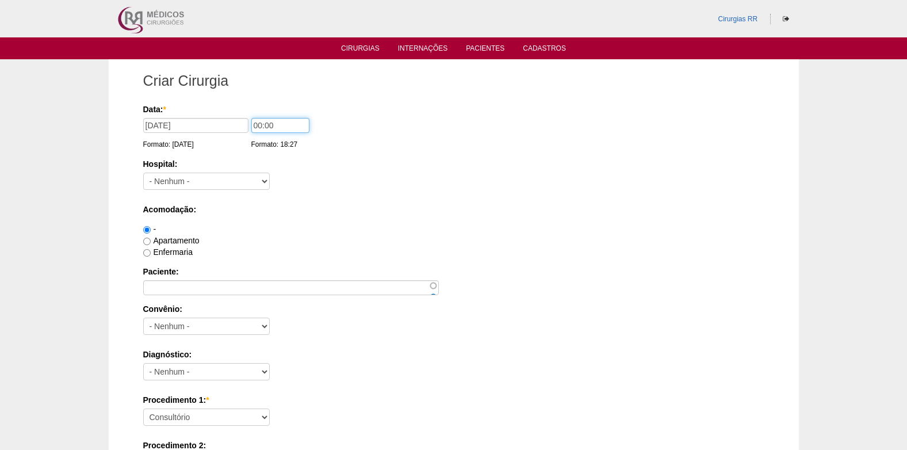
drag, startPoint x: 292, startPoint y: 129, endPoint x: 236, endPoint y: 131, distance: 55.8
click at [236, 115] on div "Data: * 03/11/2025 Formato: 01/10/2025 00:00 Formato: 18:27" at bounding box center [451, 110] width 617 height 12
type input "07:00"
click at [239, 175] on select "- Nenhum - 9 de Julho Albert Einstein Alvorada América Assunção Bartira Benefic…" at bounding box center [206, 181] width 127 height 17
select select "8"
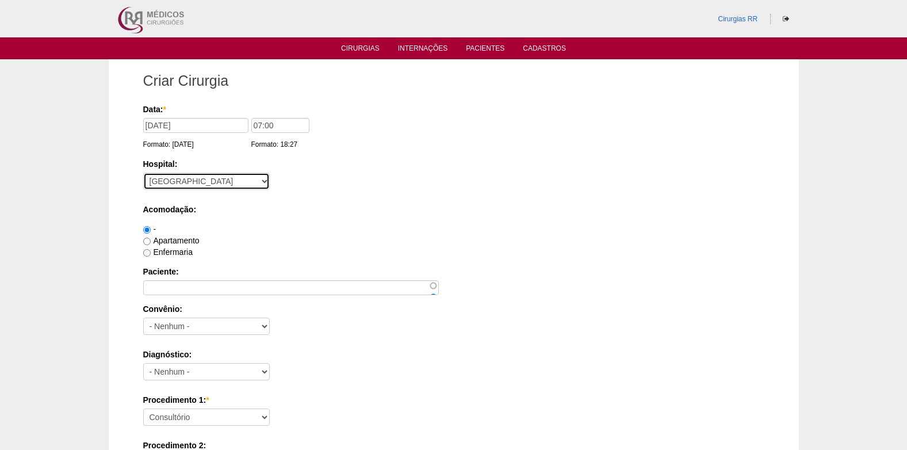
click at [143, 173] on select "- Nenhum - 9 de Julho Albert Einstein Alvorada América Assunção Bartira Benefic…" at bounding box center [206, 181] width 127 height 17
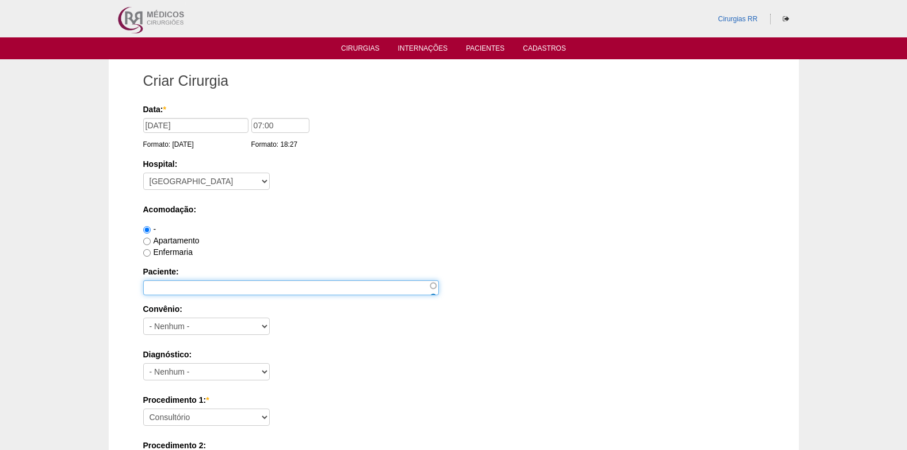
click at [201, 285] on input "Paciente:" at bounding box center [291, 287] width 296 height 15
paste input "LIVIA MIKA ARAKAKI"
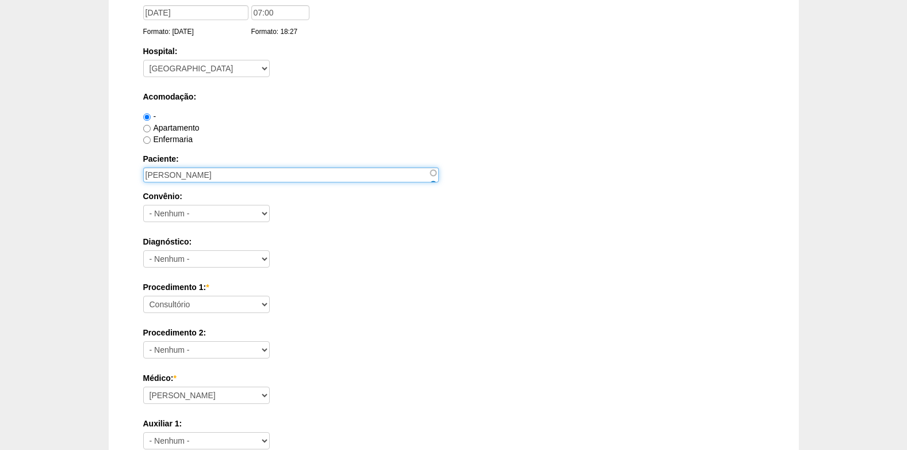
scroll to position [115, 0]
type input "LIVIA MIKA ARAKAKI"
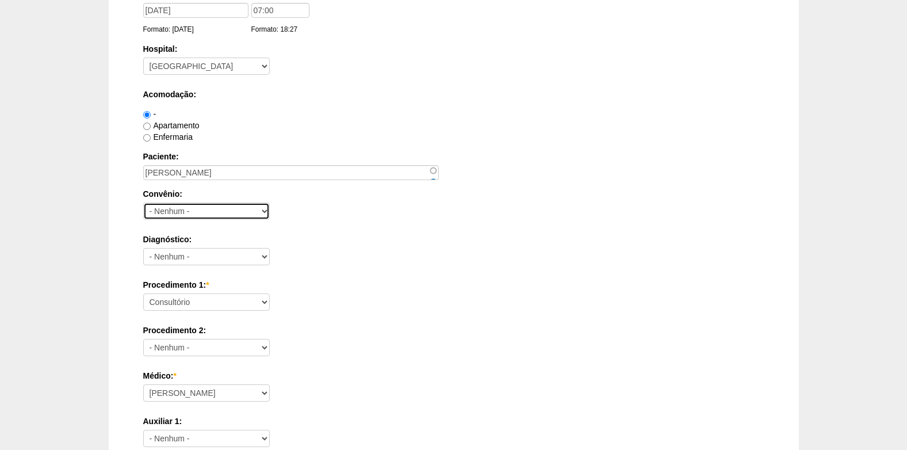
click at [206, 212] on select "- Nenhum - Abet Afresp Allianz Amil Blue Life Caasp Cabesp Caixa de Pensões Car…" at bounding box center [206, 210] width 127 height 17
select select "26"
click at [206, 212] on select "- Nenhum - Abet Afresp Allianz Amil Blue Life Caasp Cabesp Caixa de Pensões Car…" at bounding box center [206, 210] width 127 height 17
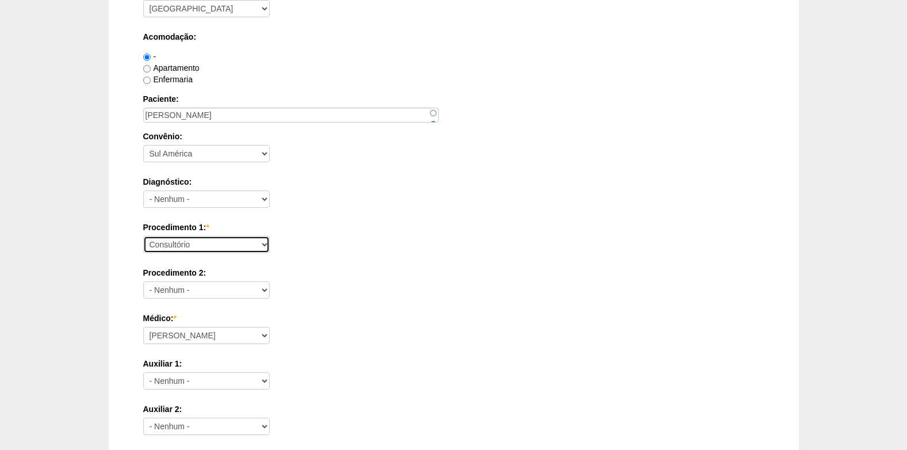
click at [216, 242] on select "Consultório Abscesso Hepático - Drenagem Abscesso perianal Amputação Abdômino P…" at bounding box center [206, 244] width 127 height 17
select select "31203"
click at [143, 236] on select "Consultório Abscesso Hepático - Drenagem Abscesso perianal Amputação Abdômino P…" at bounding box center [206, 244] width 127 height 17
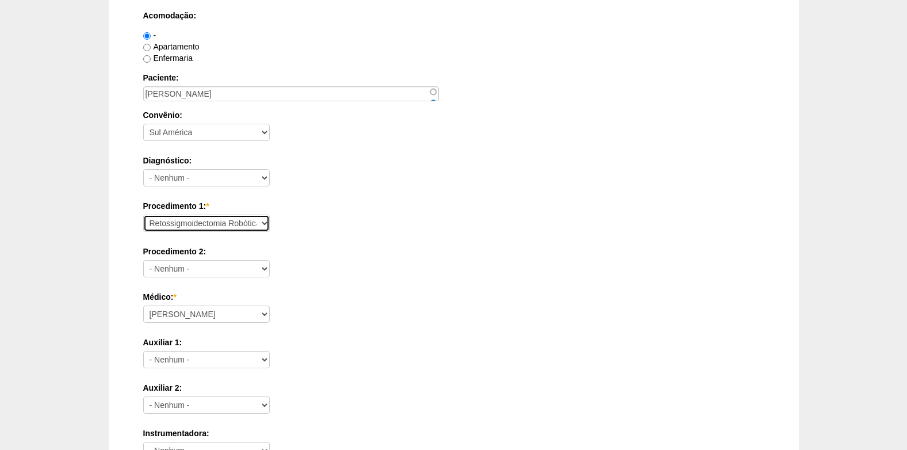
scroll to position [230, 0]
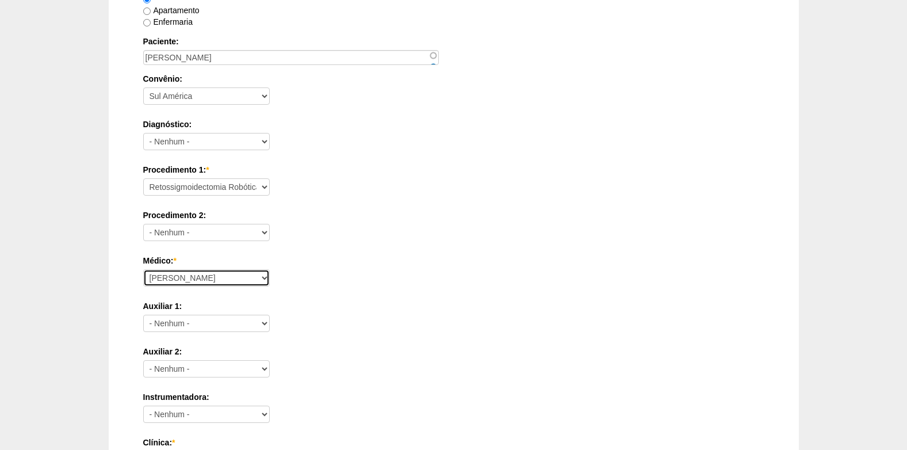
click at [194, 281] on select "Ana Paula Bruno Felipe Rossi Geraldo Igor Benevides Isabella Juliana Luiz Guilh…" at bounding box center [206, 277] width 127 height 17
select select "43"
click at [143, 269] on select "Ana Paula Bruno Felipe Rossi Geraldo Igor Benevides Isabella Juliana Luiz Guilh…" at bounding box center [206, 277] width 127 height 17
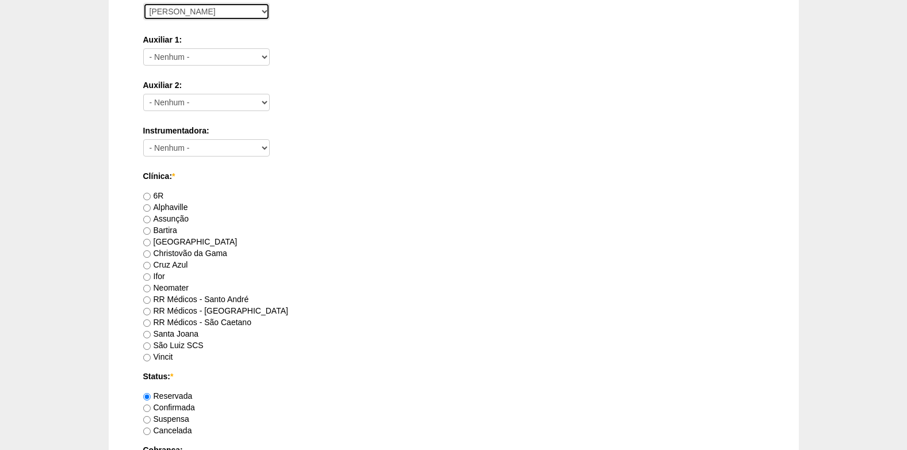
scroll to position [518, 0]
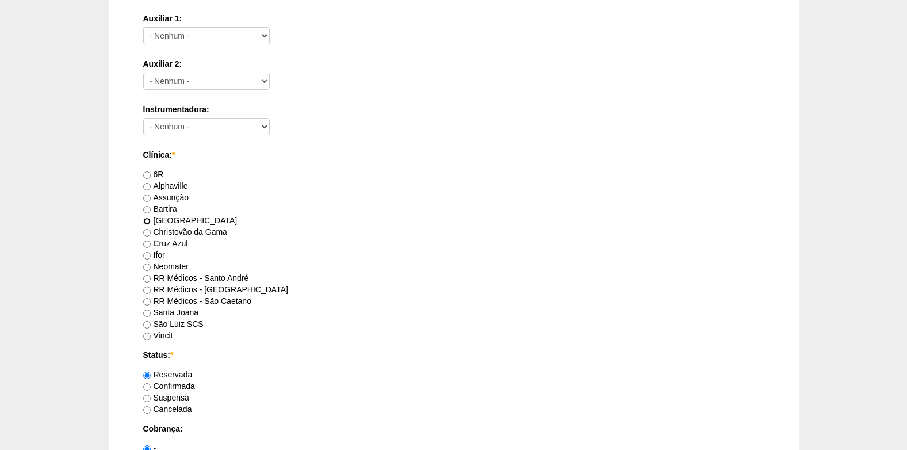
click at [147, 220] on input "[GEOGRAPHIC_DATA]" at bounding box center [146, 220] width 7 height 7
radio input "true"
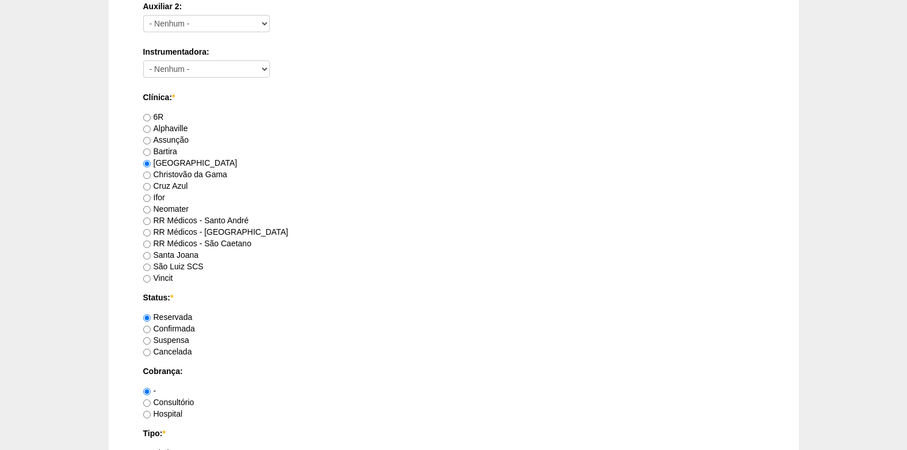
click at [152, 331] on label "Confirmada" at bounding box center [169, 328] width 52 height 9
click at [151, 331] on input "Confirmada" at bounding box center [146, 329] width 7 height 7
radio input "true"
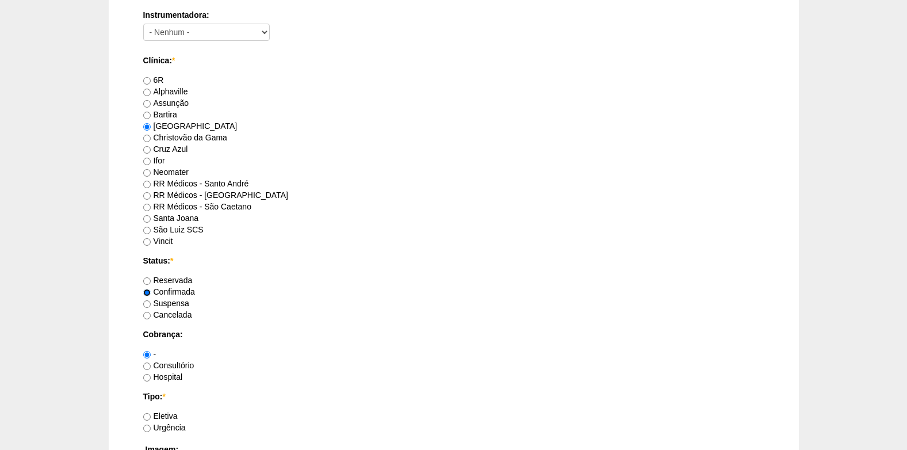
scroll to position [633, 0]
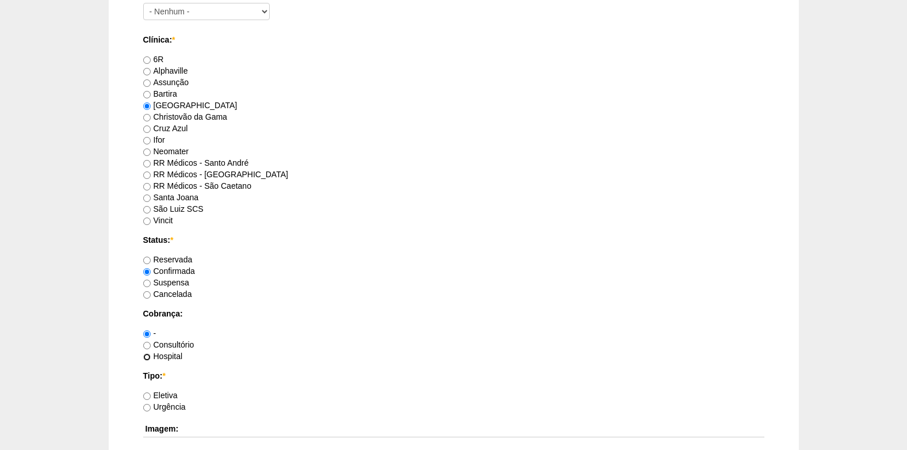
click at [150, 354] on input "Hospital" at bounding box center [146, 356] width 7 height 7
radio input "true"
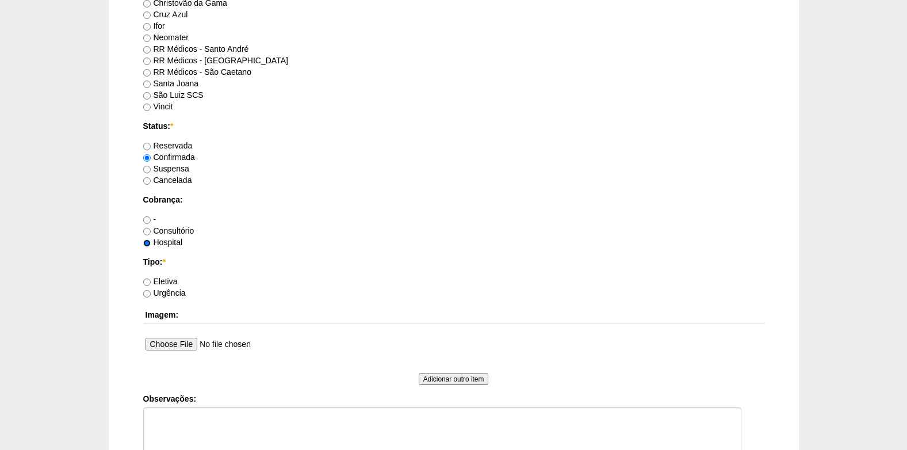
scroll to position [748, 0]
click at [148, 276] on label "Eletiva" at bounding box center [160, 280] width 35 height 9
click at [148, 277] on input "Eletiva" at bounding box center [146, 280] width 7 height 7
radio input "true"
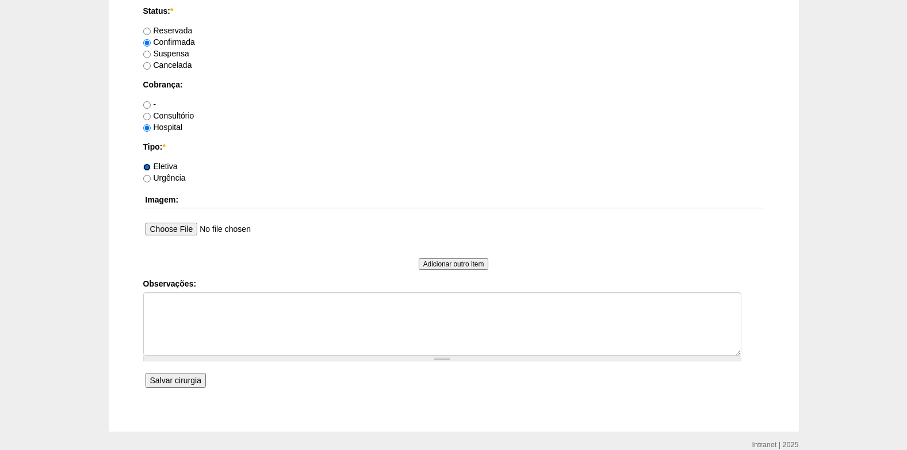
scroll to position [863, 0]
click at [178, 325] on textarea "Observações:" at bounding box center [442, 322] width 598 height 63
type textarea "c"
click at [223, 308] on textarea "COBRANÇA HOSPITAL AUTORIZADO" at bounding box center [442, 322] width 598 height 63
type textarea "COBRANÇA HOSPITAL AUTORIZADO VENCE 22/10"
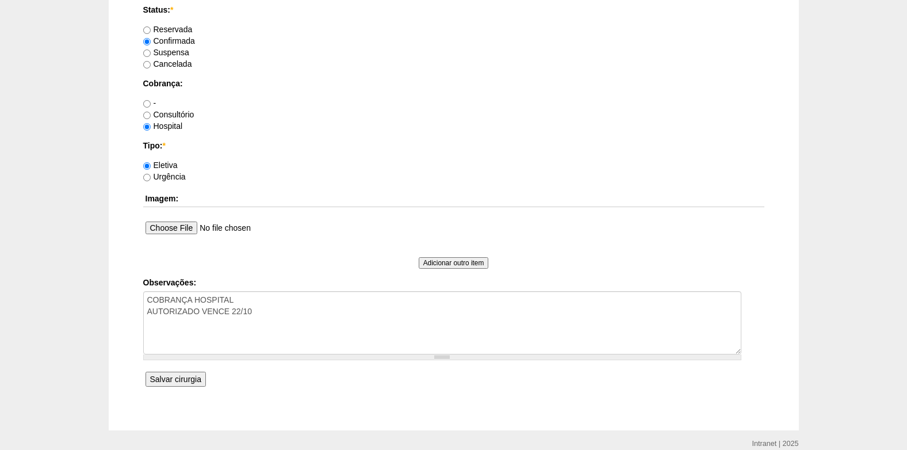
click at [189, 378] on input "Salvar cirurgia" at bounding box center [176, 379] width 60 height 15
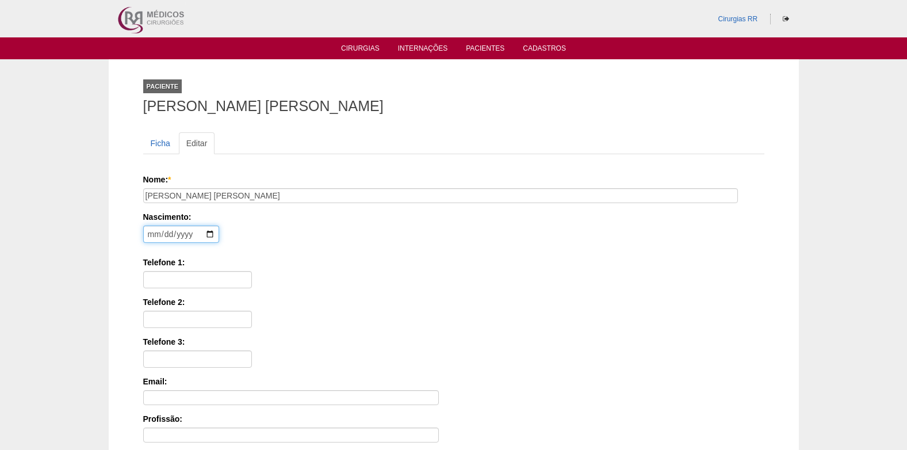
click at [148, 238] on input "date" at bounding box center [181, 233] width 76 height 17
type input "1988-05-05"
click at [186, 275] on input "Telefone 1:" at bounding box center [197, 279] width 109 height 17
paste input "11947715462"
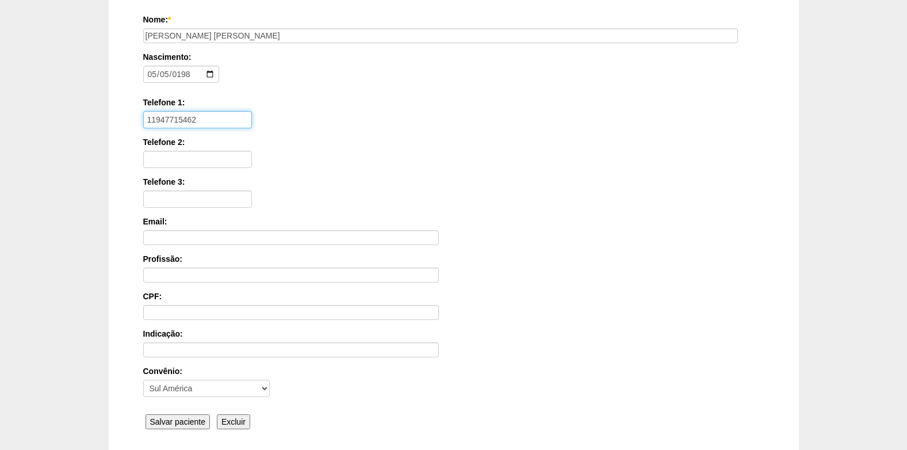
scroll to position [230, 0]
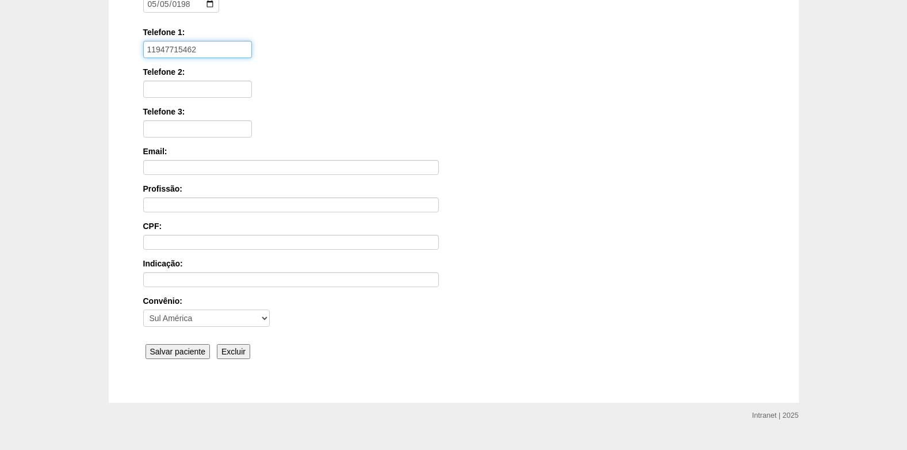
type input "11947715462"
click at [193, 347] on input "Salvar paciente" at bounding box center [178, 351] width 65 height 15
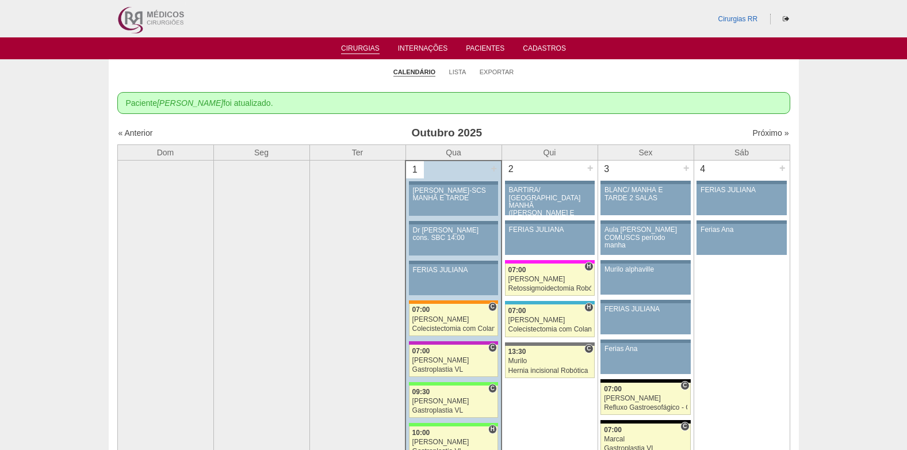
click at [360, 48] on link "Cirurgias" at bounding box center [360, 49] width 39 height 10
